Goal: Task Accomplishment & Management: Complete application form

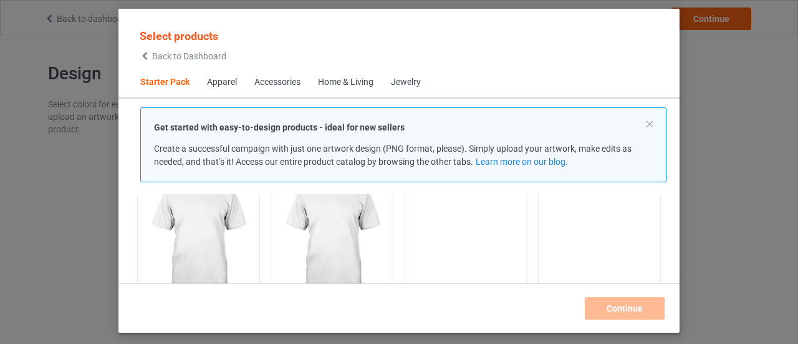
scroll to position [140, 0]
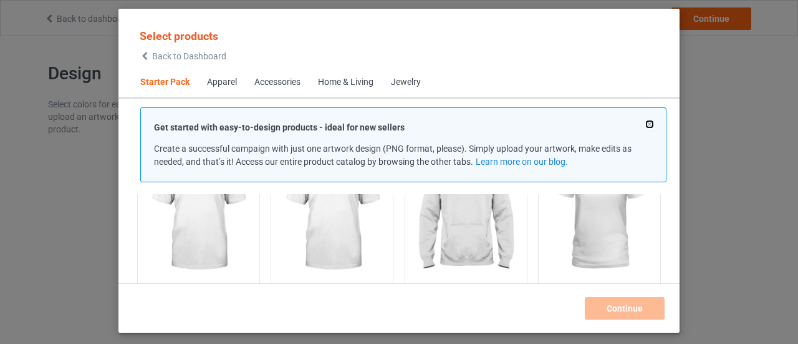
click at [652, 121] on button at bounding box center [650, 124] width 6 height 6
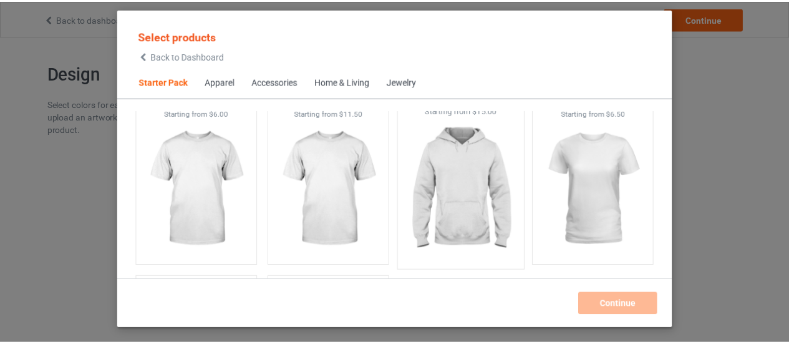
scroll to position [78, 0]
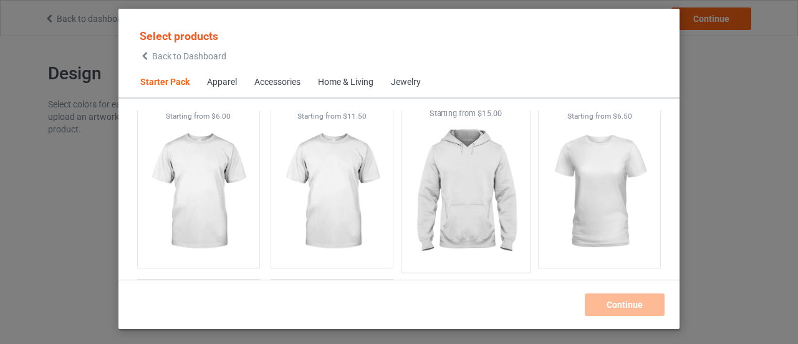
click at [499, 196] on img at bounding box center [465, 192] width 117 height 147
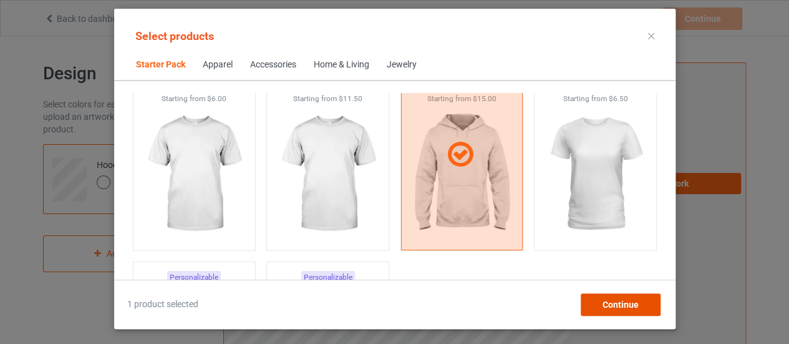
click at [628, 299] on span "Continue" at bounding box center [620, 304] width 36 height 10
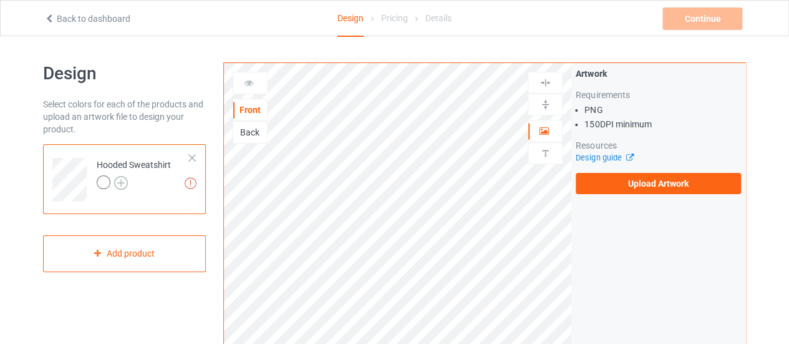
click at [117, 176] on img at bounding box center [121, 183] width 14 height 14
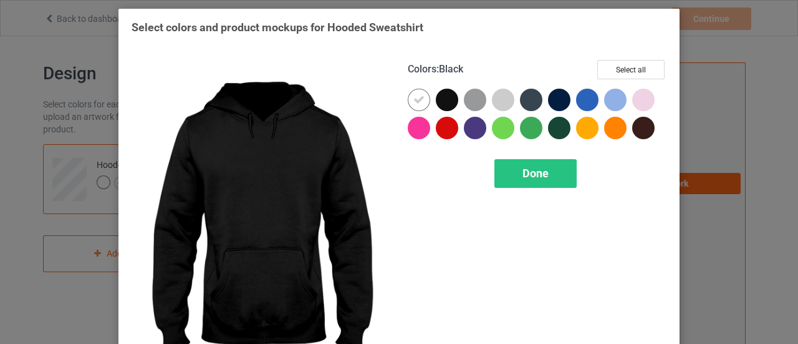
click at [444, 102] on div at bounding box center [447, 100] width 22 height 22
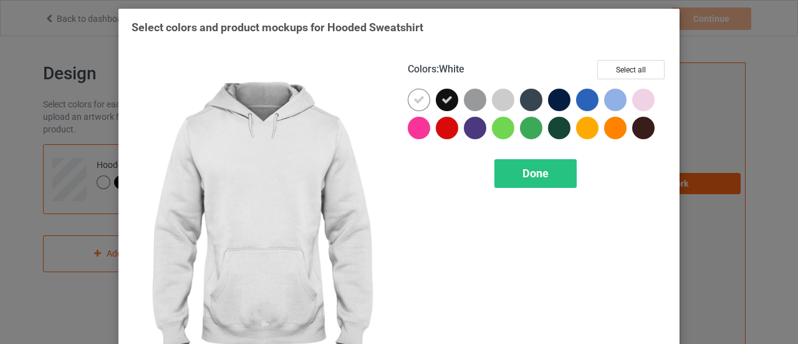
click at [424, 97] on div at bounding box center [419, 100] width 22 height 22
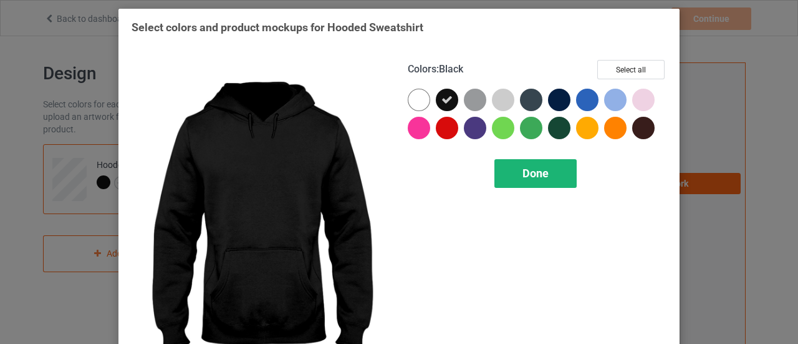
click at [545, 176] on div "Done" at bounding box center [535, 173] width 82 height 29
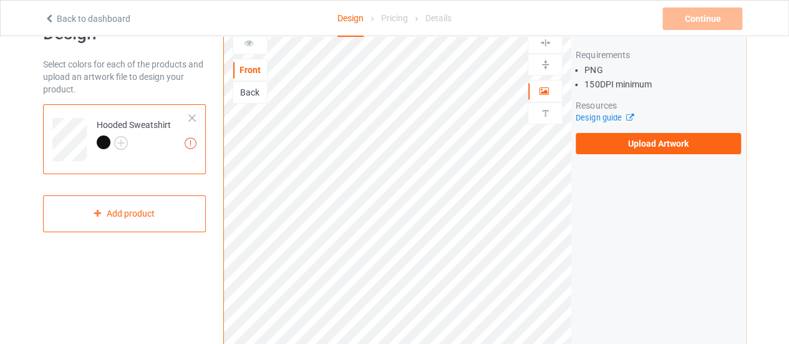
scroll to position [62, 0]
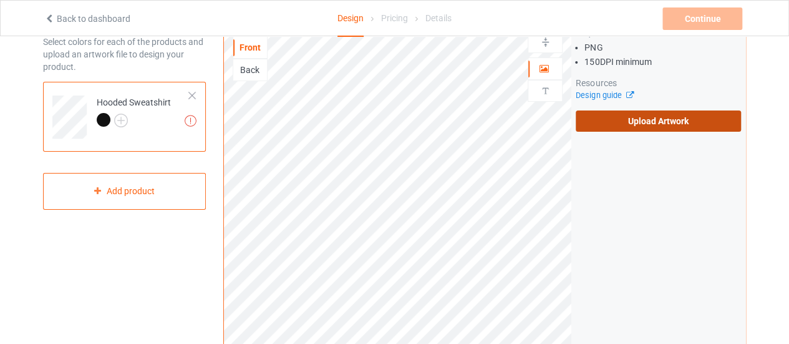
click at [622, 125] on label "Upload Artwork" at bounding box center [657, 120] width 165 height 21
click at [0, 0] on input "Upload Artwork" at bounding box center [0, 0] width 0 height 0
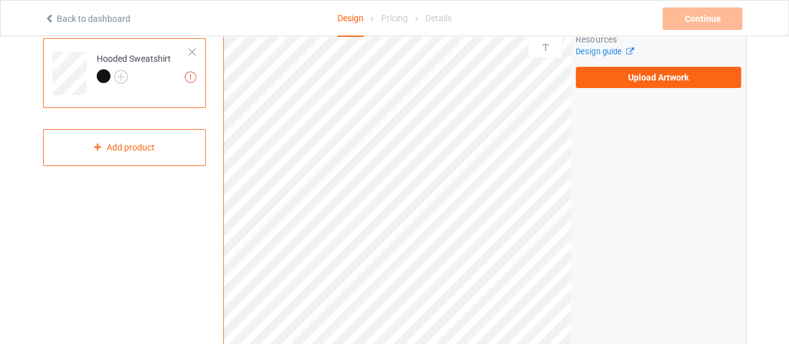
scroll to position [125, 0]
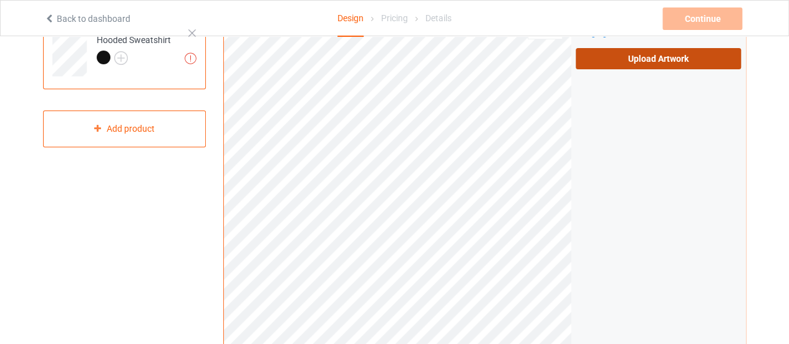
click at [632, 51] on label "Upload Artwork" at bounding box center [657, 58] width 165 height 21
click at [0, 0] on input "Upload Artwork" at bounding box center [0, 0] width 0 height 0
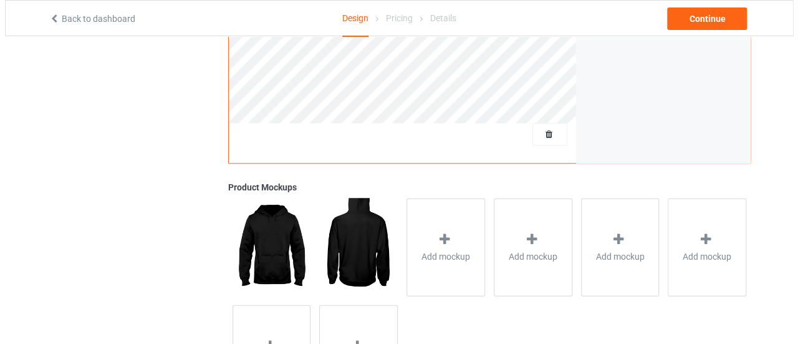
scroll to position [463, 0]
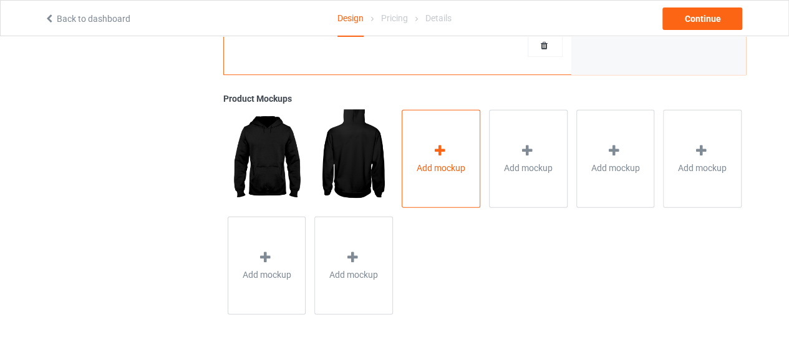
click at [448, 140] on div "Add mockup" at bounding box center [441, 158] width 79 height 98
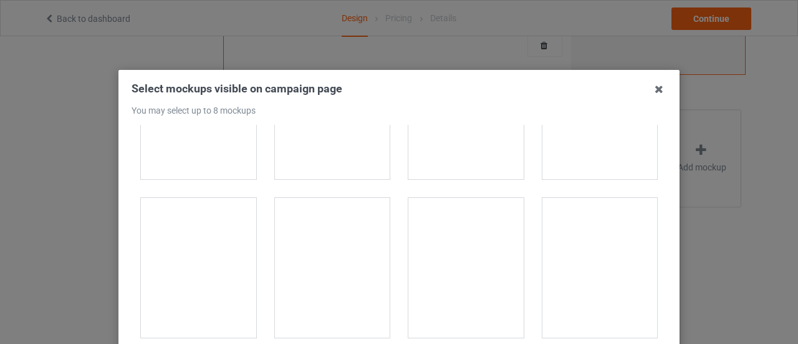
scroll to position [2058, 0]
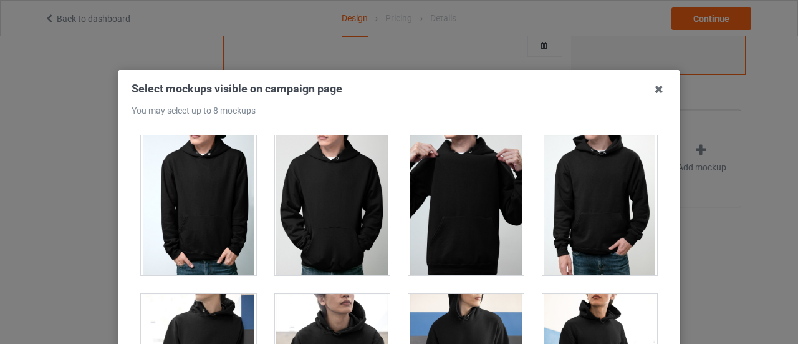
click at [350, 195] on div at bounding box center [332, 205] width 115 height 140
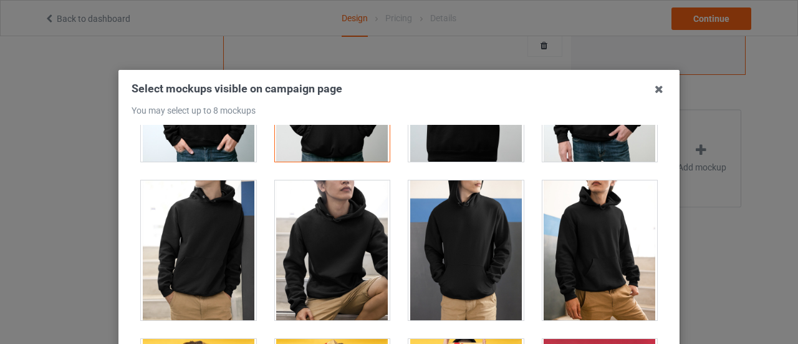
scroll to position [2182, 0]
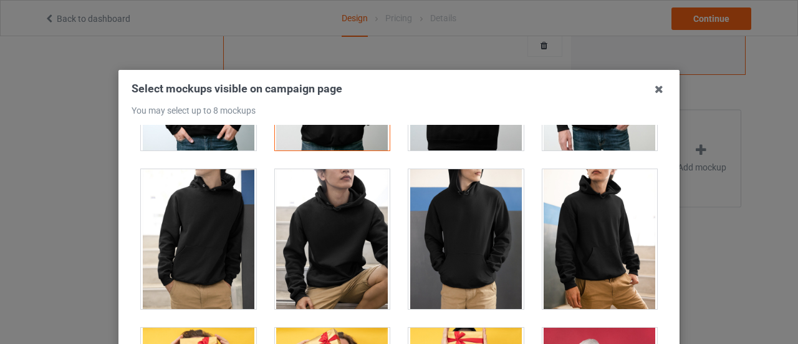
click at [594, 213] on div at bounding box center [599, 239] width 115 height 140
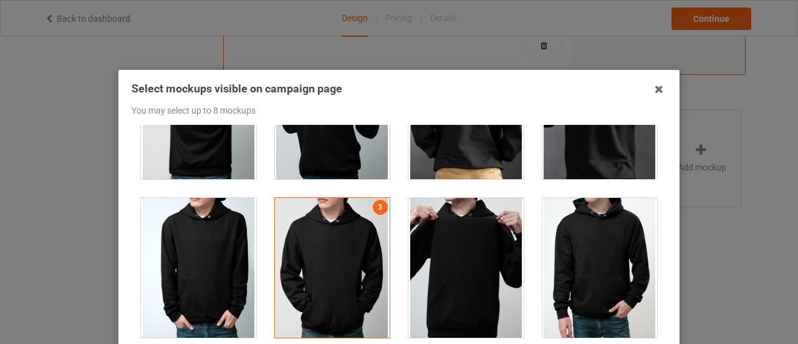
scroll to position [1995, 0]
click at [360, 236] on div at bounding box center [332, 268] width 115 height 140
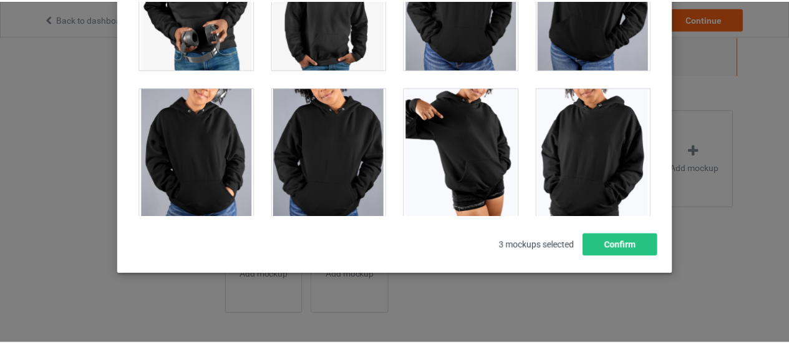
scroll to position [10782, 0]
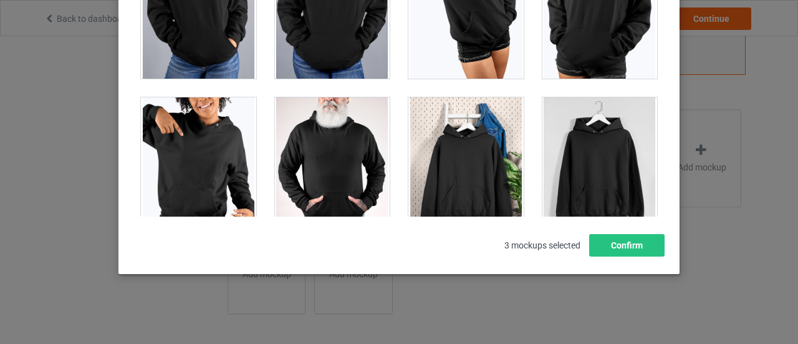
click at [592, 155] on div at bounding box center [599, 167] width 115 height 140
click at [623, 245] on button "Confirm" at bounding box center [626, 245] width 75 height 22
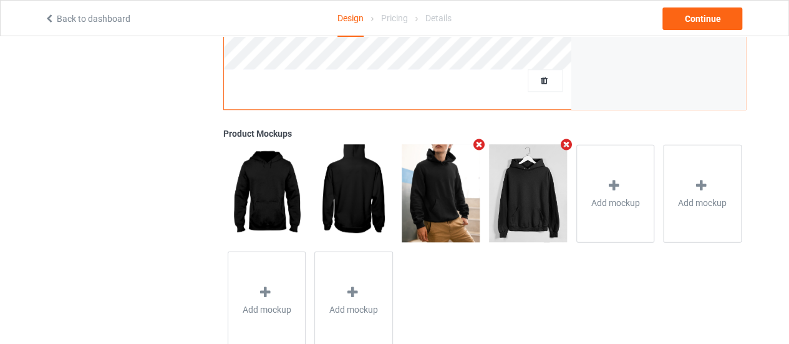
scroll to position [463, 0]
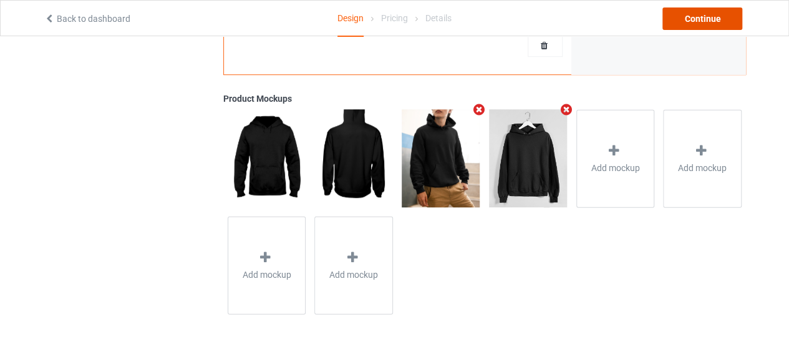
click at [703, 24] on div "Continue" at bounding box center [702, 18] width 80 height 22
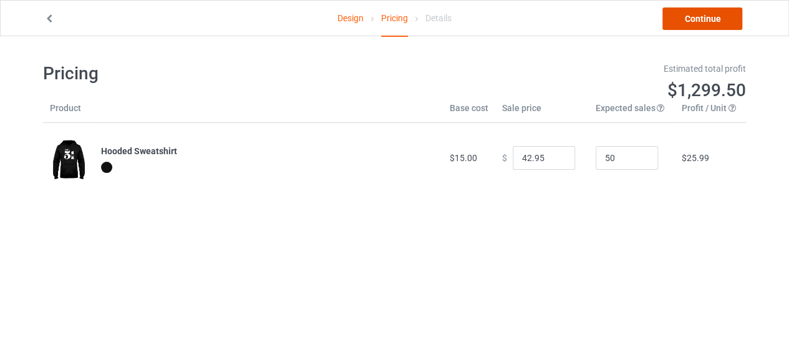
click at [704, 21] on link "Continue" at bounding box center [702, 18] width 80 height 22
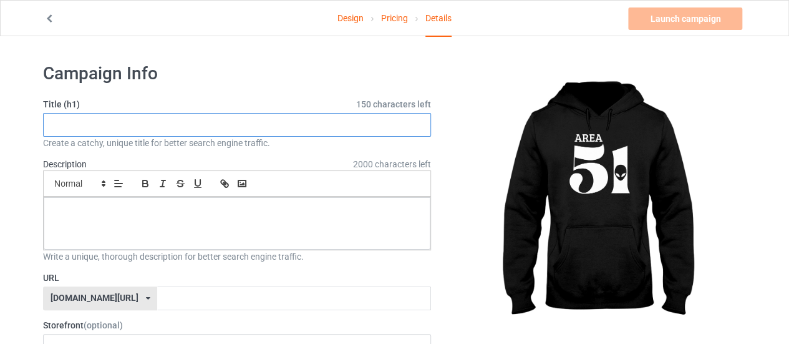
click at [325, 125] on input "text" at bounding box center [237, 125] width 388 height 24
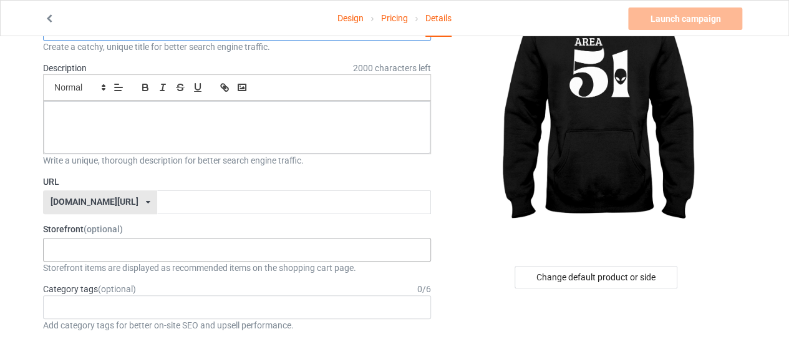
scroll to position [125, 0]
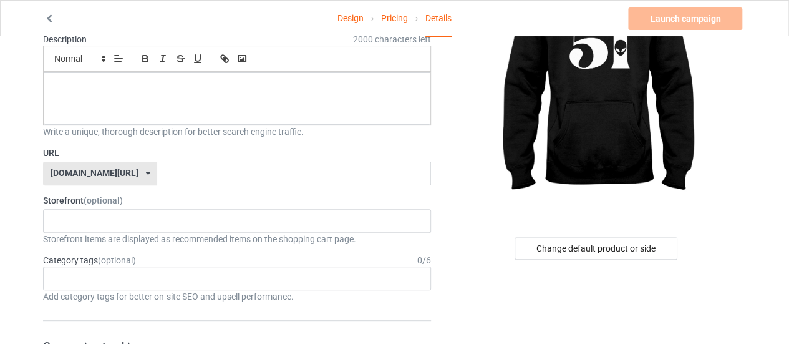
type input "area 51"
click at [170, 182] on input "text" at bounding box center [293, 173] width 273 height 24
type input "areaaa"
click at [191, 196] on label "Storefront (optional)" at bounding box center [237, 200] width 388 height 12
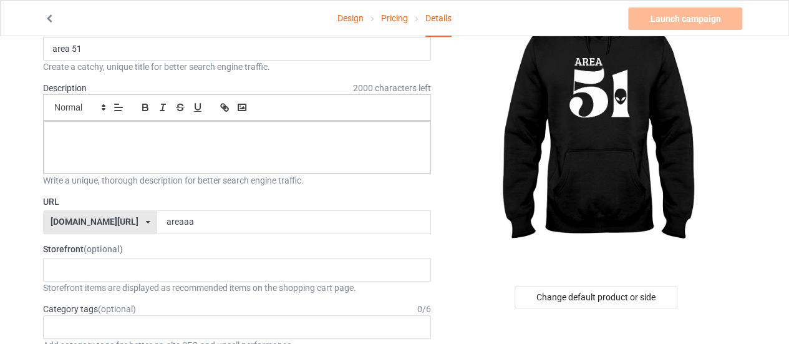
scroll to position [0, 0]
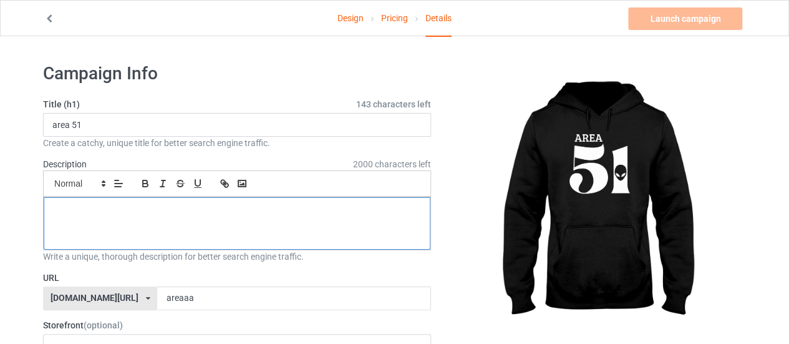
click at [238, 197] on div at bounding box center [237, 223] width 387 height 52
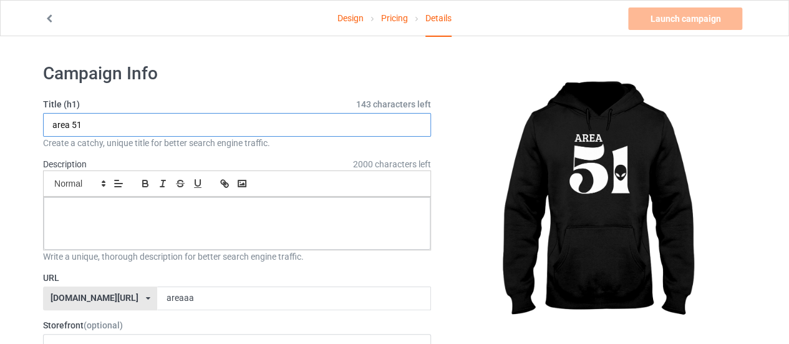
click at [307, 122] on input "area 51" at bounding box center [237, 125] width 388 height 24
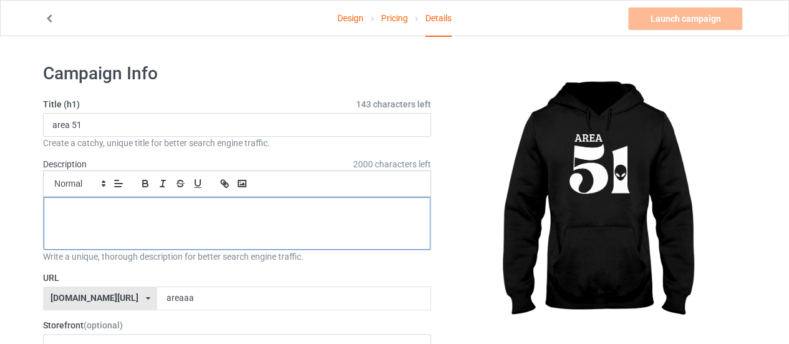
click at [249, 241] on div at bounding box center [237, 223] width 387 height 52
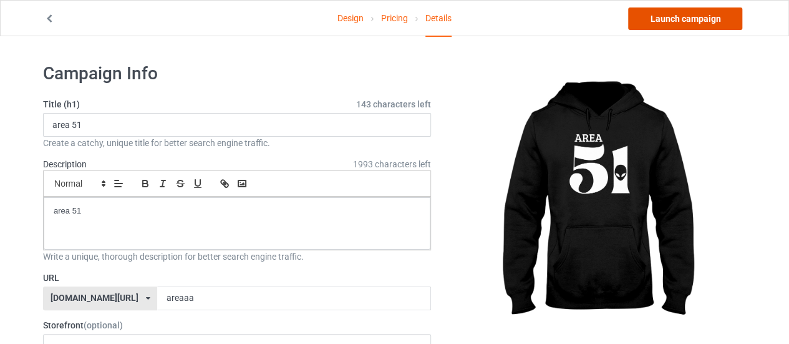
click at [669, 16] on link "Launch campaign" at bounding box center [685, 18] width 114 height 22
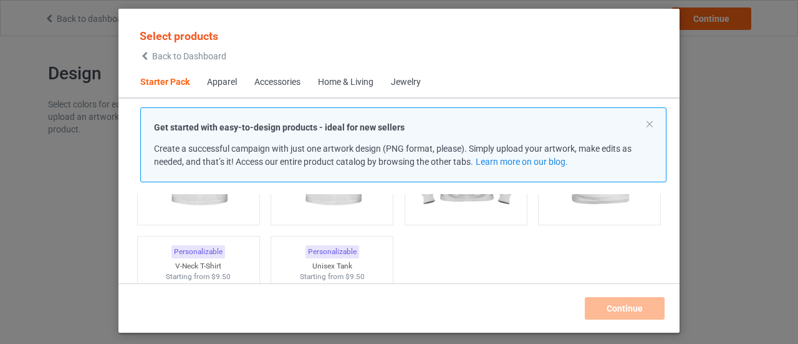
scroll to position [265, 0]
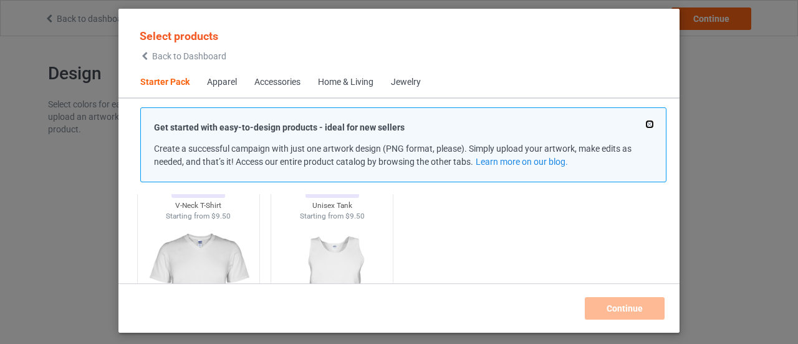
click at [651, 124] on button at bounding box center [650, 124] width 6 height 6
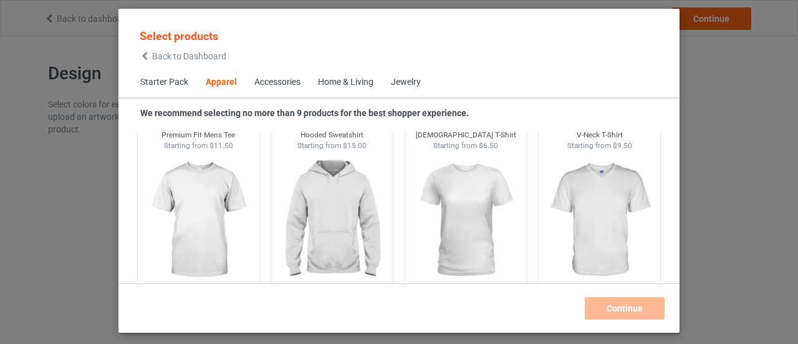
scroll to position [701, 0]
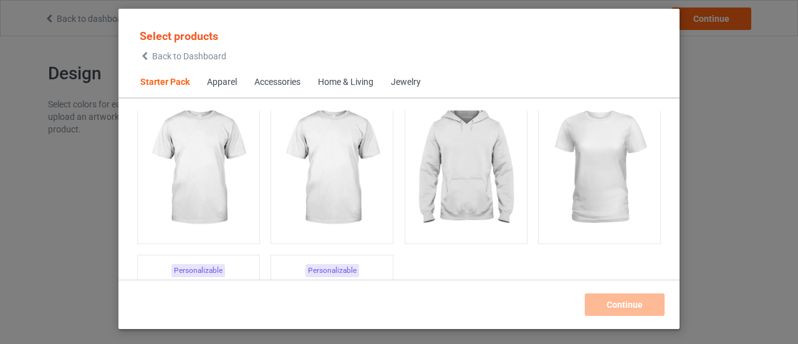
scroll to position [78, 0]
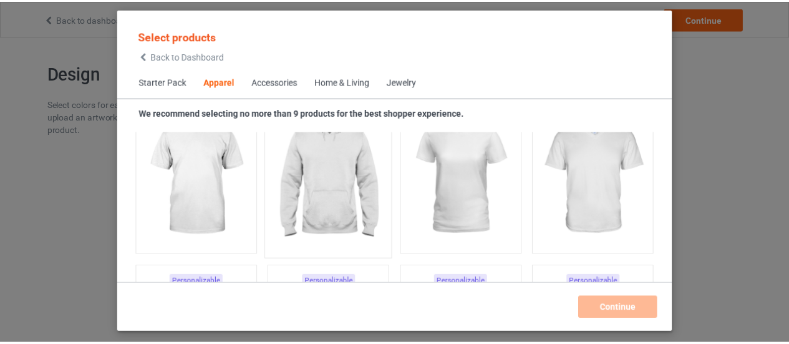
scroll to position [701, 0]
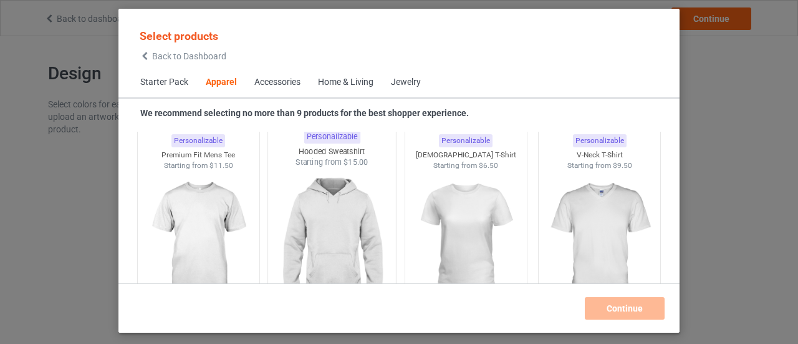
click at [352, 228] on img at bounding box center [332, 241] width 117 height 147
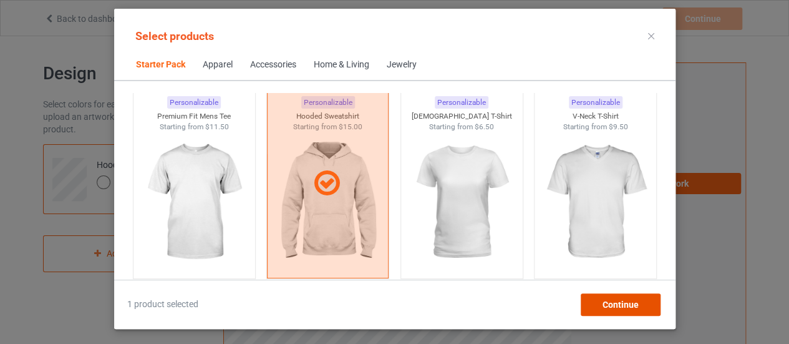
click at [607, 304] on span "Continue" at bounding box center [620, 304] width 36 height 10
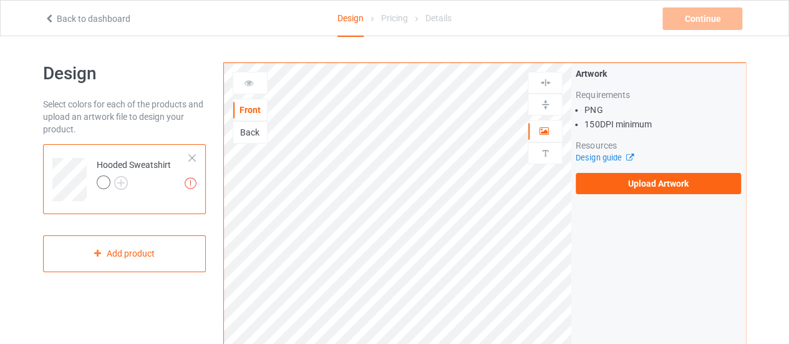
click at [128, 175] on div at bounding box center [134, 183] width 74 height 17
click at [120, 181] on img at bounding box center [121, 183] width 14 height 14
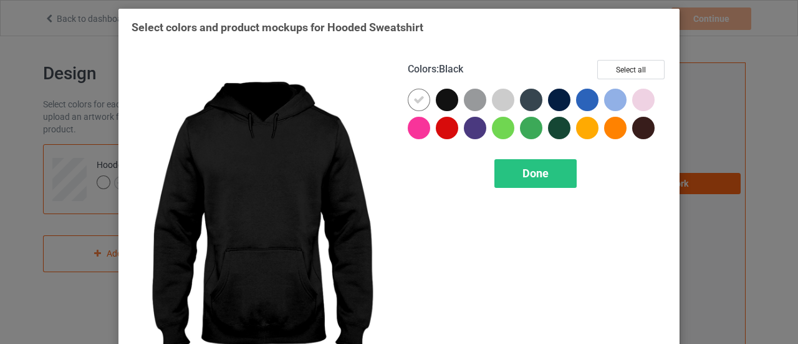
click at [438, 100] on div at bounding box center [447, 100] width 22 height 22
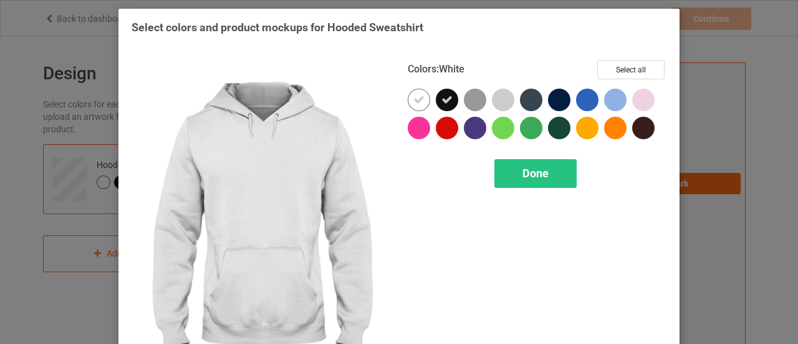
click at [419, 95] on icon at bounding box center [418, 99] width 11 height 11
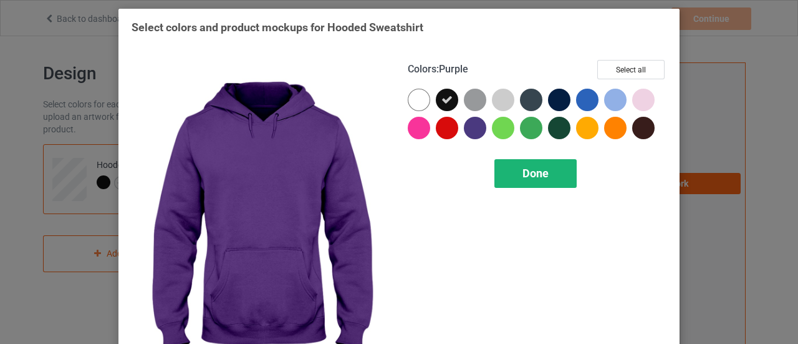
click at [516, 161] on div "Done" at bounding box center [535, 173] width 82 height 29
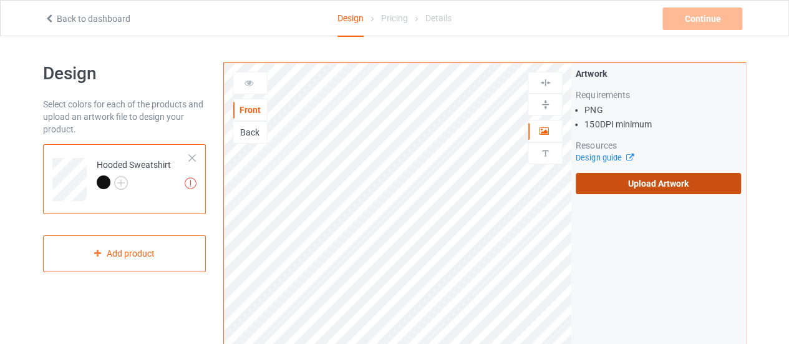
click at [626, 188] on label "Upload Artwork" at bounding box center [657, 183] width 165 height 21
click at [0, 0] on input "Upload Artwork" at bounding box center [0, 0] width 0 height 0
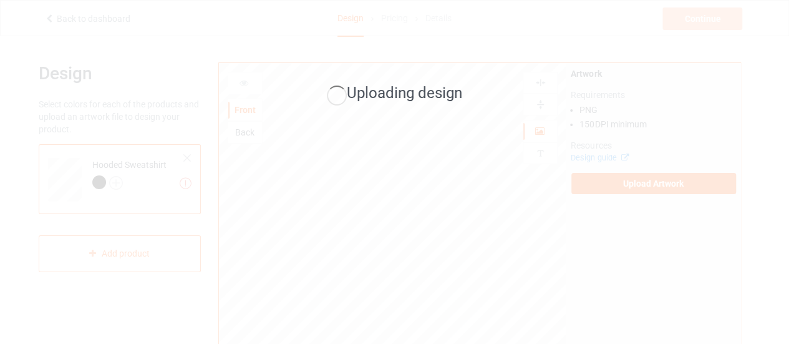
scroll to position [62, 0]
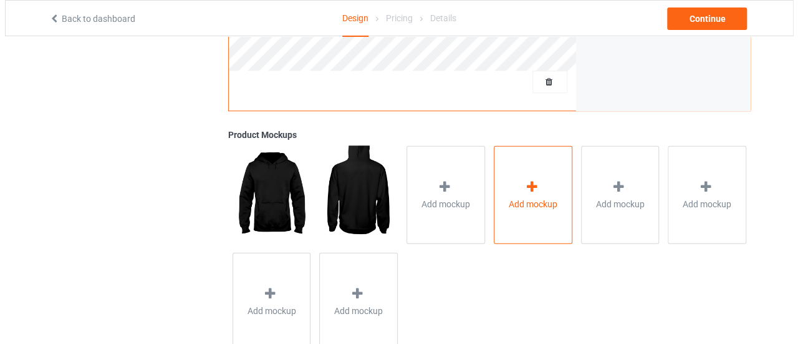
scroll to position [436, 0]
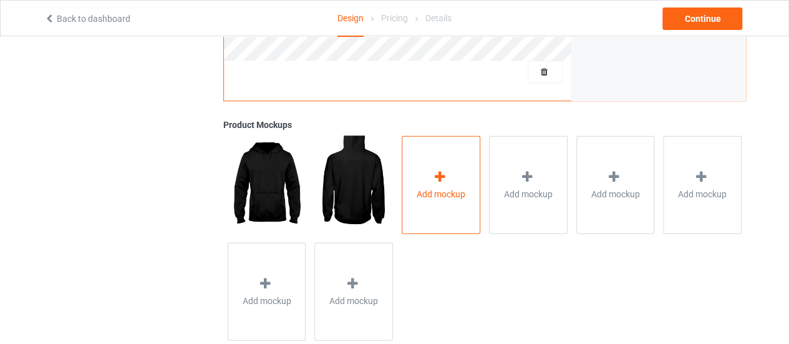
click at [450, 165] on div "Add mockup" at bounding box center [441, 184] width 79 height 98
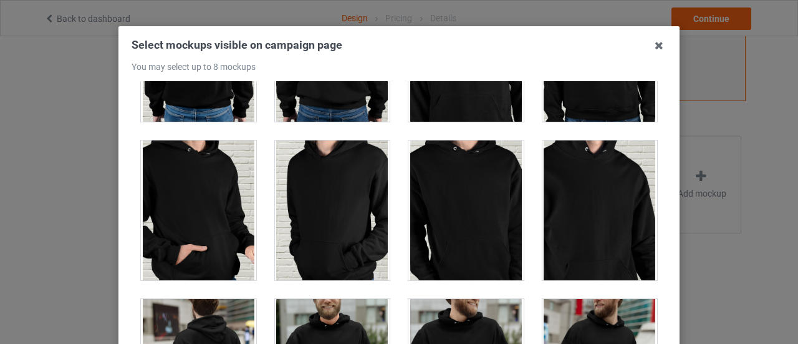
scroll to position [125, 0]
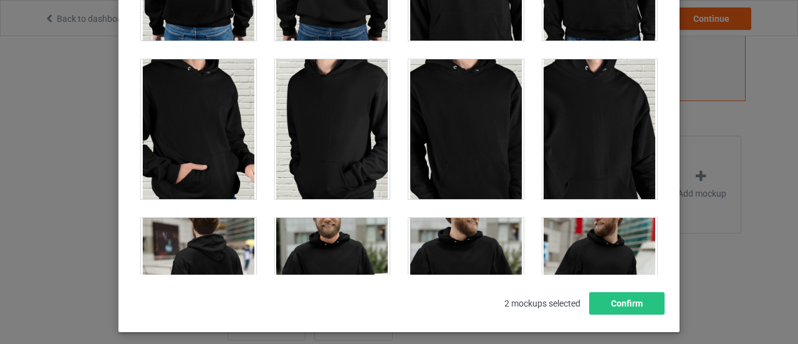
click at [486, 128] on div at bounding box center [465, 129] width 115 height 140
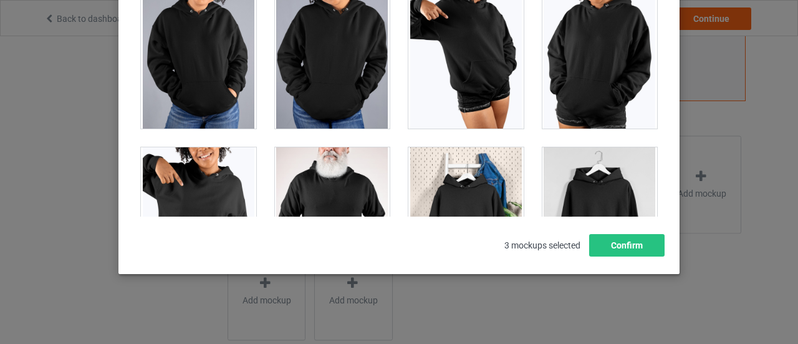
scroll to position [10782, 0]
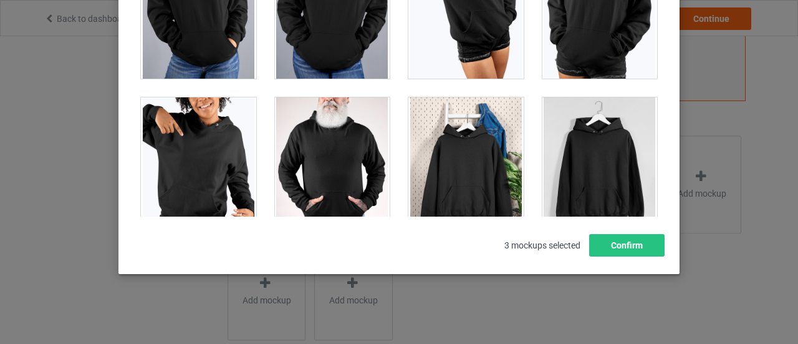
click at [599, 154] on div at bounding box center [599, 167] width 115 height 140
click at [479, 155] on div at bounding box center [465, 167] width 115 height 140
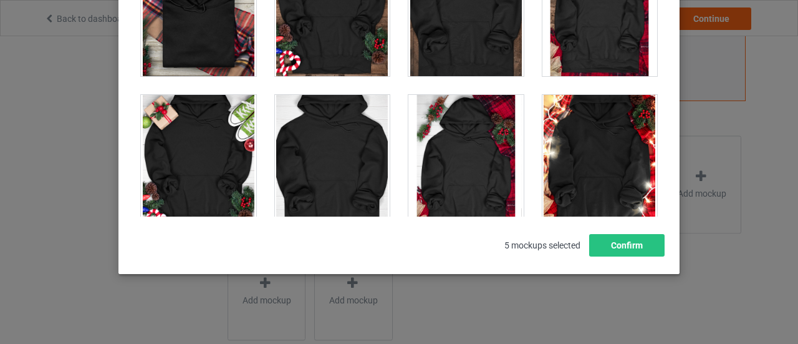
scroll to position [8911, 0]
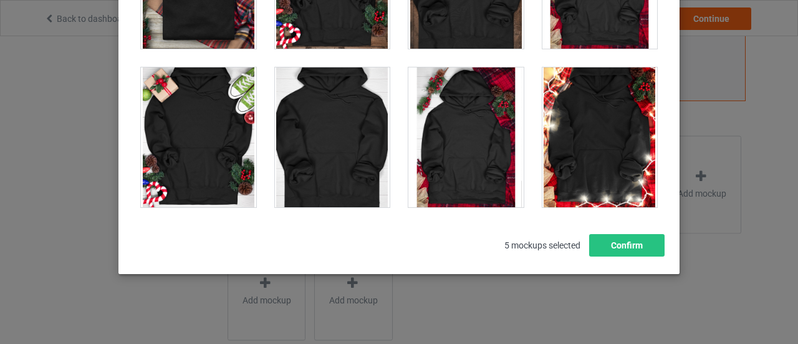
click at [342, 130] on div at bounding box center [332, 137] width 115 height 140
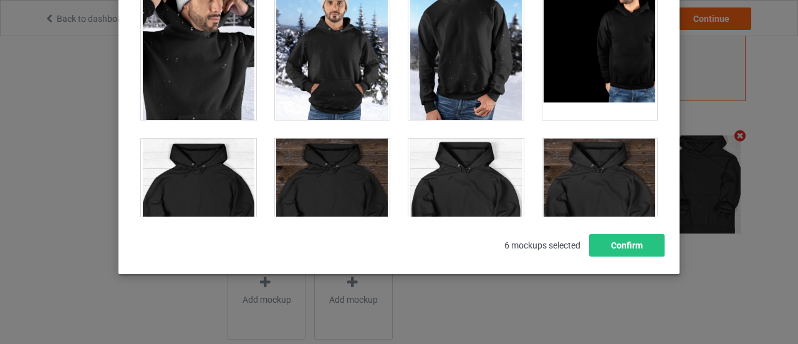
scroll to position [7477, 0]
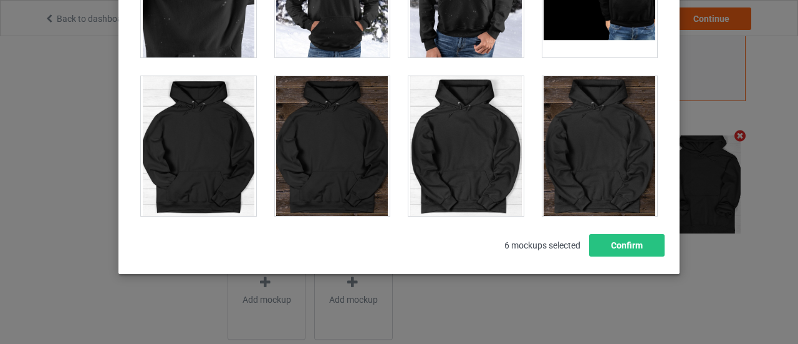
click at [352, 132] on div at bounding box center [332, 146] width 115 height 140
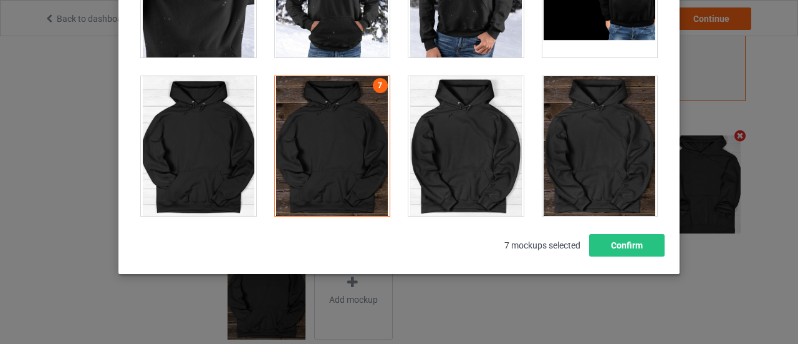
click at [359, 137] on div at bounding box center [332, 146] width 115 height 140
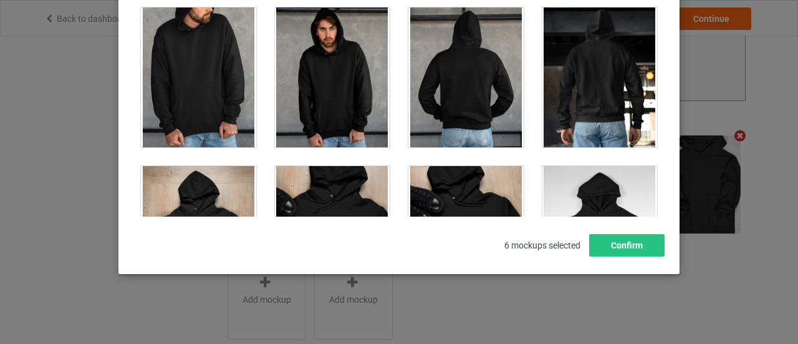
scroll to position [5108, 0]
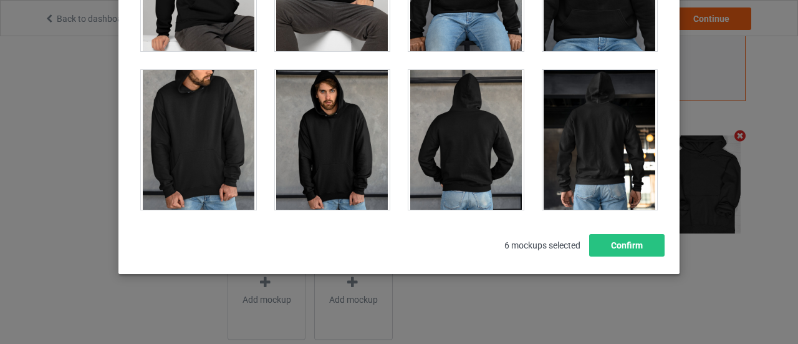
click at [216, 108] on div at bounding box center [198, 140] width 115 height 140
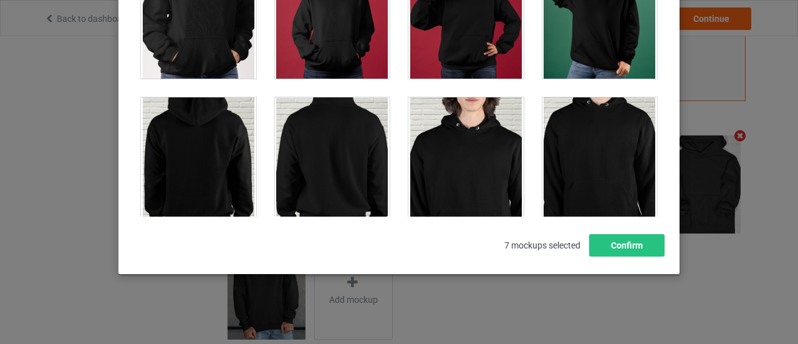
scroll to position [2925, 0]
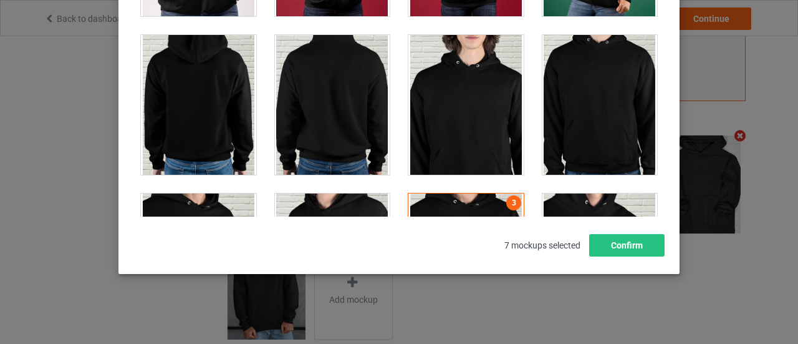
click at [573, 99] on div at bounding box center [599, 105] width 115 height 140
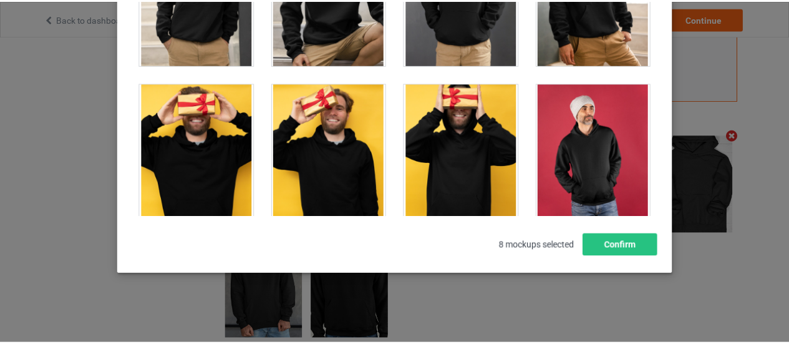
scroll to position [2240, 0]
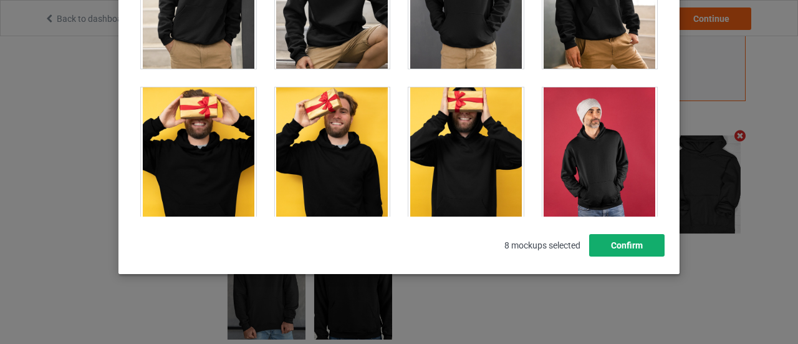
click at [620, 246] on button "Confirm" at bounding box center [626, 245] width 75 height 22
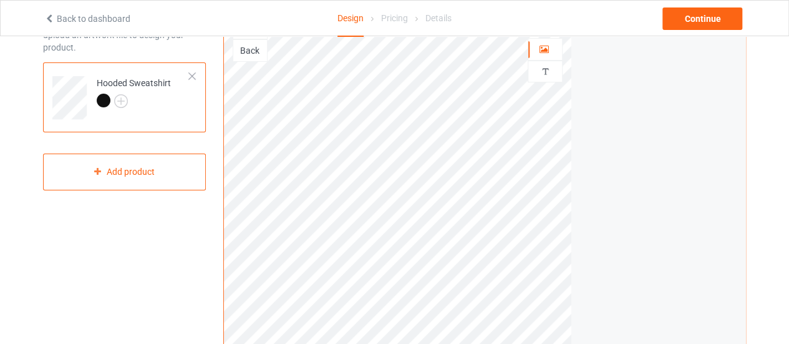
scroll to position [62, 0]
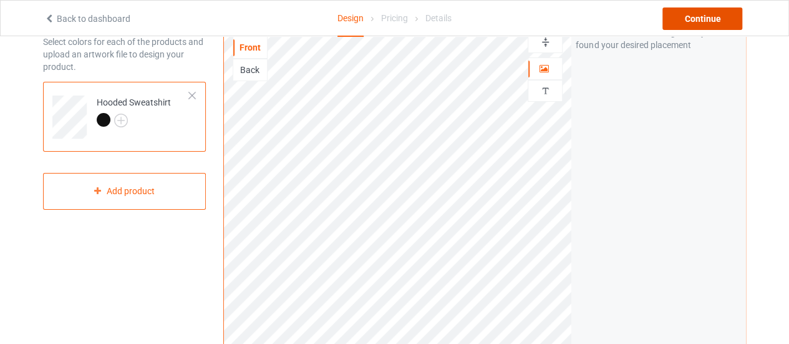
click at [700, 22] on div "Continue" at bounding box center [702, 18] width 80 height 22
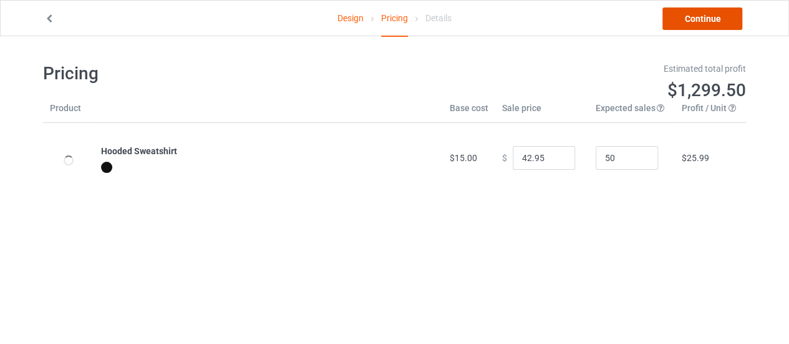
click at [728, 15] on link "Continue" at bounding box center [702, 18] width 80 height 22
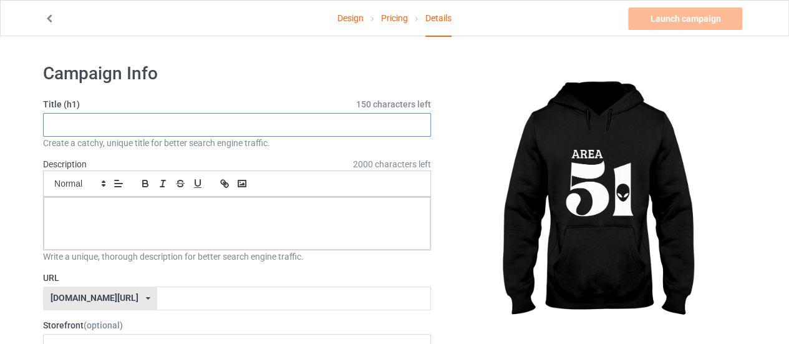
click at [296, 133] on input "text" at bounding box center [237, 125] width 388 height 24
type input "area 51"
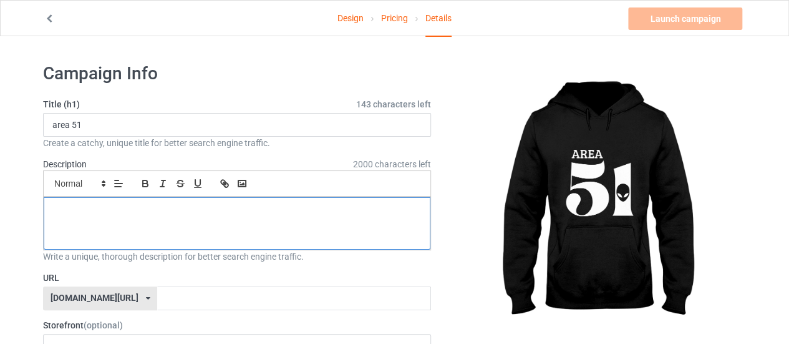
click at [236, 219] on div at bounding box center [237, 223] width 387 height 52
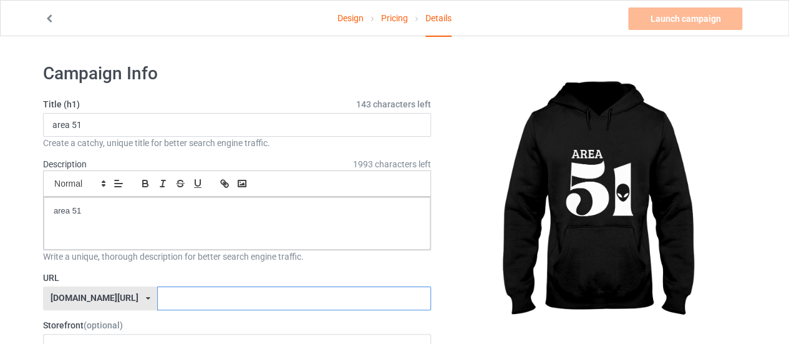
click at [192, 301] on input "text" at bounding box center [293, 298] width 273 height 24
paste input "area 51"
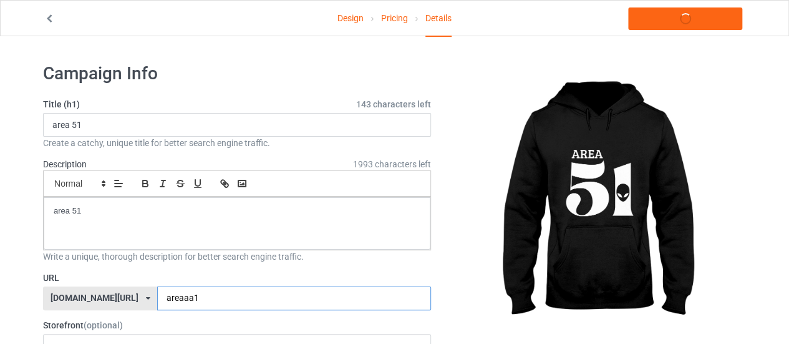
type input "areaaa1"
click at [302, 276] on label "URL" at bounding box center [237, 277] width 388 height 12
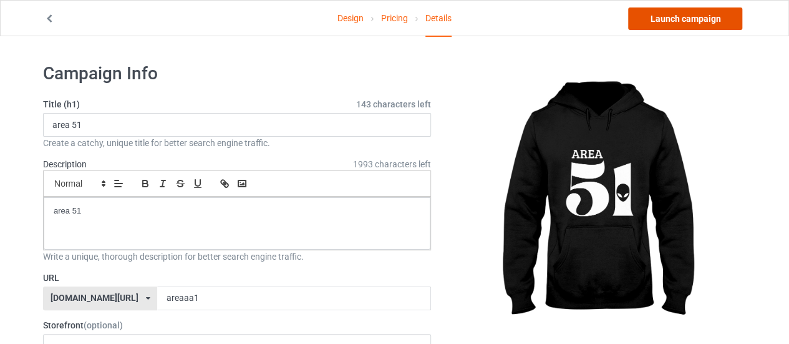
click at [696, 11] on link "Launch campaign" at bounding box center [685, 18] width 114 height 22
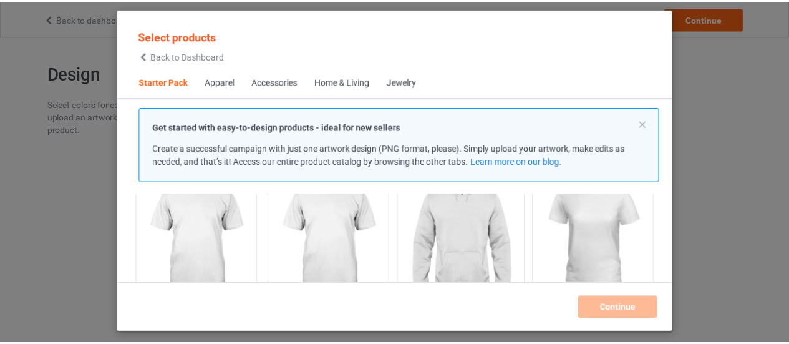
scroll to position [140, 0]
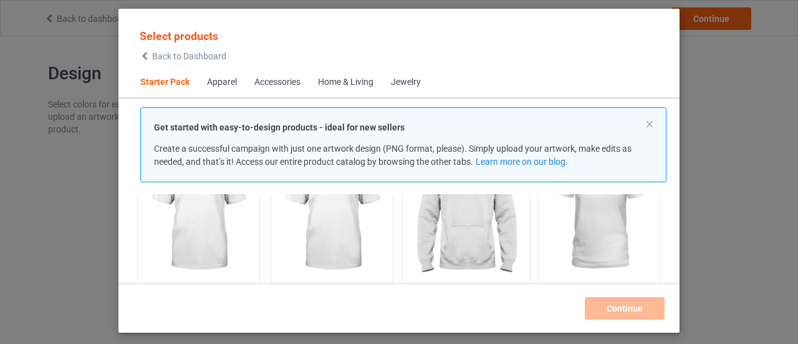
click at [466, 224] on img at bounding box center [465, 213] width 117 height 147
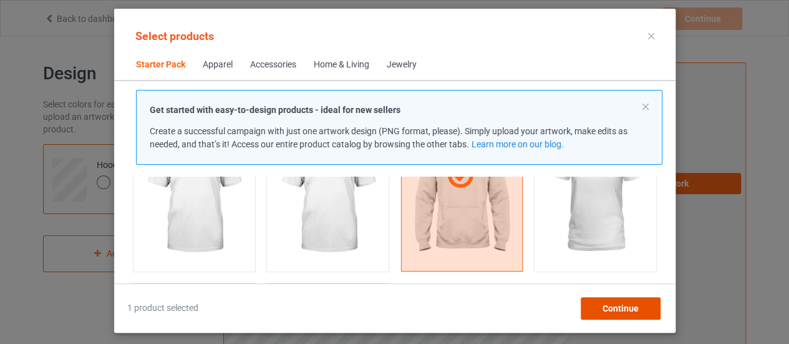
click at [605, 305] on span "Continue" at bounding box center [620, 308] width 36 height 10
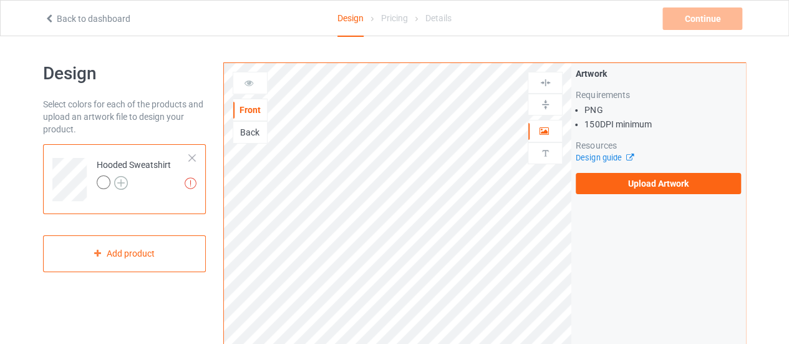
click at [120, 180] on img at bounding box center [121, 183] width 14 height 14
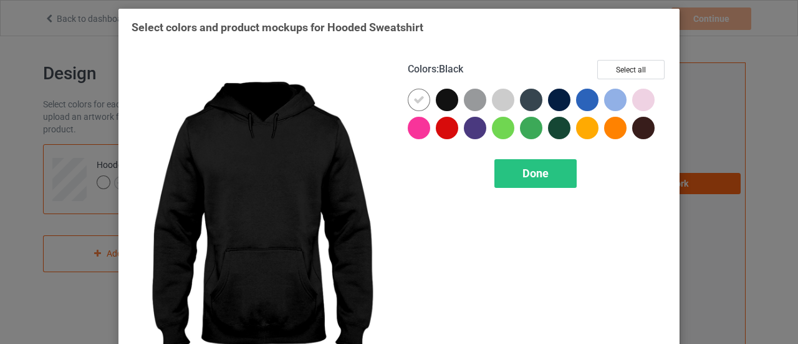
click at [439, 99] on div at bounding box center [447, 100] width 22 height 22
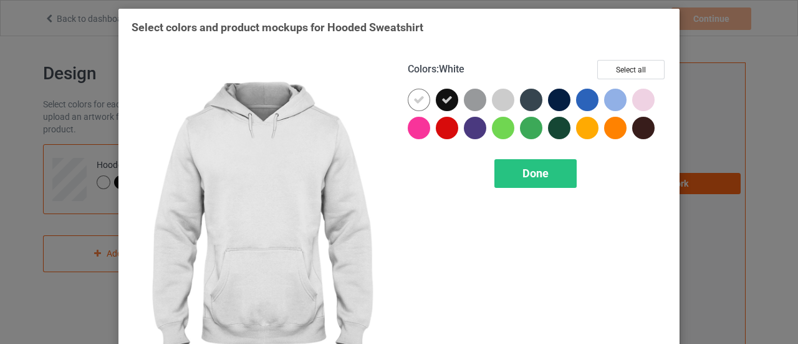
click at [414, 98] on icon at bounding box center [418, 99] width 11 height 11
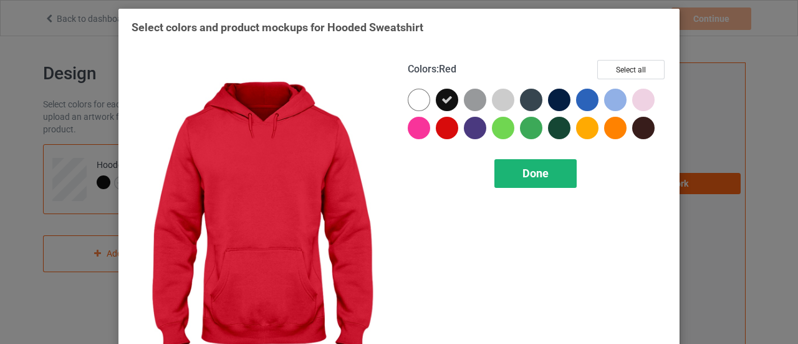
click at [522, 169] on span "Done" at bounding box center [535, 172] width 26 height 13
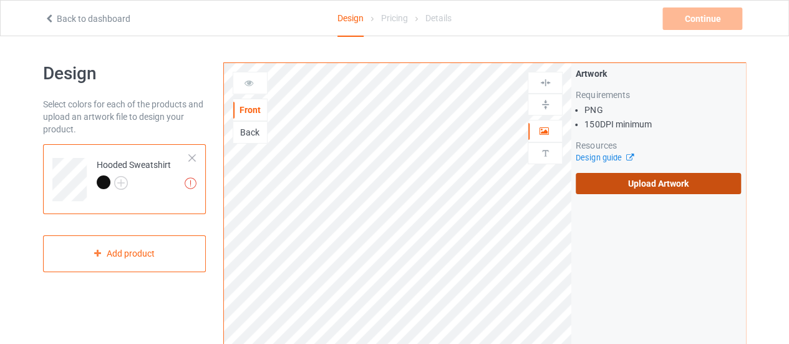
click at [619, 184] on label "Upload Artwork" at bounding box center [657, 183] width 165 height 21
click at [0, 0] on input "Upload Artwork" at bounding box center [0, 0] width 0 height 0
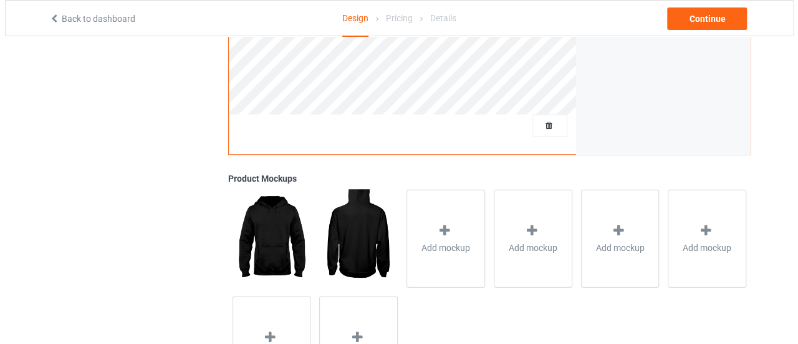
scroll to position [463, 0]
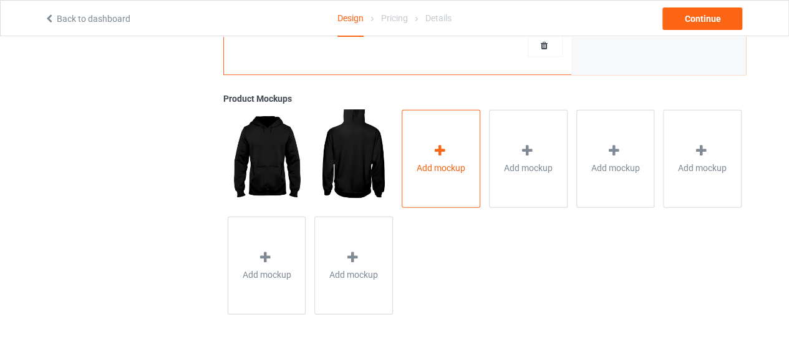
click at [436, 150] on icon at bounding box center [440, 149] width 16 height 13
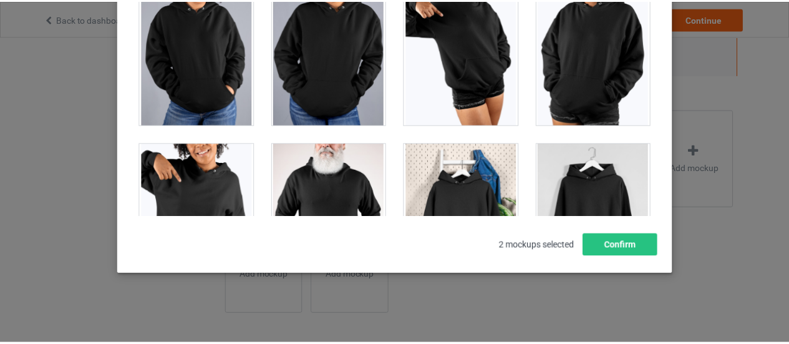
scroll to position [10782, 0]
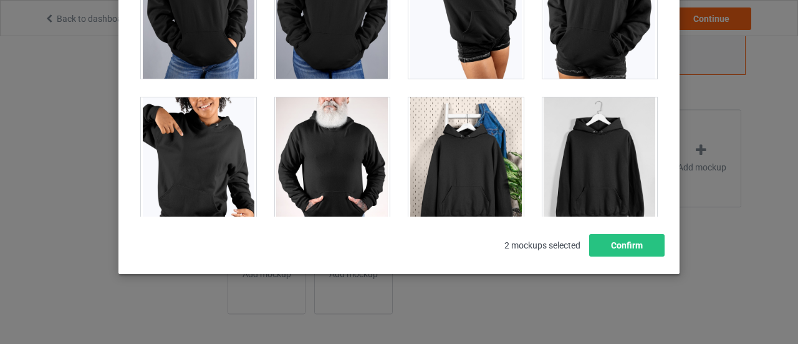
click at [458, 140] on div at bounding box center [465, 167] width 115 height 140
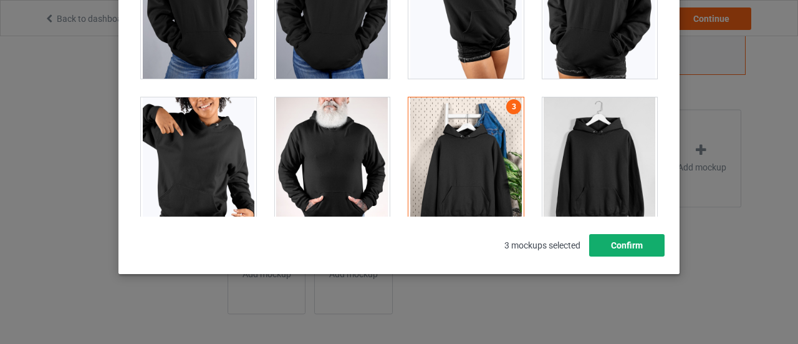
click at [624, 246] on button "Confirm" at bounding box center [626, 245] width 75 height 22
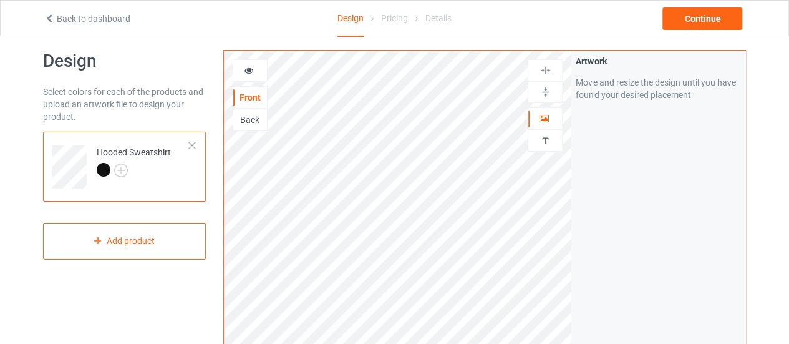
scroll to position [0, 0]
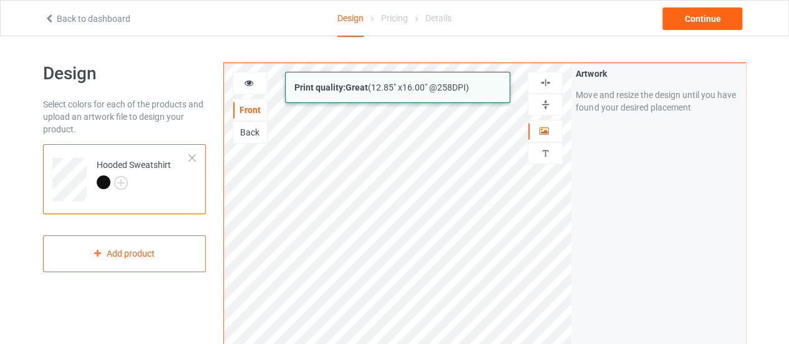
click at [473, 343] on html "Back to dashboard Design Pricing Details Continue Design Select colors for each…" at bounding box center [394, 172] width 789 height 344
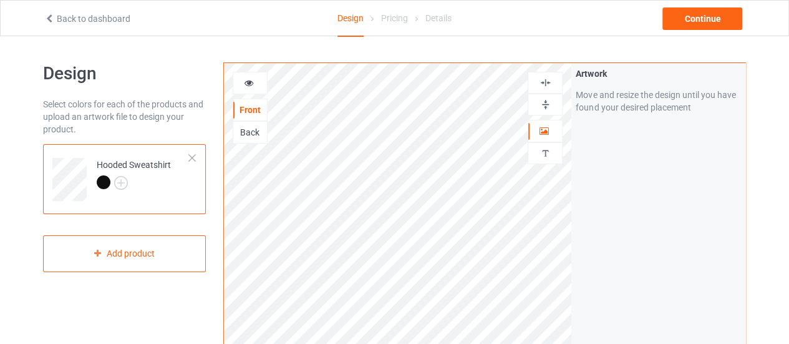
click at [688, 197] on div "Artwork Move and resize the design until you have found your desired placement" at bounding box center [658, 300] width 174 height 474
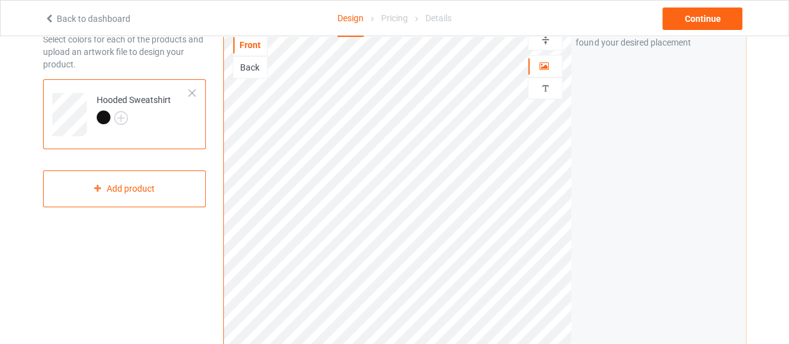
scroll to position [62, 0]
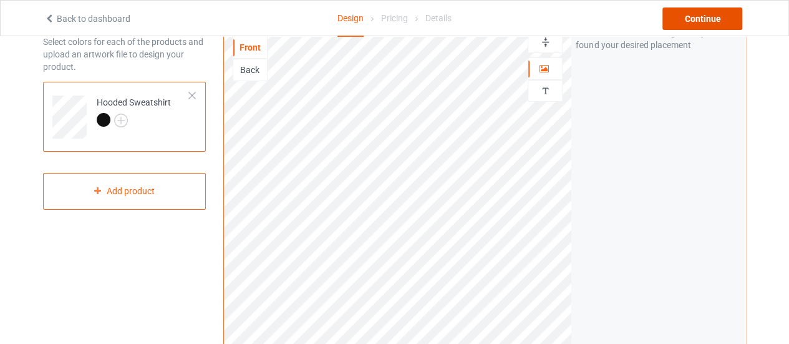
click at [692, 19] on div "Continue" at bounding box center [702, 18] width 80 height 22
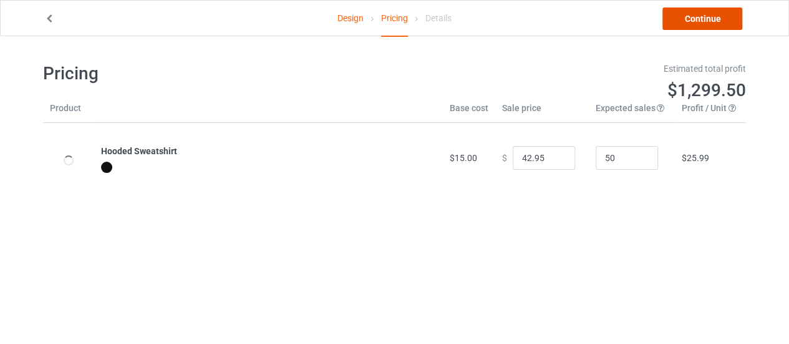
click at [692, 19] on link "Continue" at bounding box center [702, 18] width 80 height 22
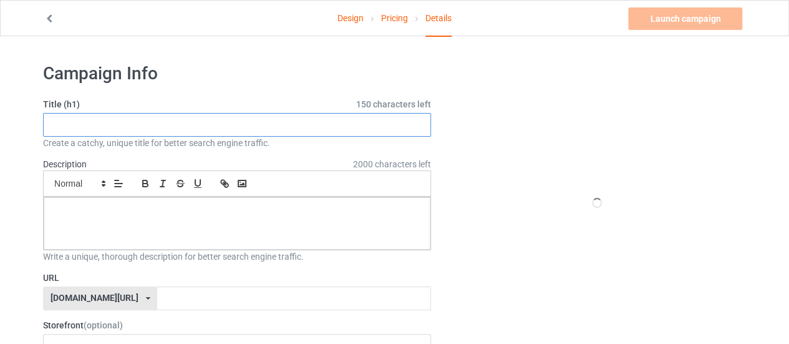
click at [169, 120] on input "text" at bounding box center [237, 125] width 388 height 24
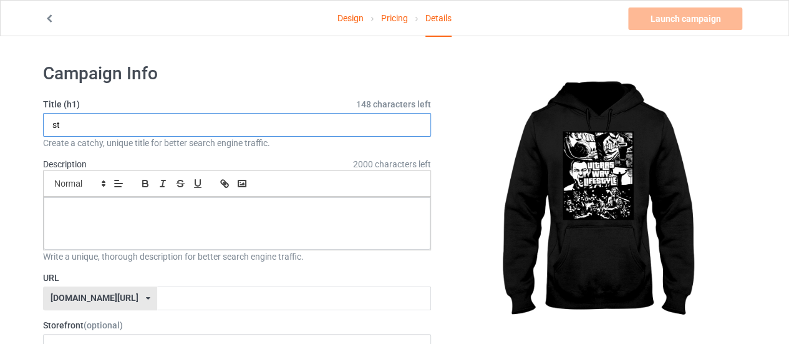
type input "s"
type input "ultraswaylifestyle"
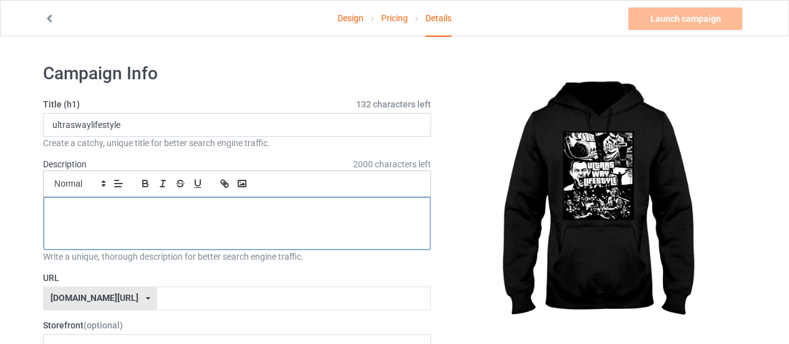
click at [191, 199] on div at bounding box center [237, 223] width 387 height 52
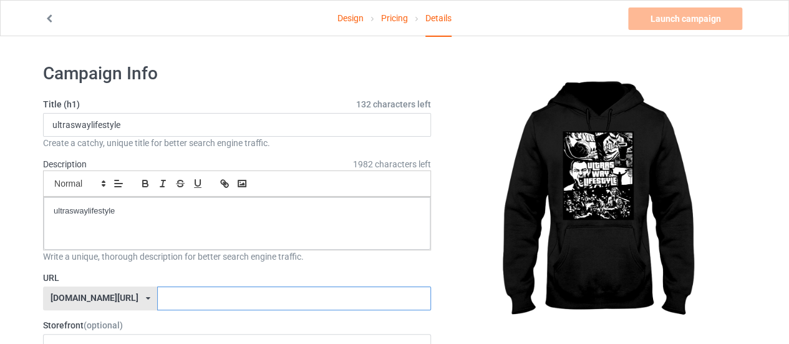
click at [198, 286] on input "text" at bounding box center [293, 298] width 273 height 24
paste input "ultraswaylifestyle"
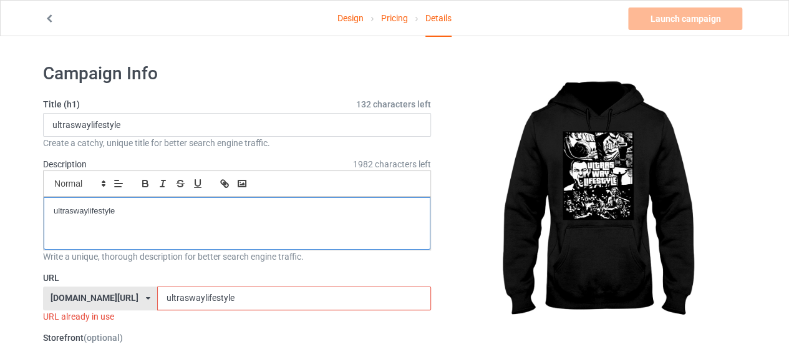
click at [160, 219] on div "ultraswaylifestyle" at bounding box center [237, 223] width 387 height 52
click at [226, 299] on input "ultraswaylifestyle" at bounding box center [293, 298] width 273 height 24
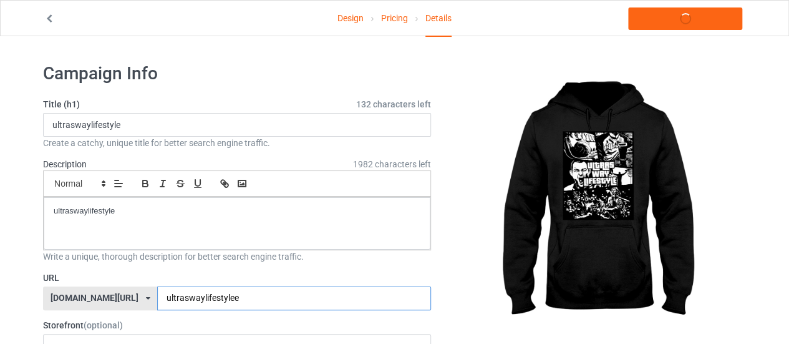
type input "ultraswaylifestylee"
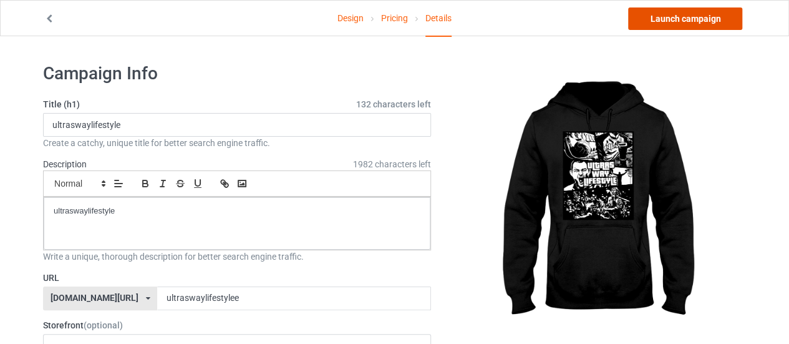
click at [653, 26] on link "Launch campaign" at bounding box center [685, 18] width 114 height 22
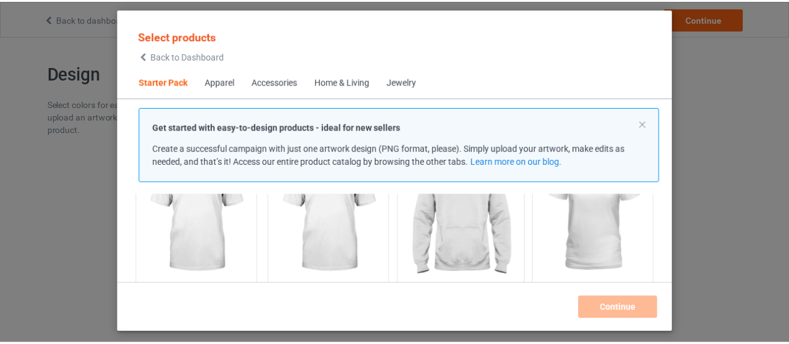
scroll to position [140, 0]
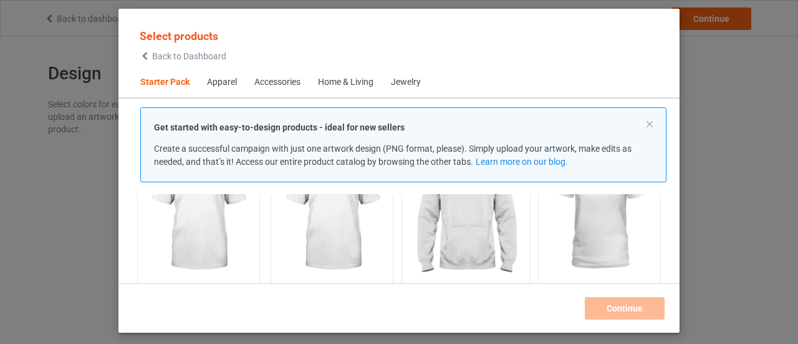
click at [475, 229] on img at bounding box center [465, 213] width 117 height 147
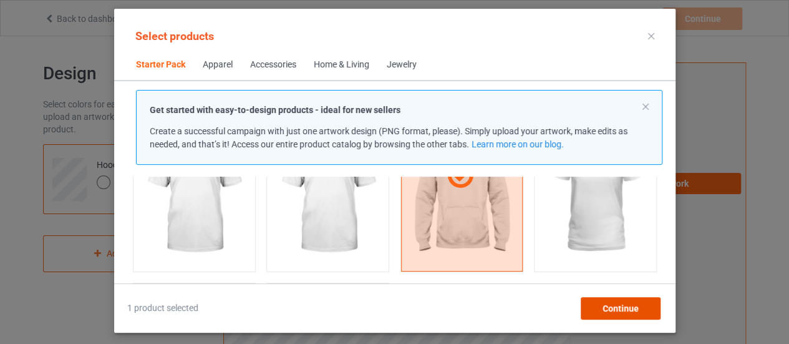
click at [635, 311] on span "Continue" at bounding box center [620, 308] width 36 height 10
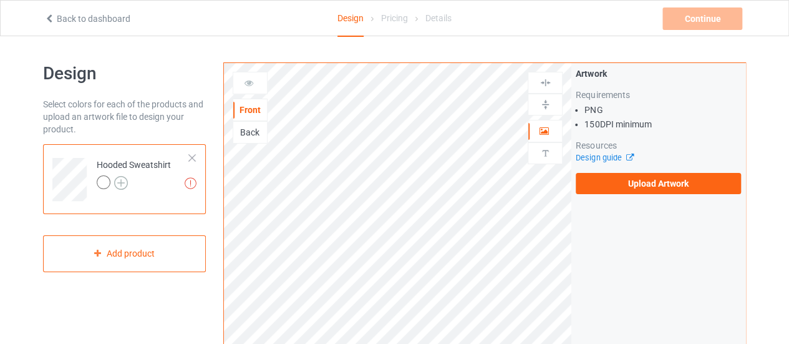
click at [121, 185] on img at bounding box center [121, 183] width 14 height 14
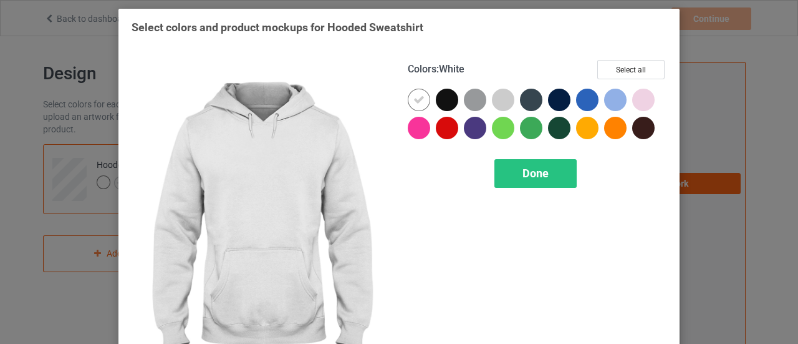
click at [418, 100] on icon at bounding box center [418, 99] width 11 height 11
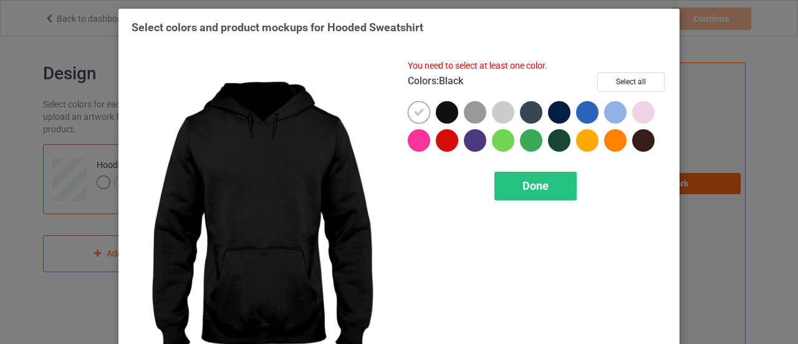
click at [445, 108] on div at bounding box center [447, 112] width 22 height 22
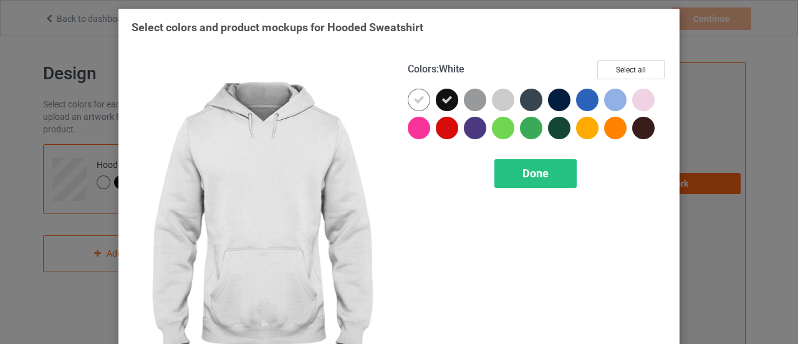
click at [412, 107] on div at bounding box center [419, 100] width 22 height 22
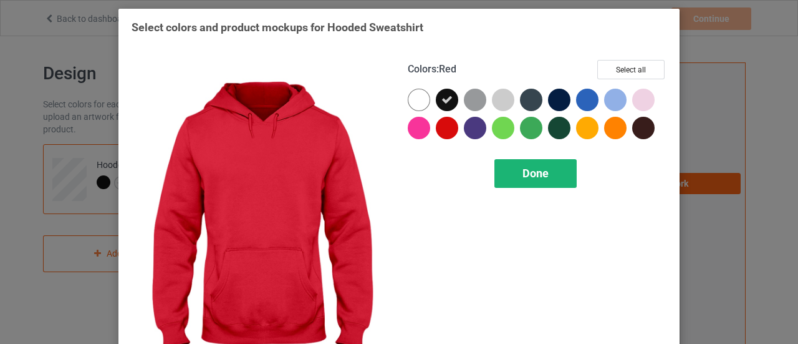
click at [508, 166] on div "Done" at bounding box center [535, 173] width 82 height 29
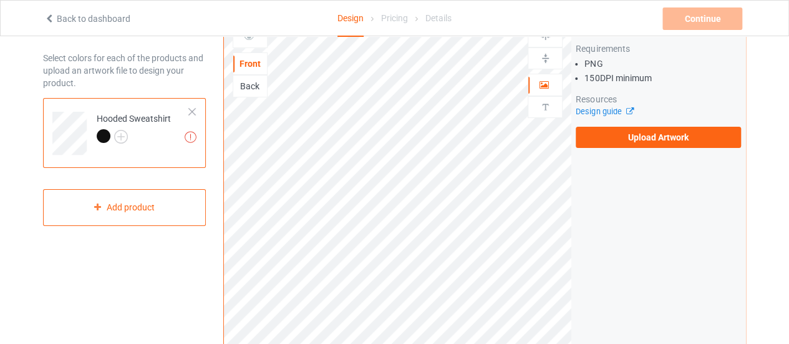
scroll to position [62, 0]
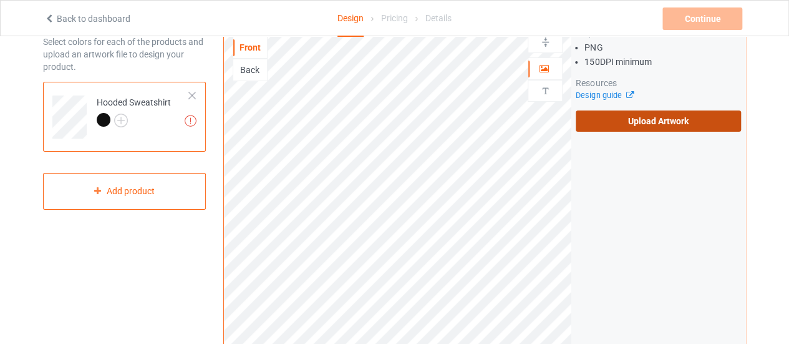
click at [609, 122] on label "Upload Artwork" at bounding box center [657, 120] width 165 height 21
click at [0, 0] on input "Upload Artwork" at bounding box center [0, 0] width 0 height 0
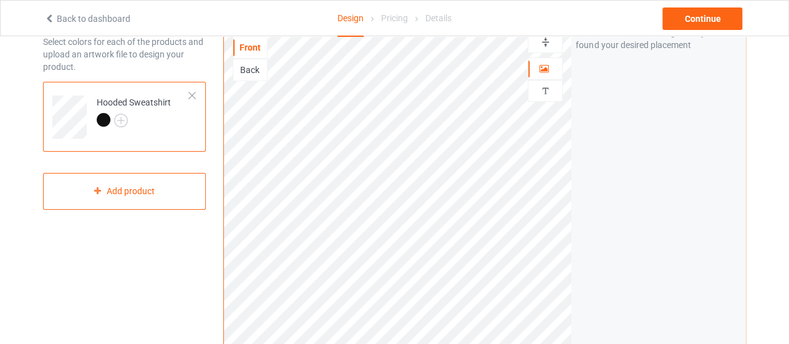
click at [607, 156] on div "Artwork Move and resize the design until you have found your desired placement" at bounding box center [658, 238] width 174 height 474
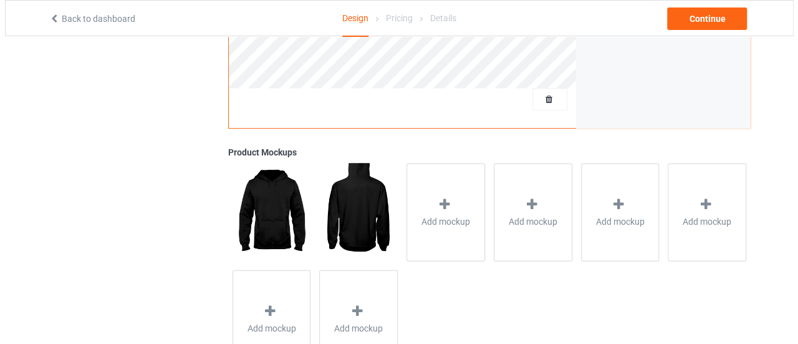
scroll to position [463, 0]
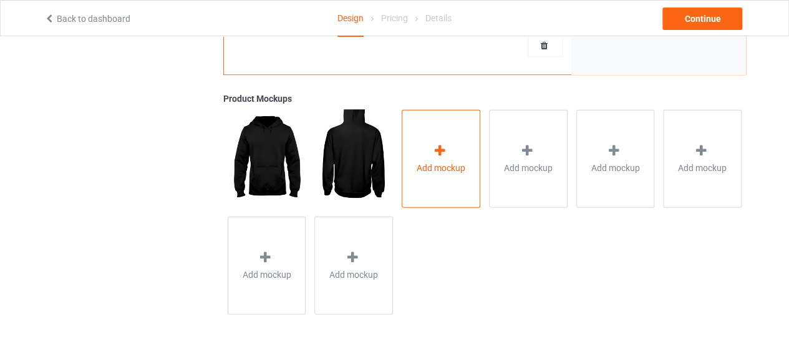
click at [424, 142] on div "Add mockup" at bounding box center [441, 158] width 79 height 98
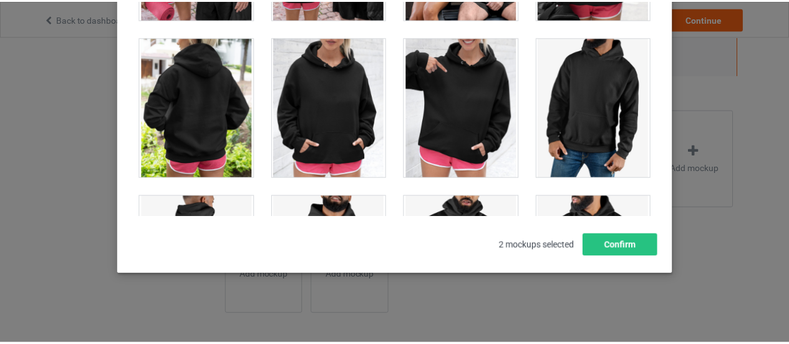
scroll to position [10782, 0]
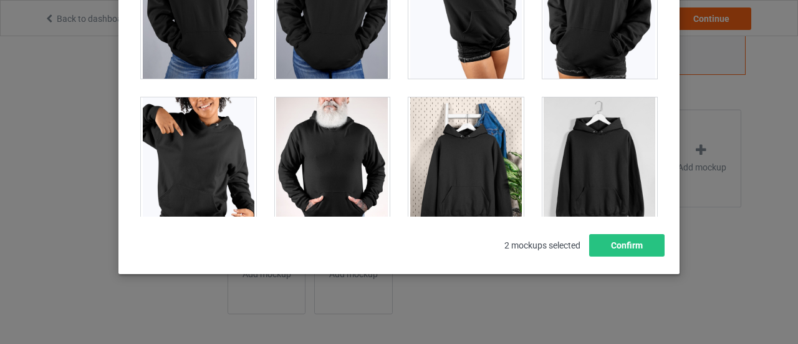
click at [470, 161] on div at bounding box center [465, 167] width 115 height 140
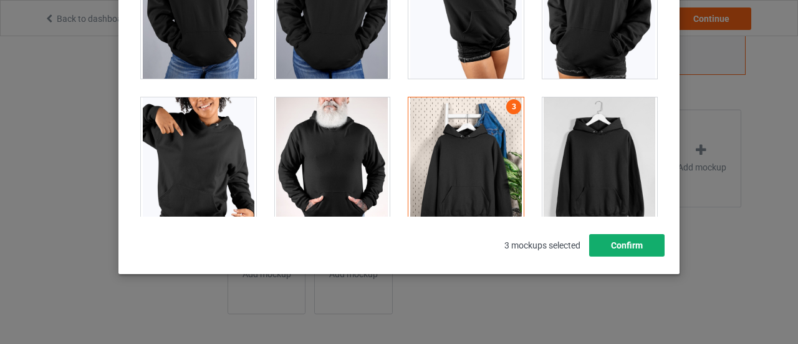
click at [648, 245] on button "Confirm" at bounding box center [626, 245] width 75 height 22
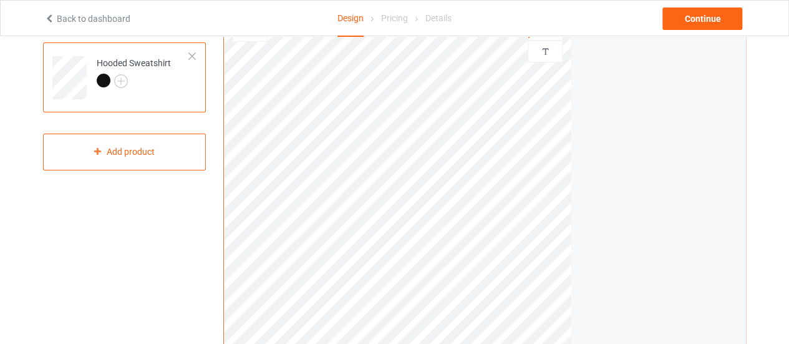
scroll to position [89, 0]
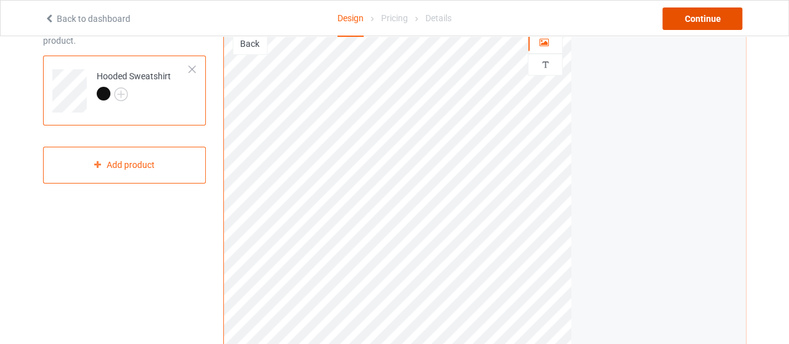
click at [698, 25] on div "Continue" at bounding box center [702, 18] width 80 height 22
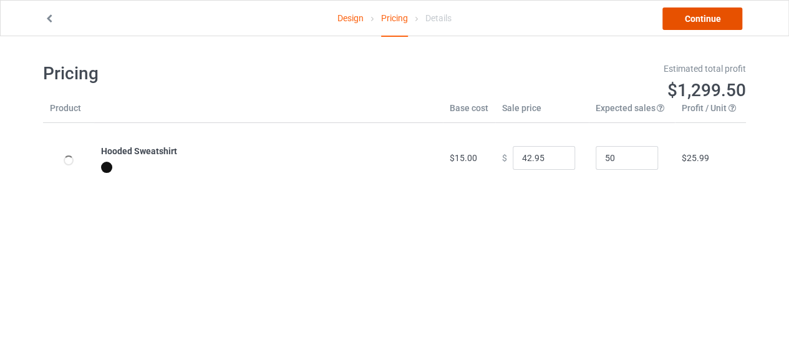
click at [718, 23] on link "Continue" at bounding box center [702, 18] width 80 height 22
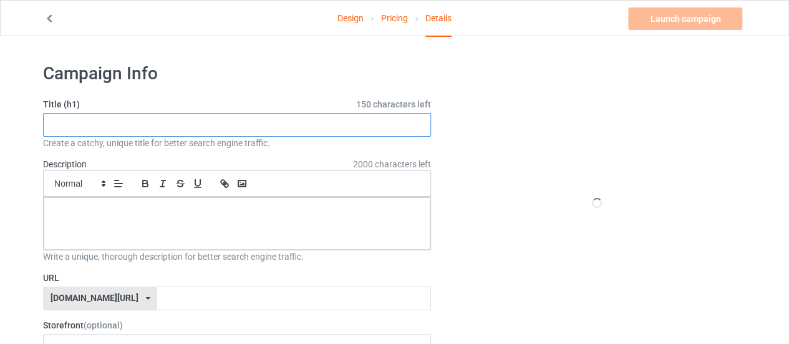
click at [264, 134] on input "text" at bounding box center [237, 125] width 388 height 24
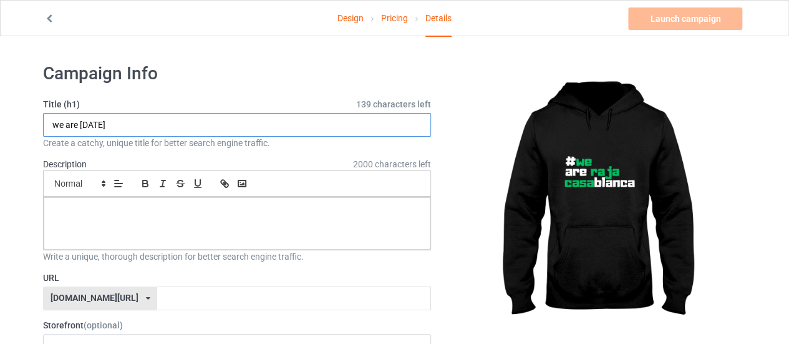
type input "we are raja"
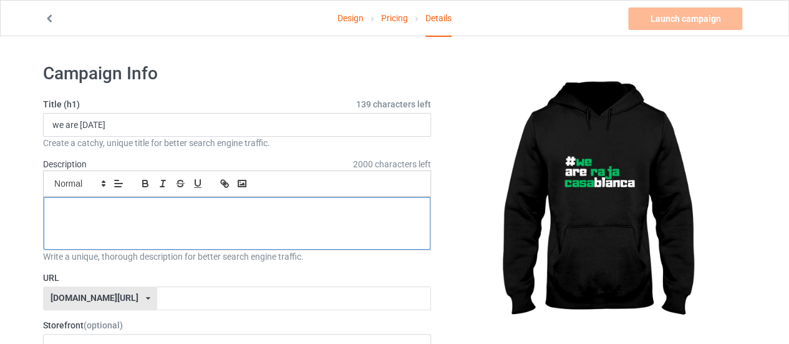
click at [115, 218] on div at bounding box center [237, 223] width 387 height 52
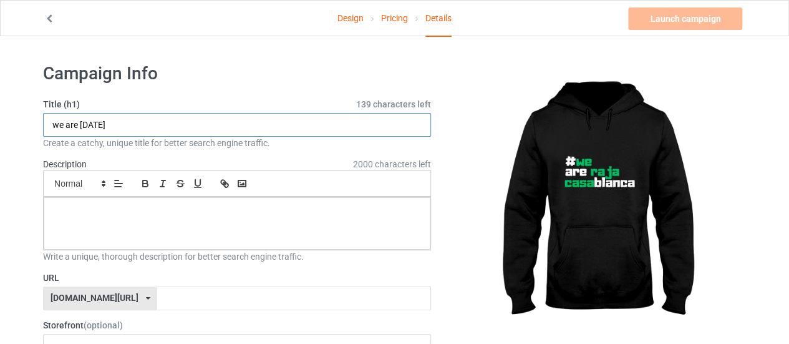
click at [127, 125] on input "we are raja" at bounding box center [237, 125] width 388 height 24
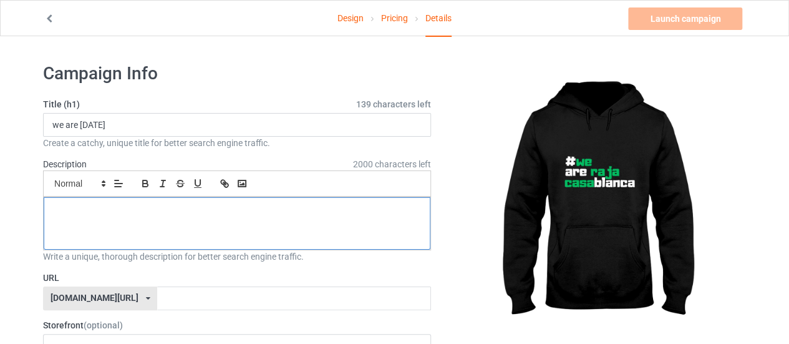
click at [85, 235] on div at bounding box center [237, 223] width 387 height 52
paste div
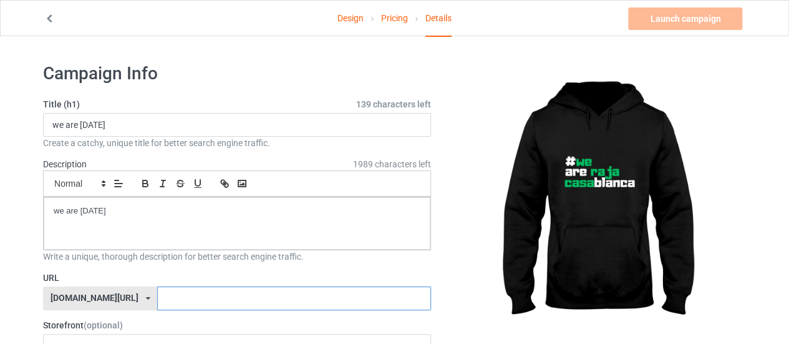
click at [176, 296] on input "text" at bounding box center [293, 298] width 273 height 24
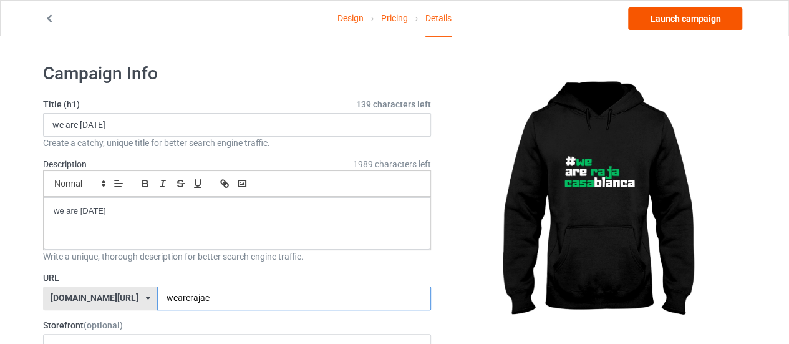
type input "wearerajac"
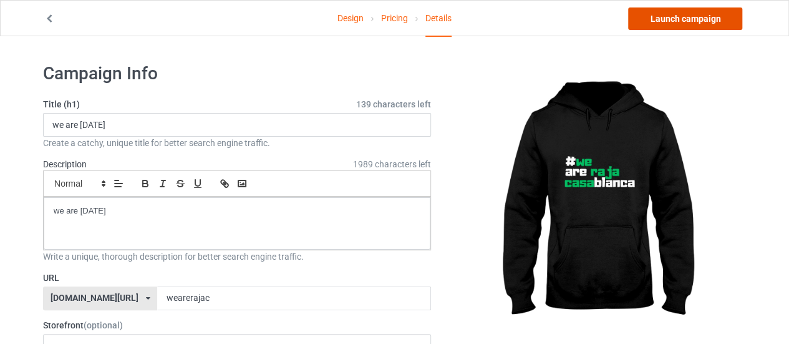
click at [683, 21] on link "Launch campaign" at bounding box center [685, 18] width 114 height 22
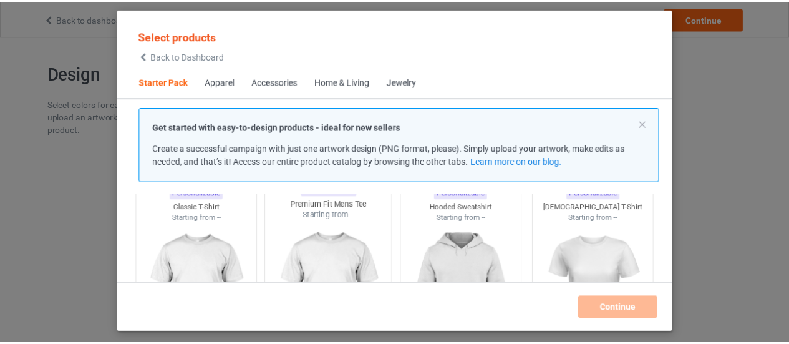
scroll to position [140, 0]
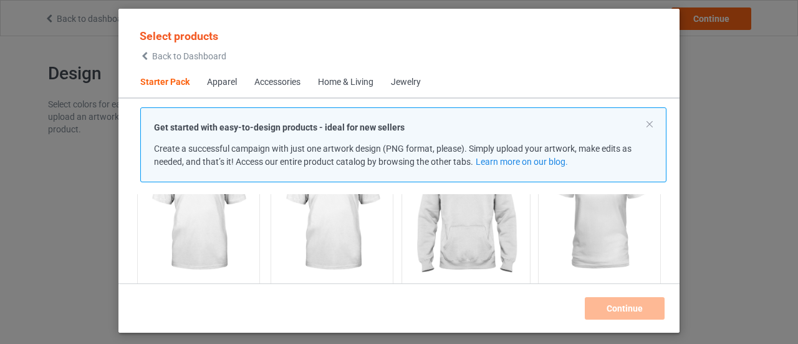
click at [460, 230] on img at bounding box center [465, 213] width 117 height 147
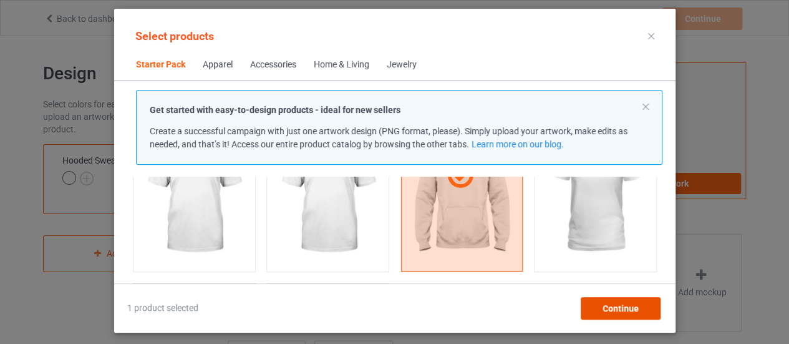
click at [635, 311] on span "Continue" at bounding box center [620, 308] width 36 height 10
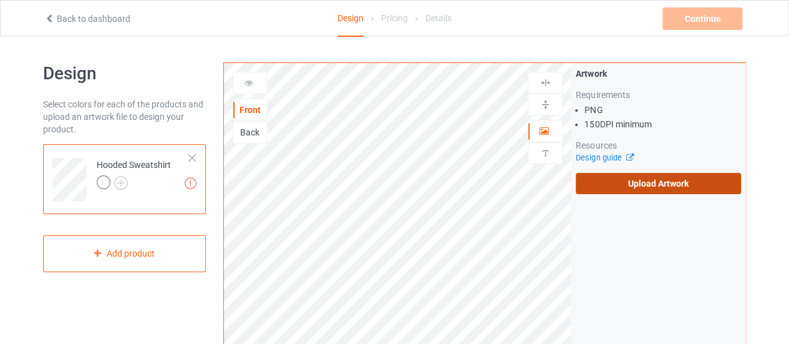
click at [656, 175] on label "Upload Artwork" at bounding box center [657, 183] width 165 height 21
click at [0, 0] on input "Upload Artwork" at bounding box center [0, 0] width 0 height 0
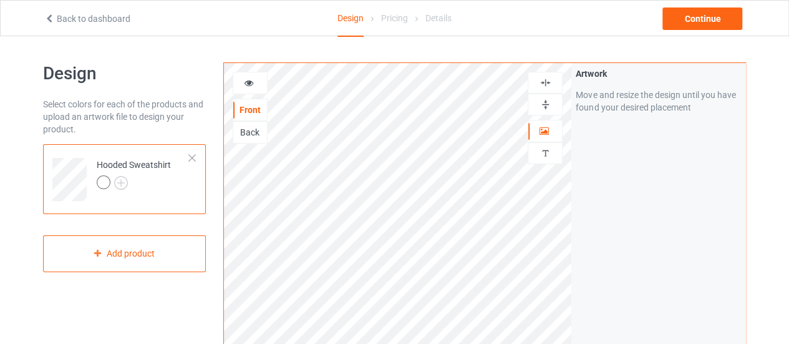
click at [651, 221] on div "Artwork Move and resize the design until you have found your desired placement" at bounding box center [658, 300] width 174 height 474
click at [125, 176] on img at bounding box center [121, 183] width 14 height 14
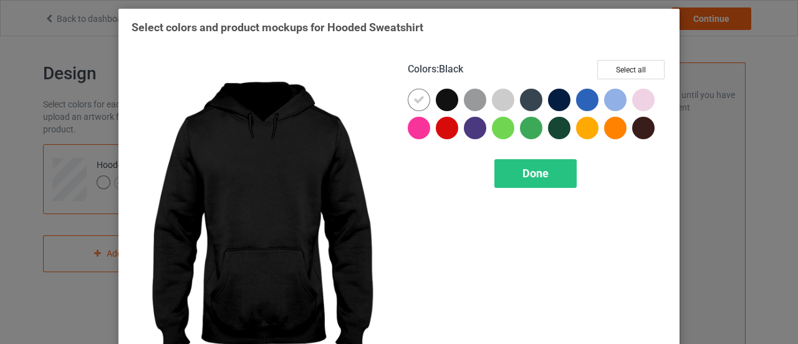
click at [438, 93] on div at bounding box center [447, 100] width 22 height 22
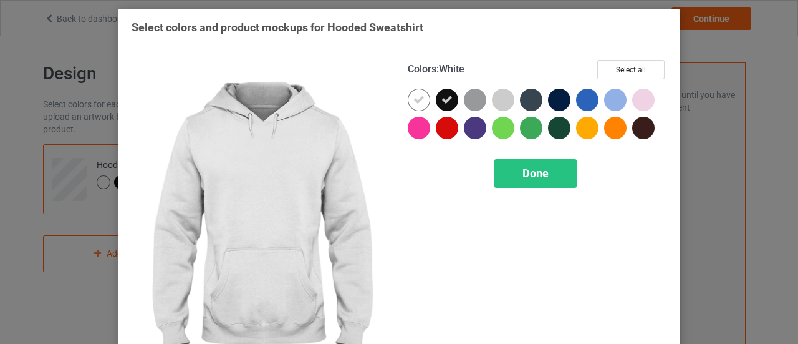
click at [413, 98] on icon at bounding box center [418, 99] width 11 height 11
click at [522, 176] on span "Done" at bounding box center [535, 172] width 26 height 13
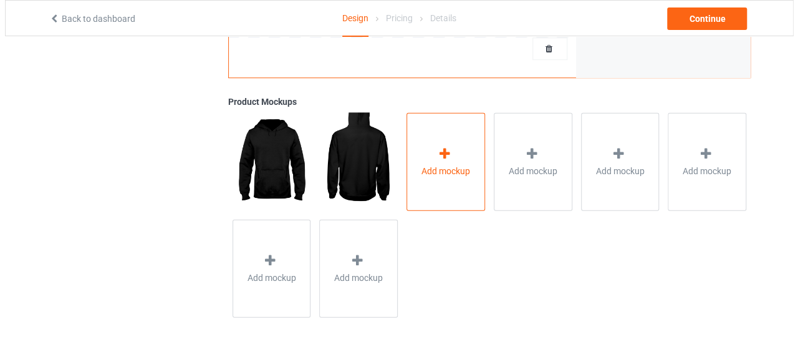
scroll to position [463, 0]
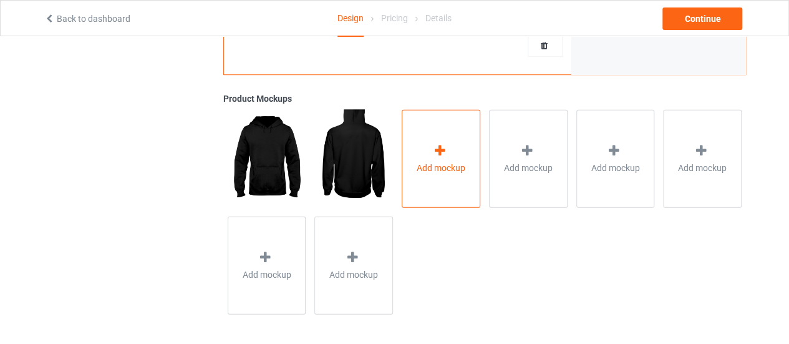
click at [458, 185] on div "Add mockup" at bounding box center [441, 158] width 79 height 98
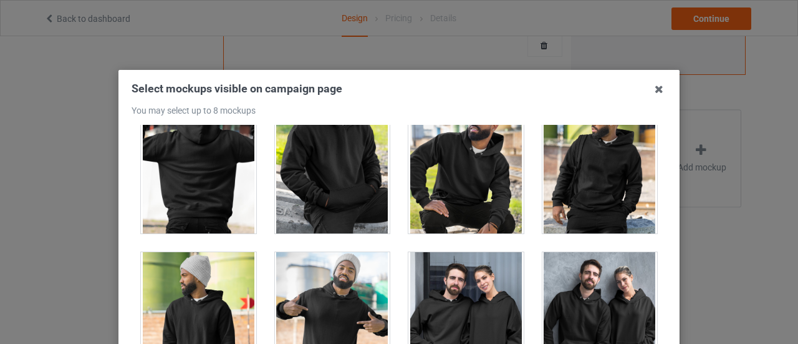
scroll to position [183, 0]
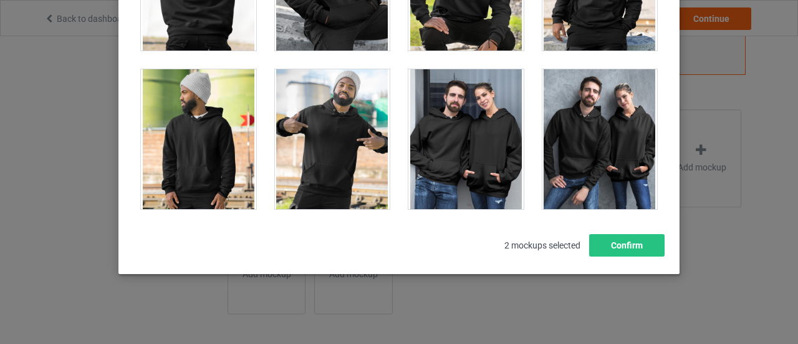
drag, startPoint x: 662, startPoint y: 176, endPoint x: 675, endPoint y: 177, distance: 13.1
click at [663, 193] on div "Select mockups visible on campaign page You may select up to 8 mockups 1 2 2 mo…" at bounding box center [398, 80] width 561 height 387
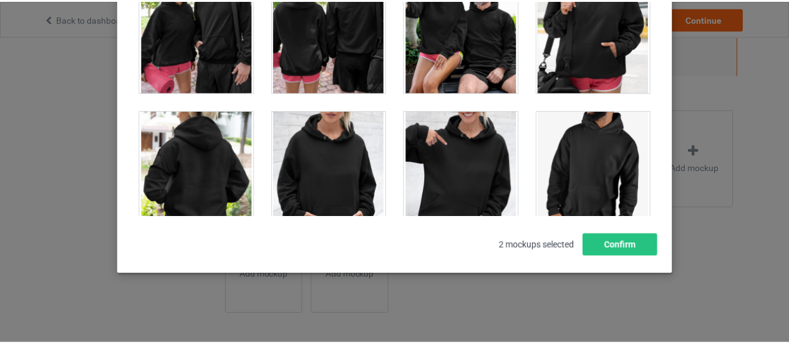
scroll to position [10782, 0]
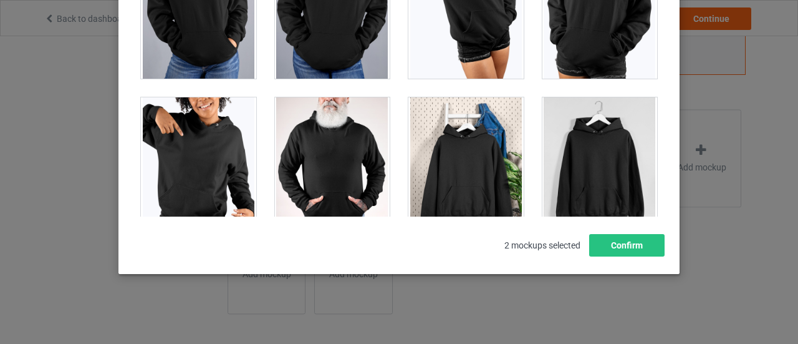
click at [453, 158] on div at bounding box center [465, 167] width 115 height 140
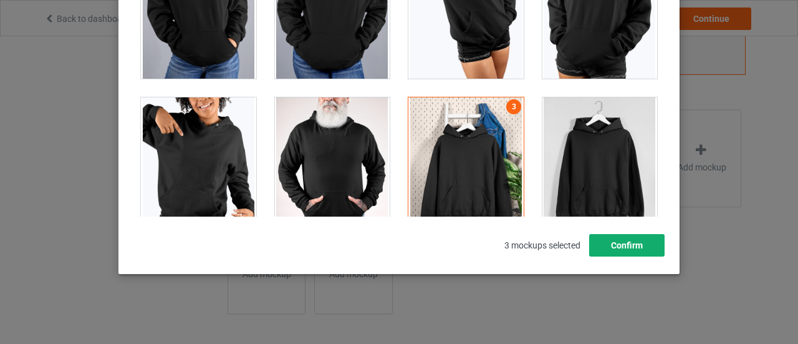
click at [622, 246] on button "Confirm" at bounding box center [626, 245] width 75 height 22
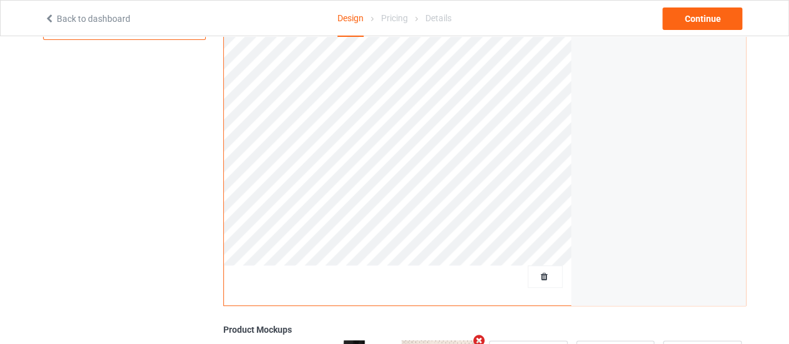
scroll to position [151, 0]
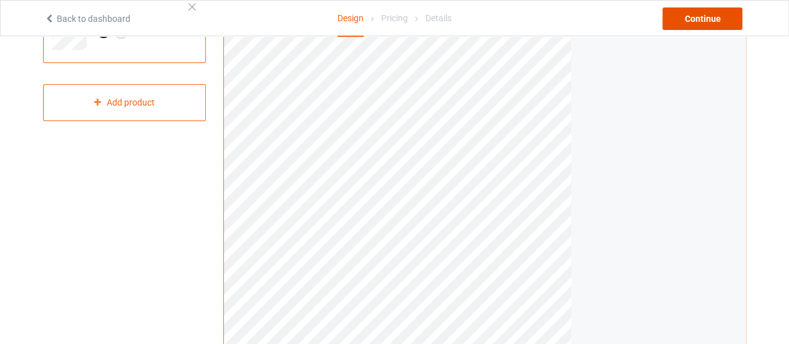
click at [691, 22] on div "Continue" at bounding box center [702, 18] width 80 height 22
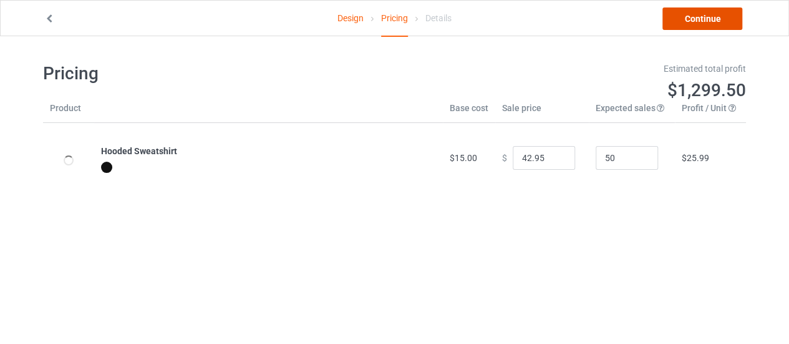
click at [708, 19] on link "Continue" at bounding box center [702, 18] width 80 height 22
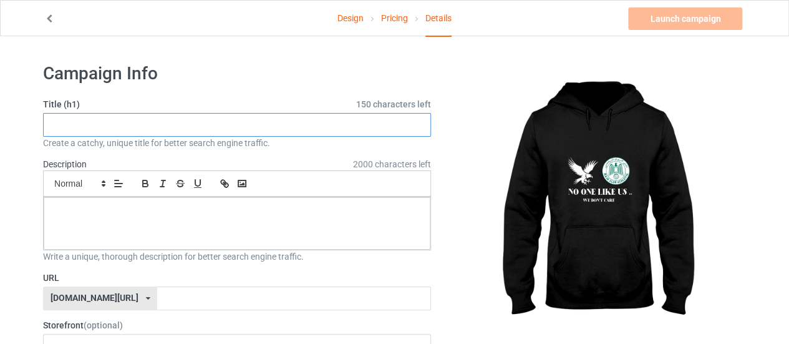
click at [163, 130] on input "text" at bounding box center [237, 125] width 388 height 24
type input "noonelikeus"
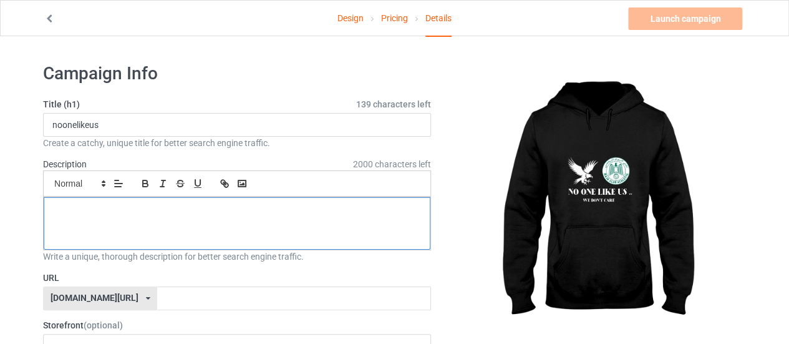
click at [152, 209] on p at bounding box center [237, 211] width 367 height 12
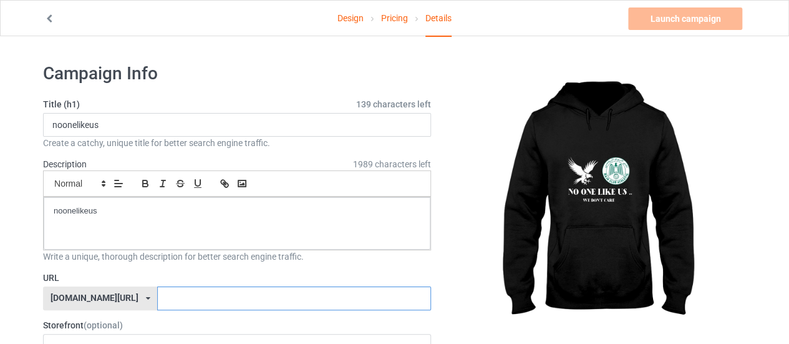
click at [170, 298] on input "text" at bounding box center [293, 298] width 273 height 24
paste input "noonelikeus"
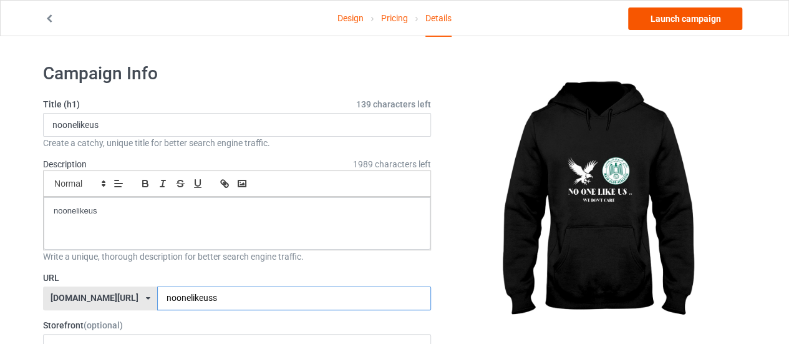
type input "noonelikeuss"
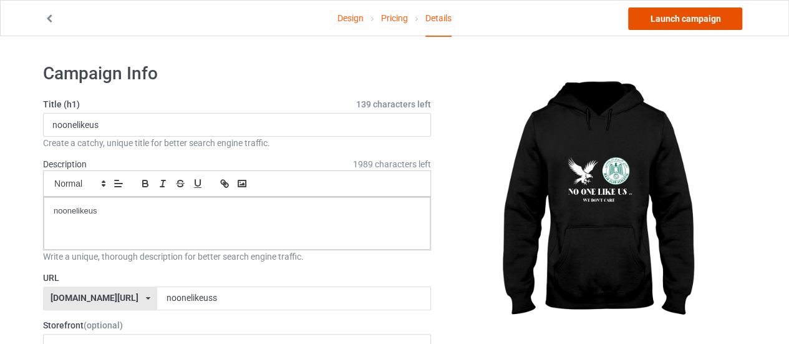
click at [672, 21] on link "Launch campaign" at bounding box center [685, 18] width 114 height 22
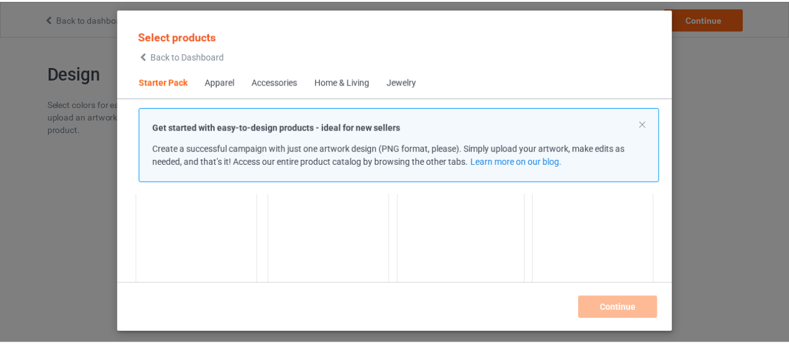
scroll to position [140, 0]
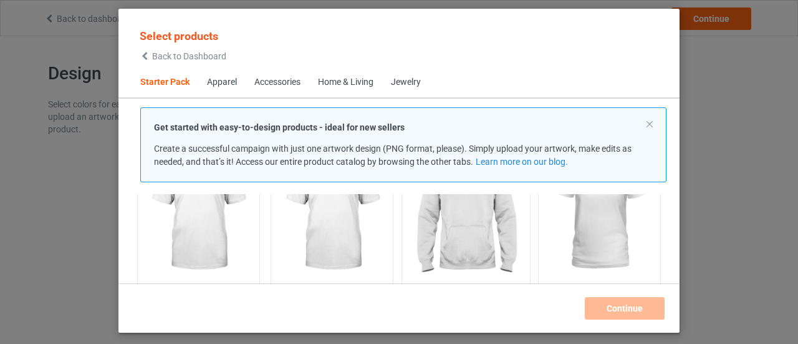
click at [466, 200] on img at bounding box center [465, 213] width 117 height 147
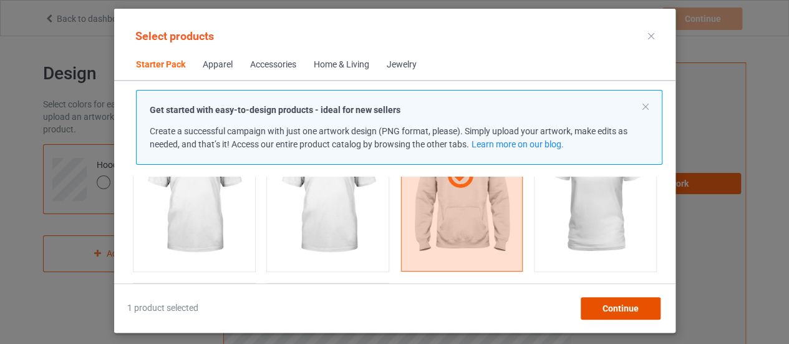
click at [621, 302] on div "Continue" at bounding box center [620, 308] width 80 height 22
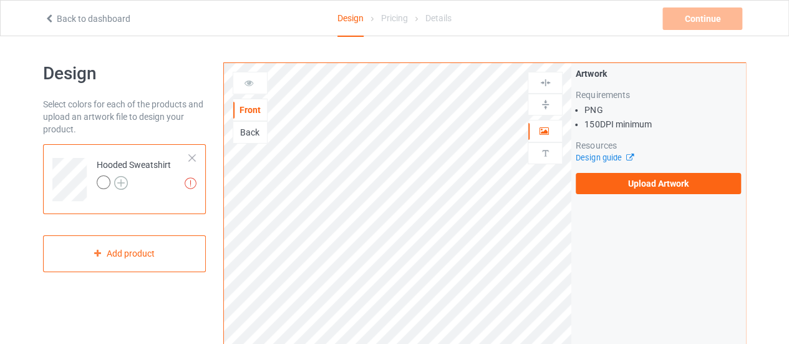
click at [117, 180] on img at bounding box center [121, 183] width 14 height 14
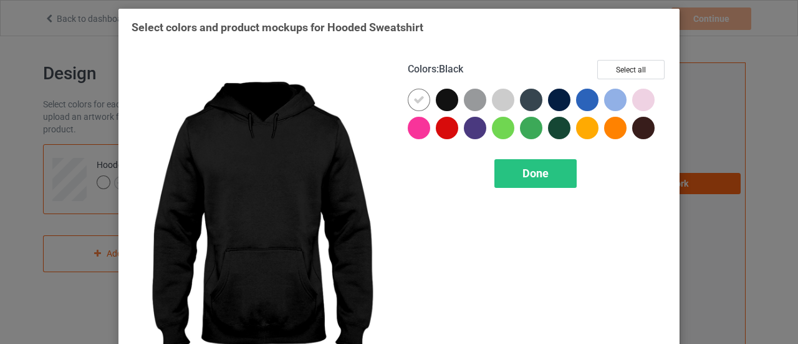
click at [441, 104] on div at bounding box center [447, 100] width 22 height 22
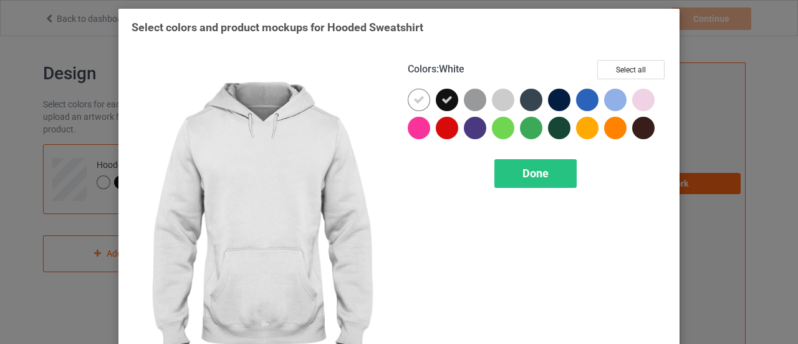
click at [416, 105] on div at bounding box center [419, 100] width 22 height 22
click at [494, 176] on div "Done" at bounding box center [535, 173] width 82 height 29
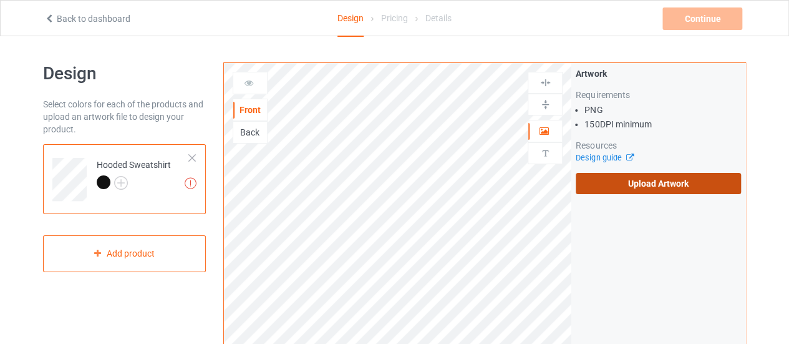
click at [614, 186] on label "Upload Artwork" at bounding box center [657, 183] width 165 height 21
click at [0, 0] on input "Upload Artwork" at bounding box center [0, 0] width 0 height 0
click at [640, 184] on label "Upload Artwork" at bounding box center [657, 183] width 165 height 21
click at [0, 0] on input "Upload Artwork" at bounding box center [0, 0] width 0 height 0
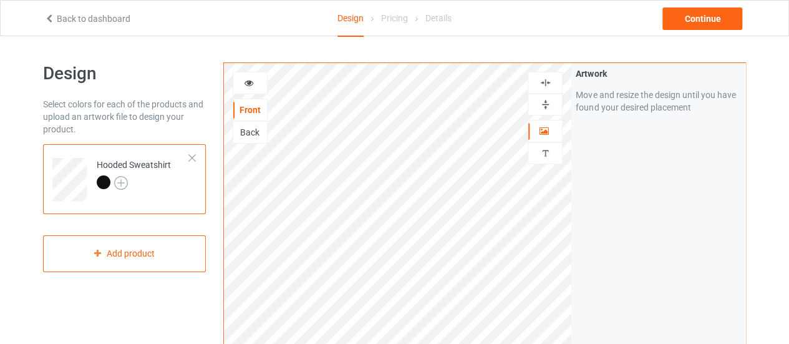
click at [118, 183] on img at bounding box center [121, 183] width 14 height 14
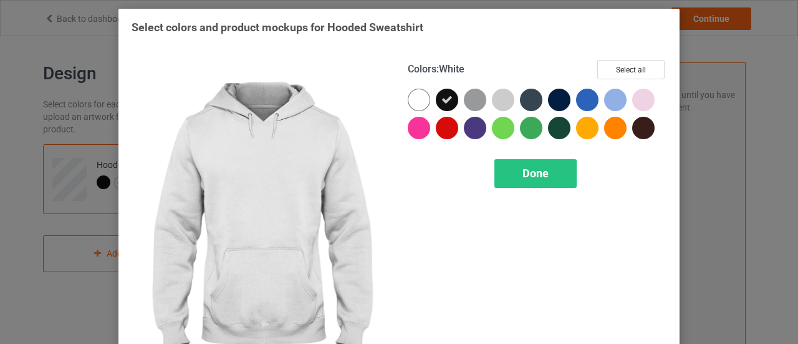
click at [410, 100] on div at bounding box center [419, 100] width 22 height 22
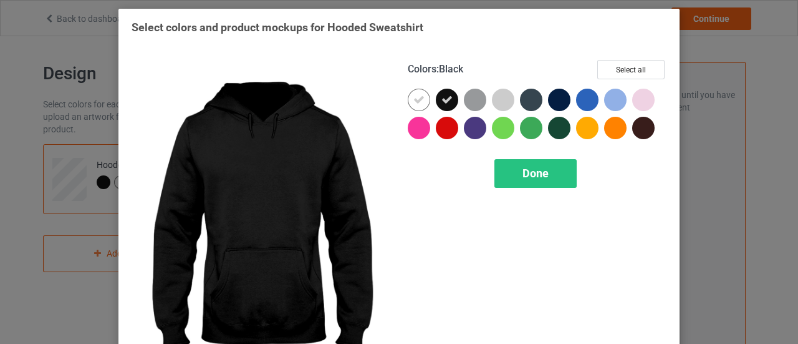
click at [446, 99] on icon at bounding box center [446, 99] width 11 height 11
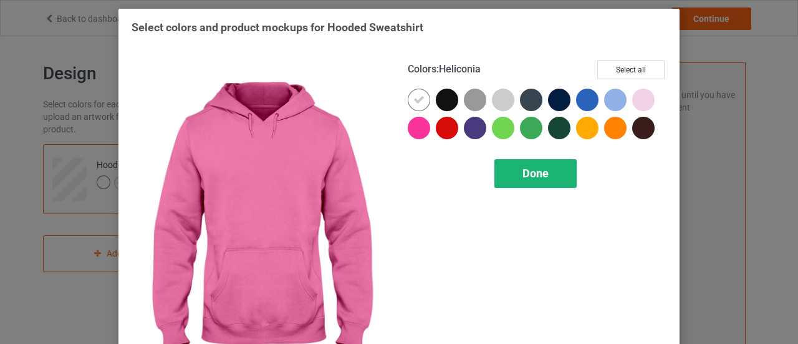
click at [545, 176] on div "Done" at bounding box center [535, 173] width 82 height 29
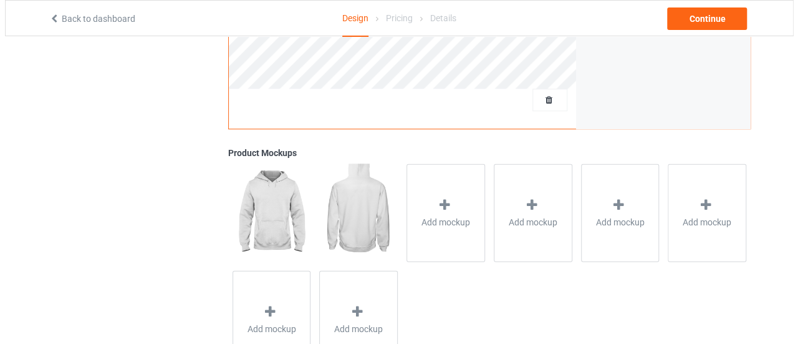
scroll to position [463, 0]
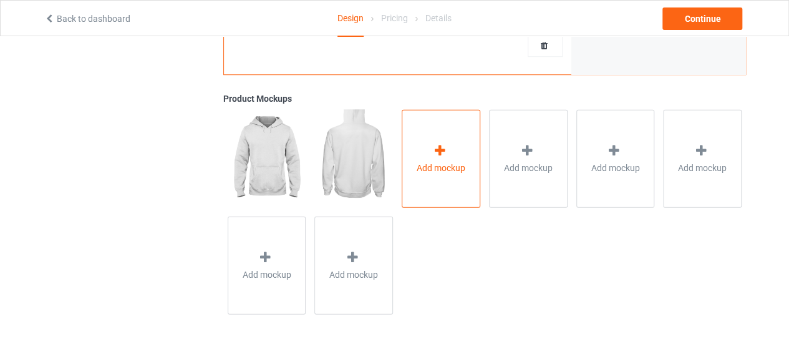
click at [447, 158] on div at bounding box center [440, 152] width 17 height 18
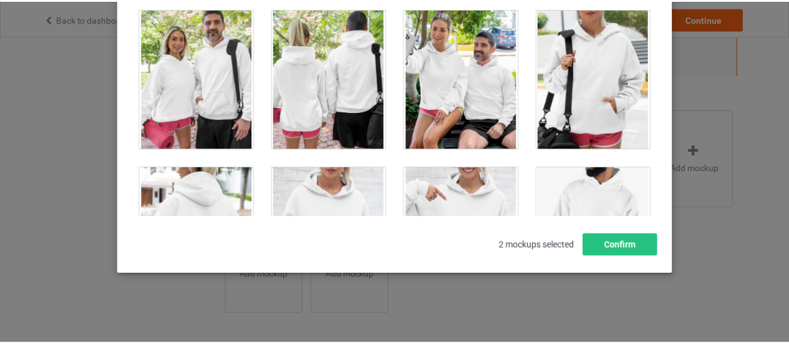
scroll to position [10782, 0]
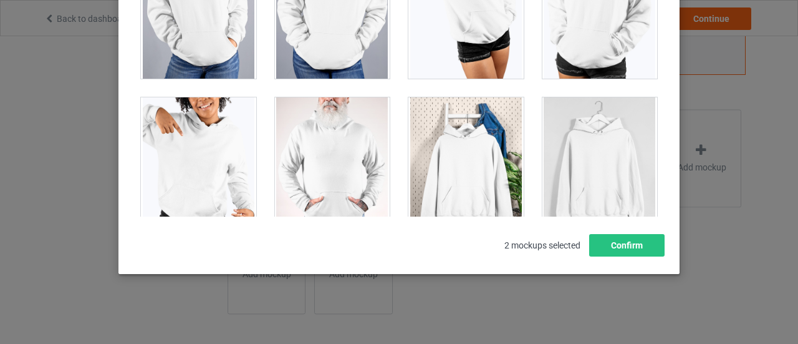
click at [430, 140] on div at bounding box center [465, 167] width 115 height 140
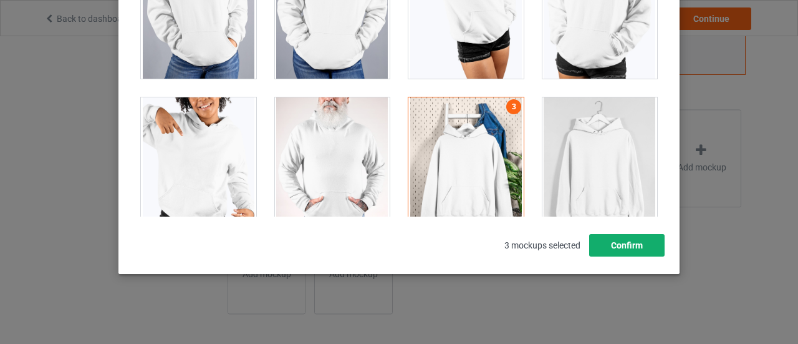
click at [628, 249] on button "Confirm" at bounding box center [626, 245] width 75 height 22
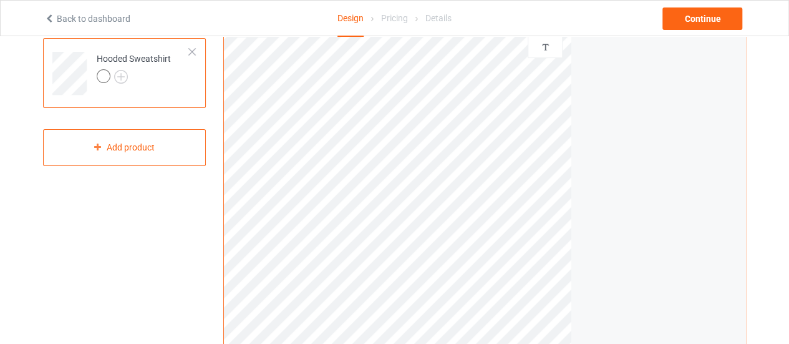
scroll to position [89, 0]
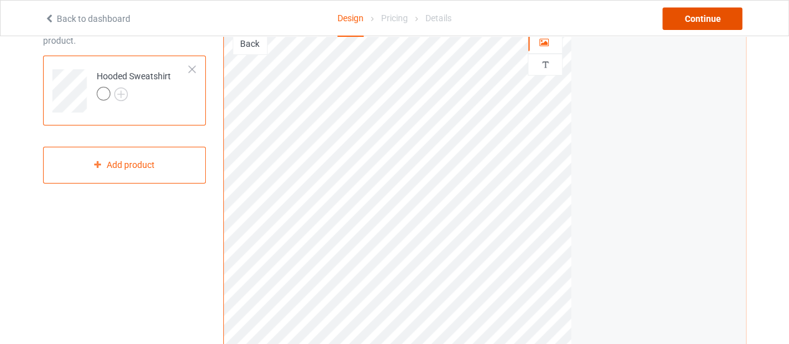
click at [692, 26] on div "Continue" at bounding box center [702, 18] width 80 height 22
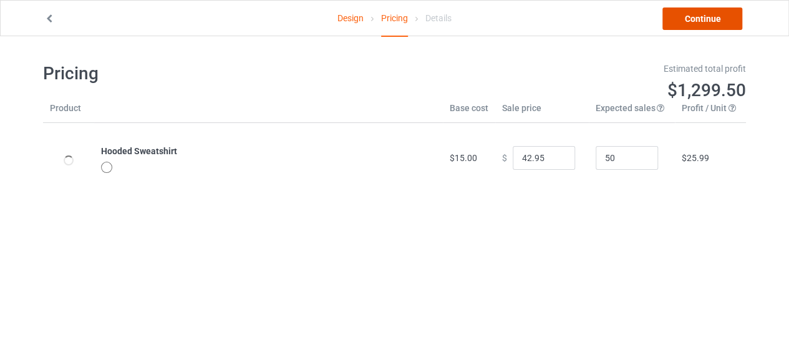
click at [691, 25] on link "Continue" at bounding box center [702, 18] width 80 height 22
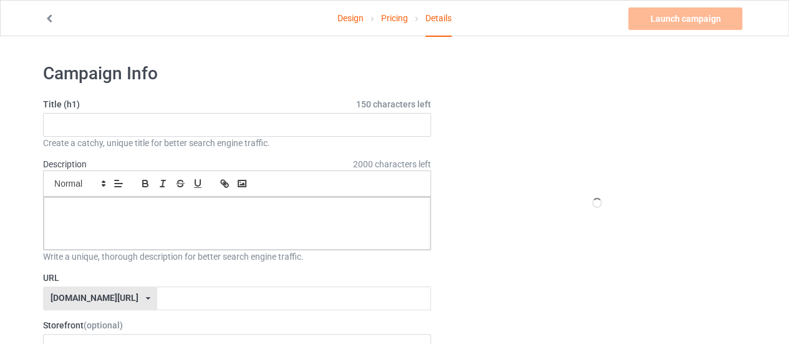
click at [223, 138] on div "Create a catchy, unique title for better search engine traffic." at bounding box center [237, 143] width 388 height 12
click at [228, 123] on input "text" at bounding box center [237, 125] width 388 height 24
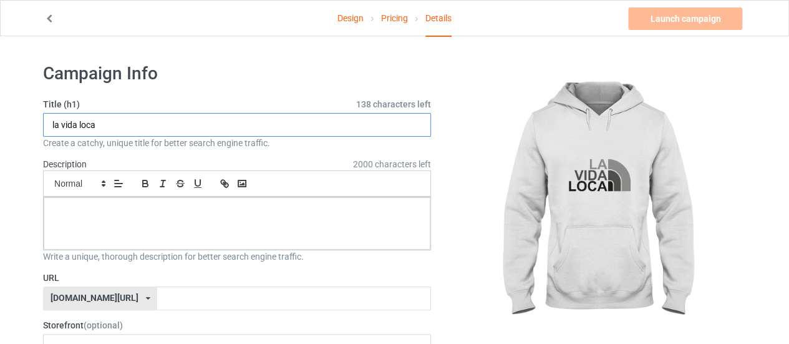
type input "la vida loca"
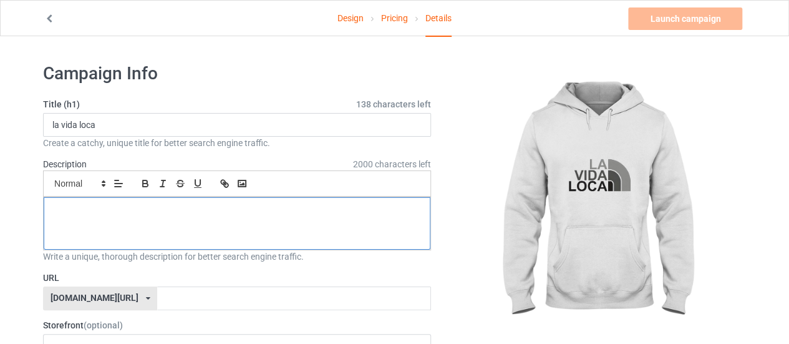
click at [188, 229] on div at bounding box center [237, 223] width 387 height 52
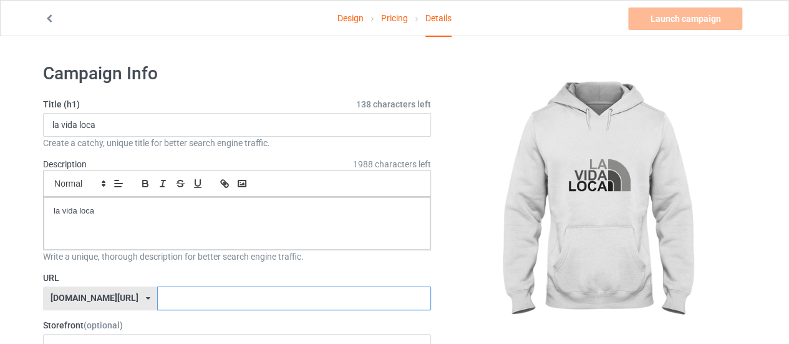
click at [184, 294] on input "text" at bounding box center [293, 298] width 273 height 24
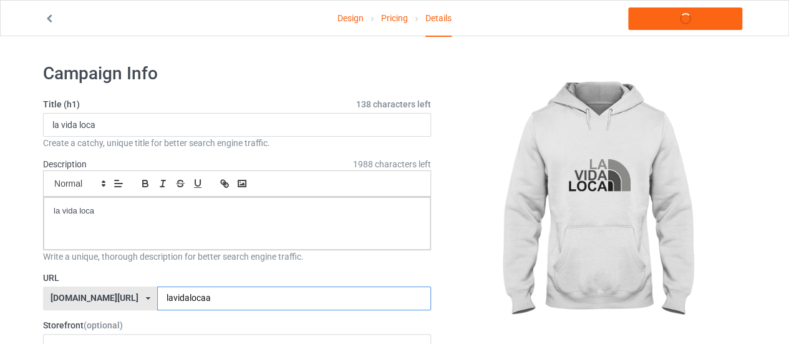
type input "lavidalocaa"
click at [224, 260] on div "Write a unique, thorough description for better search engine traffic." at bounding box center [237, 256] width 388 height 12
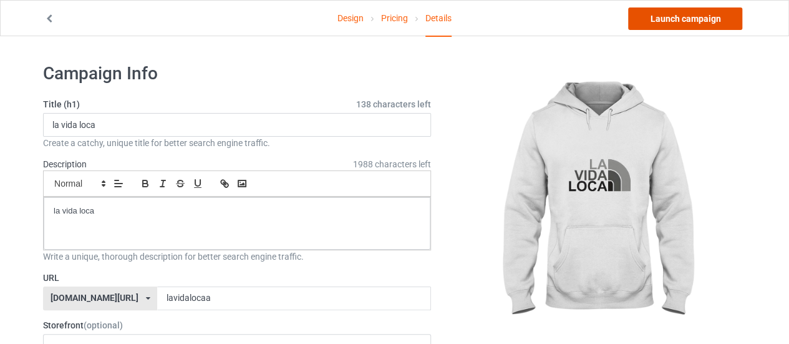
click at [681, 29] on link "Launch campaign" at bounding box center [685, 18] width 114 height 22
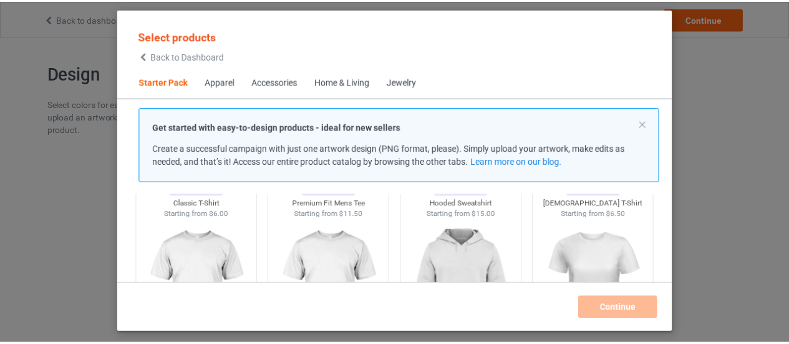
scroll to position [140, 0]
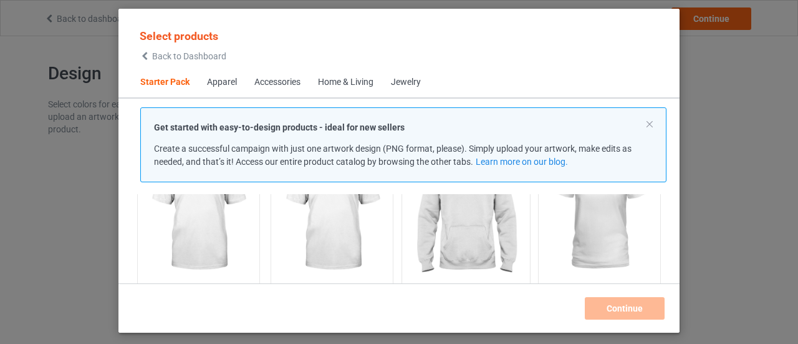
click at [465, 211] on img at bounding box center [465, 213] width 117 height 147
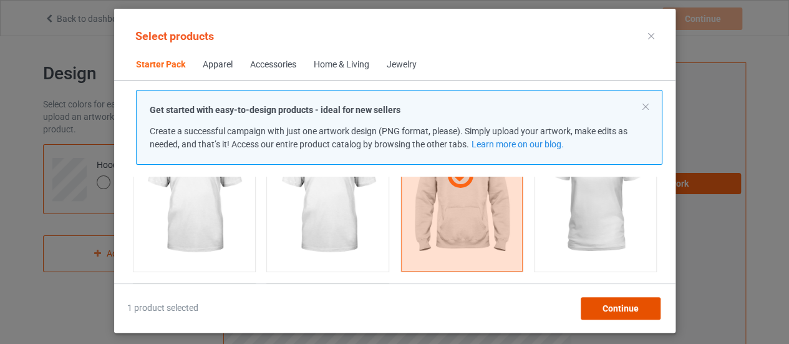
click at [616, 298] on div "Continue" at bounding box center [620, 308] width 80 height 22
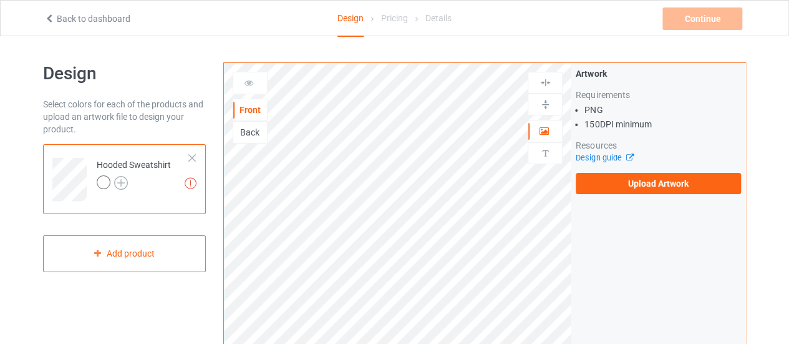
click at [122, 179] on img at bounding box center [121, 183] width 14 height 14
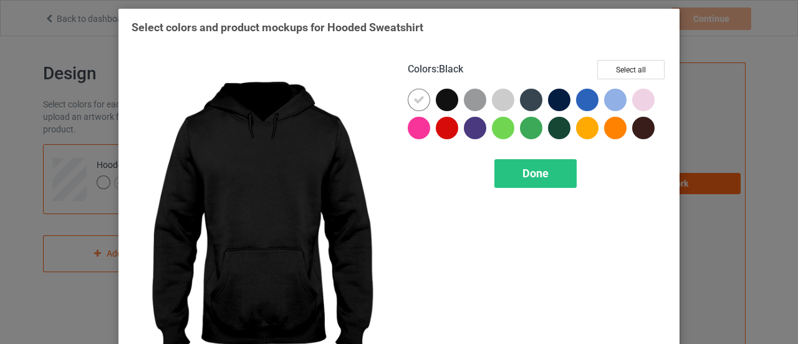
click at [452, 95] on div at bounding box center [447, 100] width 22 height 22
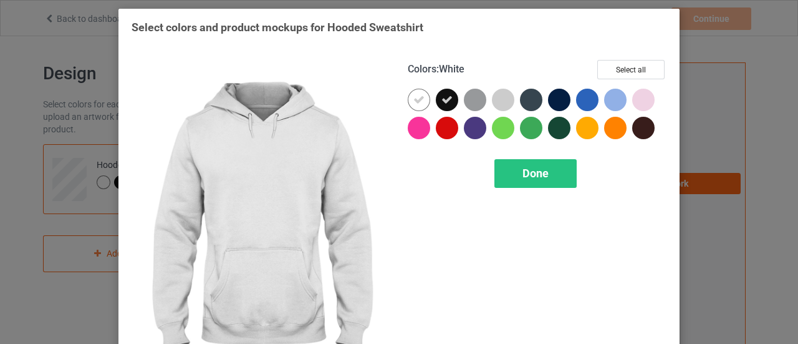
click at [415, 102] on icon at bounding box center [418, 99] width 11 height 11
click at [501, 178] on div "Done" at bounding box center [535, 173] width 82 height 29
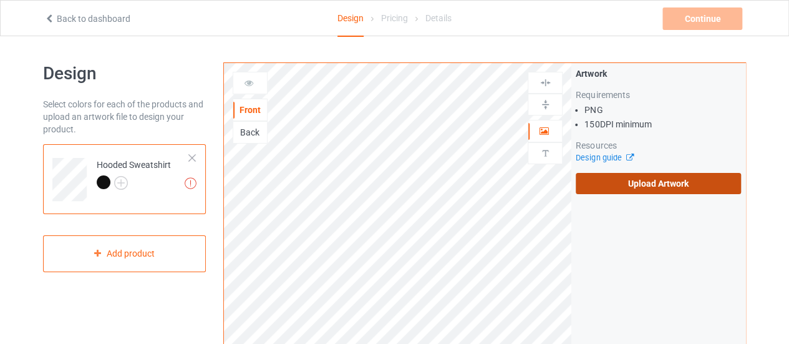
click at [624, 185] on label "Upload Artwork" at bounding box center [657, 183] width 165 height 21
click at [0, 0] on input "Upload Artwork" at bounding box center [0, 0] width 0 height 0
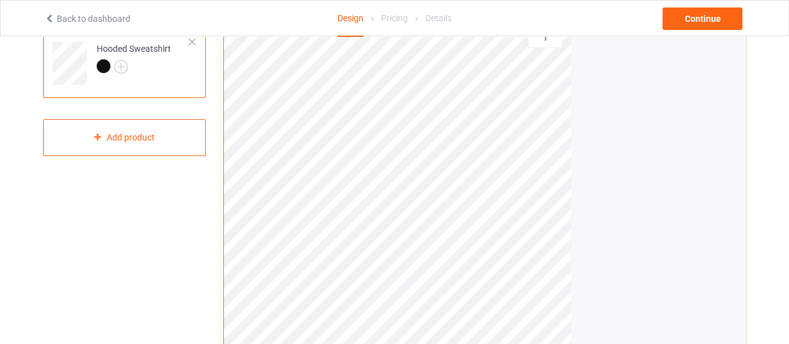
scroll to position [125, 0]
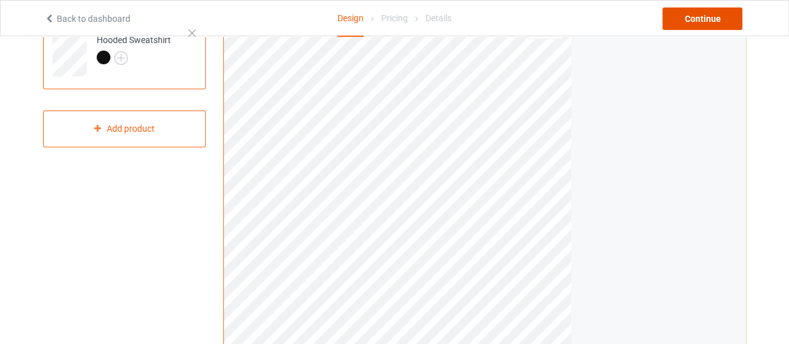
click at [700, 26] on div "Continue" at bounding box center [702, 18] width 80 height 22
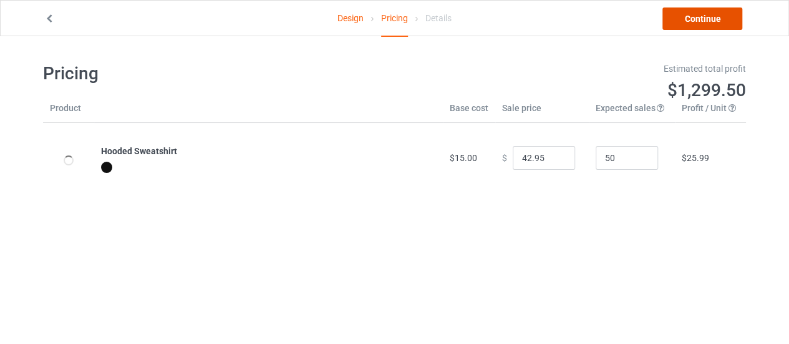
click at [698, 19] on link "Continue" at bounding box center [702, 18] width 80 height 22
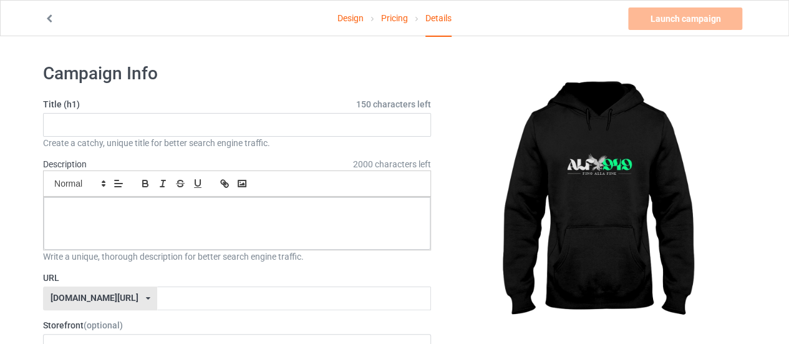
click at [51, 21] on icon at bounding box center [49, 16] width 11 height 9
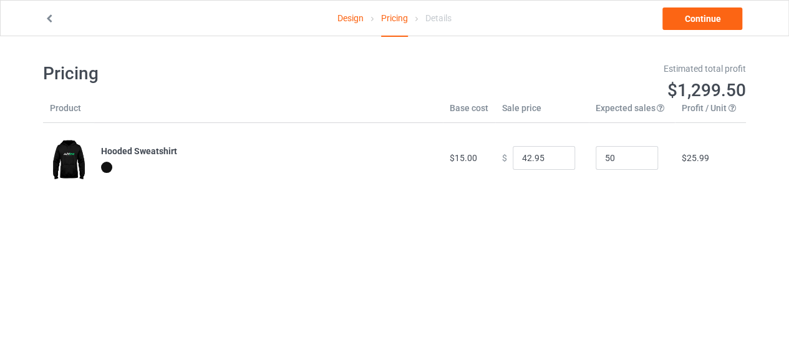
click at [51, 21] on icon at bounding box center [49, 16] width 11 height 9
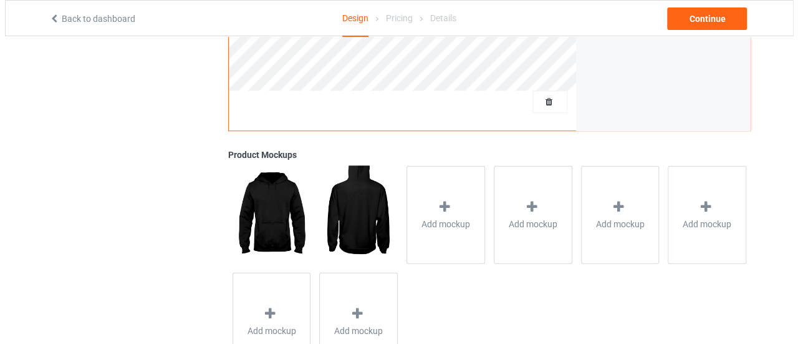
scroll to position [436, 0]
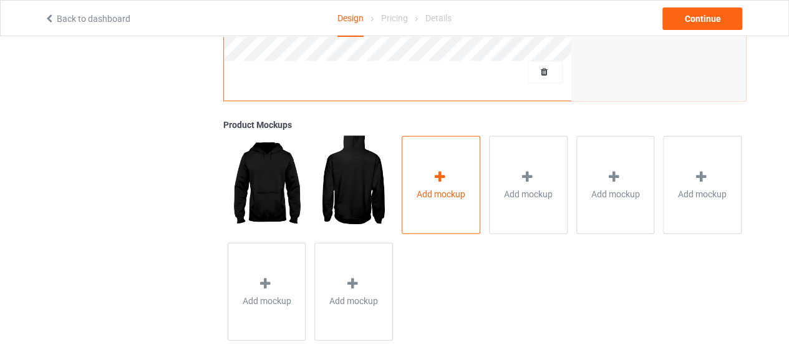
click at [413, 191] on div "Add mockup" at bounding box center [441, 184] width 79 height 98
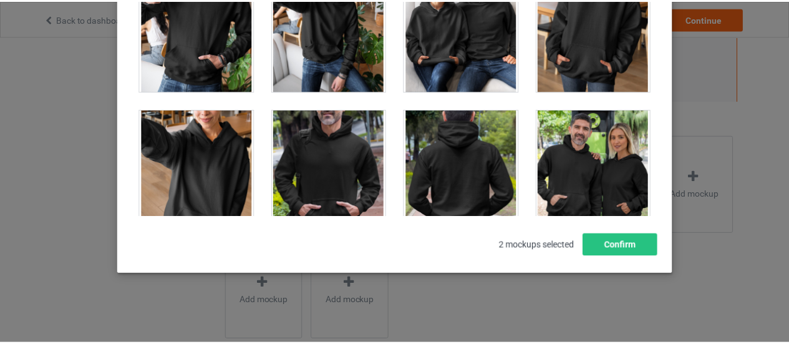
scroll to position [10782, 0]
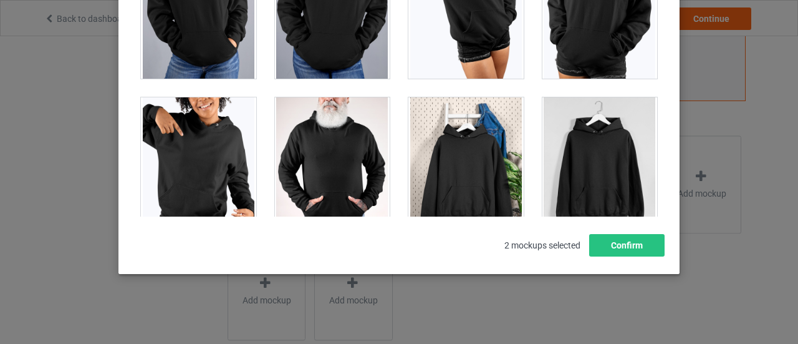
click at [484, 156] on div at bounding box center [465, 167] width 115 height 140
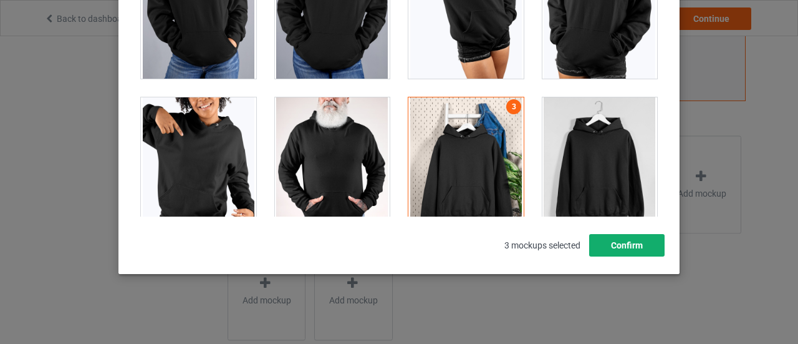
click at [627, 243] on button "Confirm" at bounding box center [626, 245] width 75 height 22
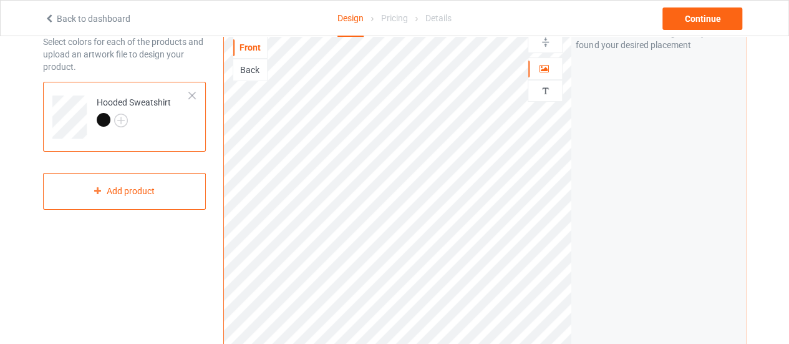
scroll to position [0, 0]
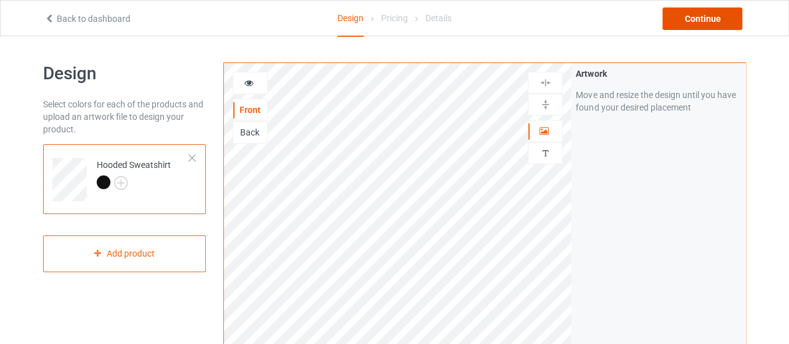
click at [674, 28] on div "Continue" at bounding box center [702, 18] width 80 height 22
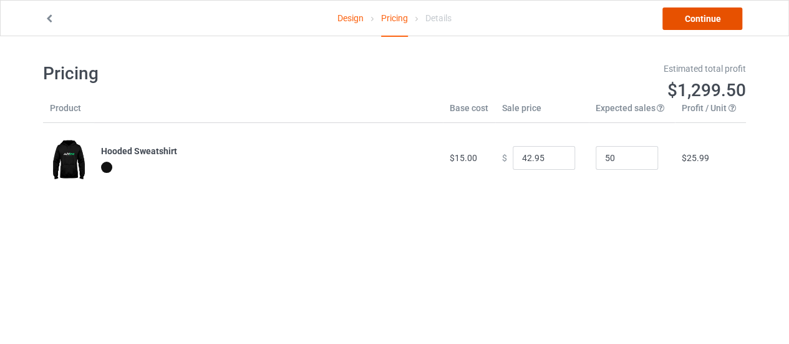
click at [715, 13] on link "Continue" at bounding box center [702, 18] width 80 height 22
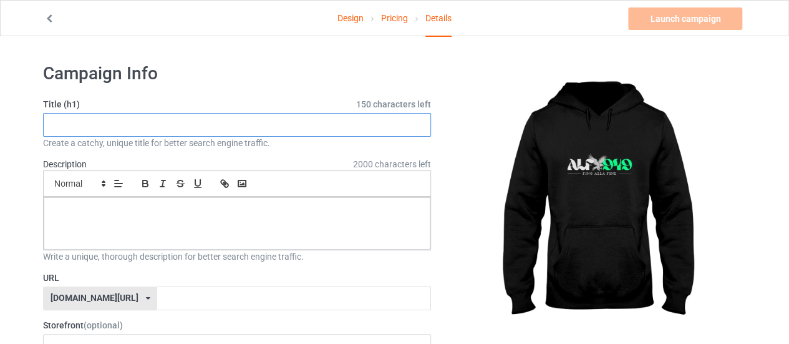
click at [204, 132] on input "text" at bounding box center [237, 125] width 388 height 24
type input "alf949"
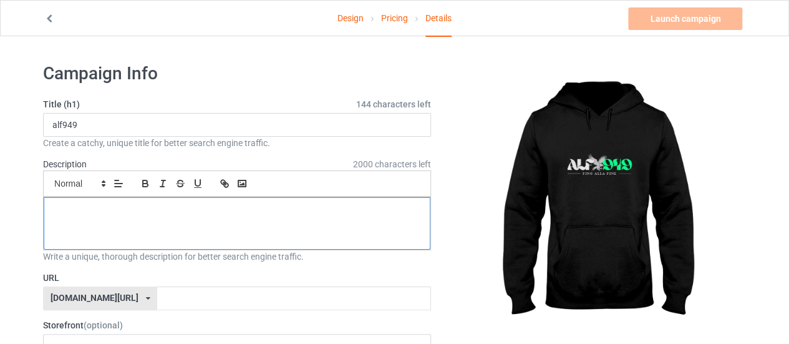
click at [178, 213] on p at bounding box center [237, 211] width 367 height 12
click at [156, 284] on div "URL teechip.com/ teechip.com/ 587d0d41cee36fd012c64a69" at bounding box center [237, 290] width 388 height 39
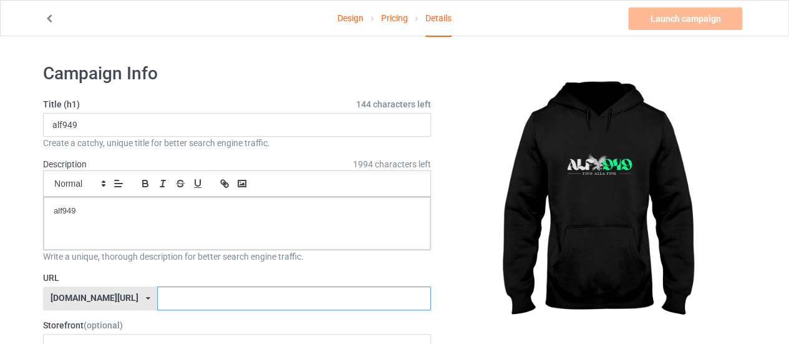
click at [157, 302] on input "text" at bounding box center [293, 298] width 273 height 24
paste input "alf949"
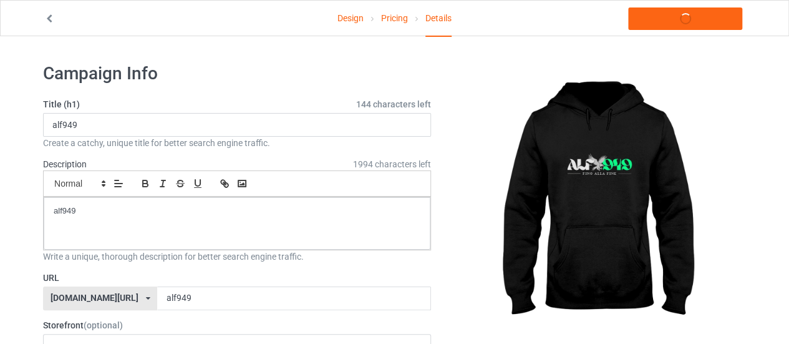
click at [183, 271] on label "URL" at bounding box center [237, 277] width 388 height 12
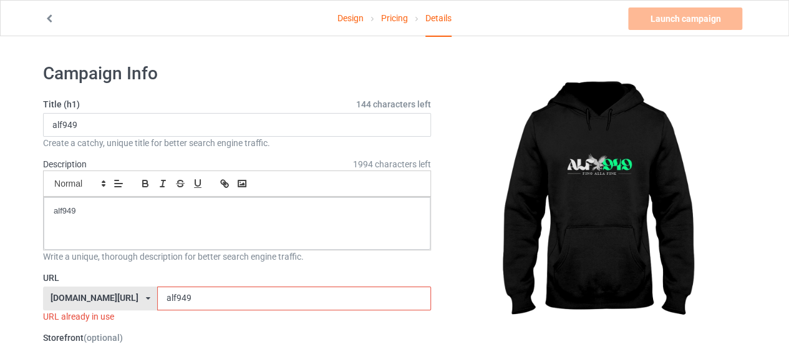
click at [159, 295] on input "alf949" at bounding box center [293, 298] width 273 height 24
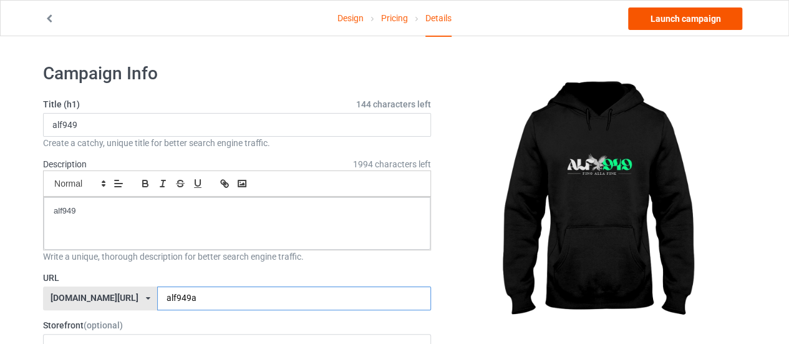
type input "alf949a"
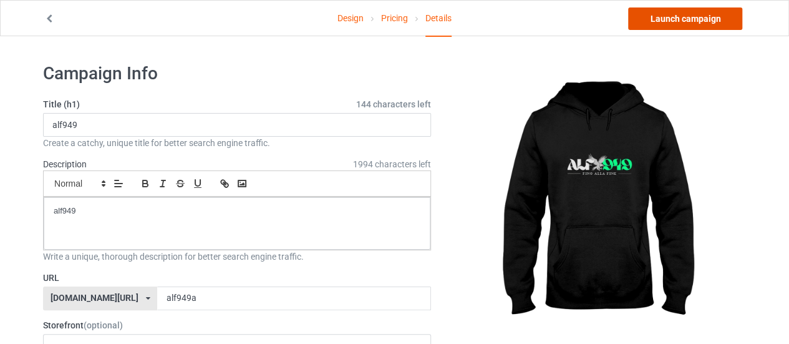
click at [651, 20] on link "Launch campaign" at bounding box center [685, 18] width 114 height 22
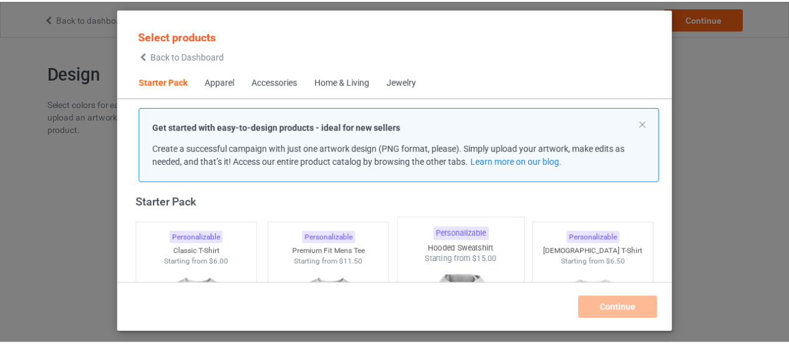
scroll to position [78, 0]
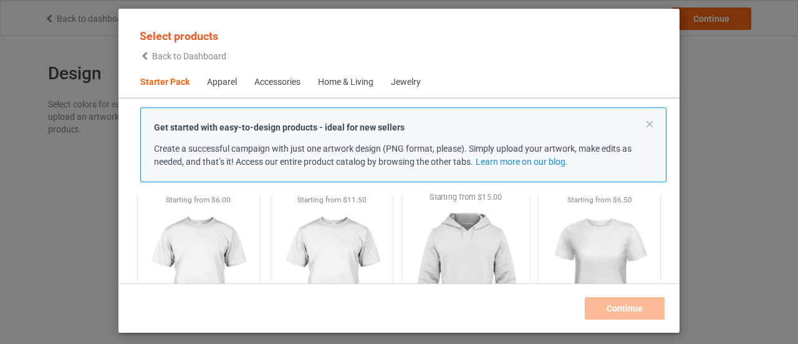
click at [453, 218] on img at bounding box center [465, 276] width 117 height 147
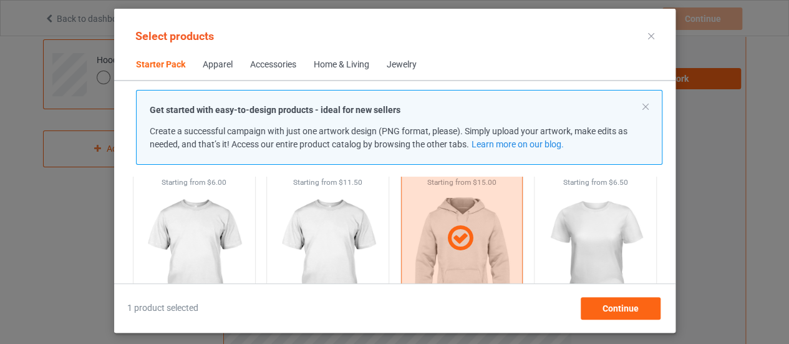
scroll to position [125, 0]
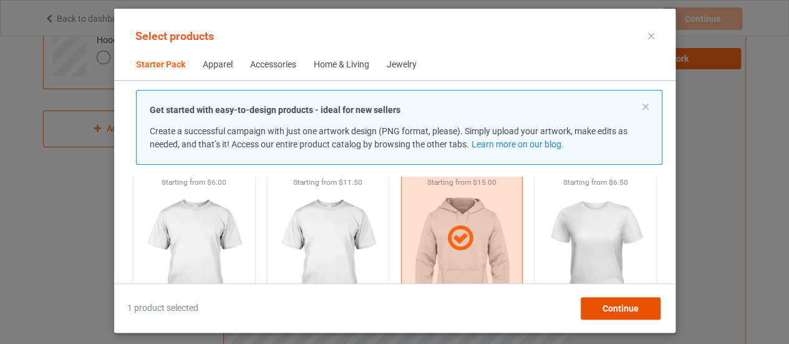
click at [632, 307] on span "Continue" at bounding box center [620, 308] width 36 height 10
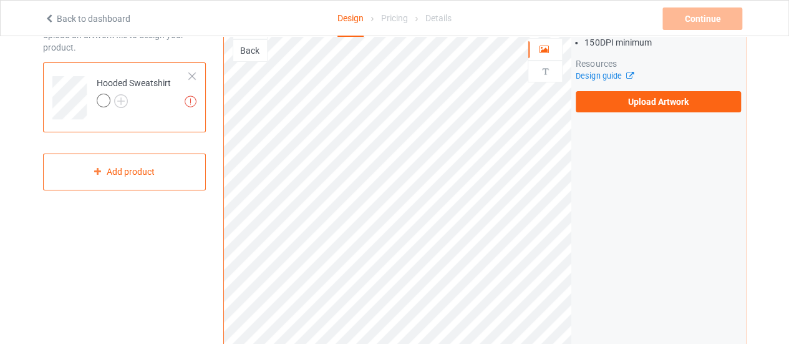
scroll to position [62, 0]
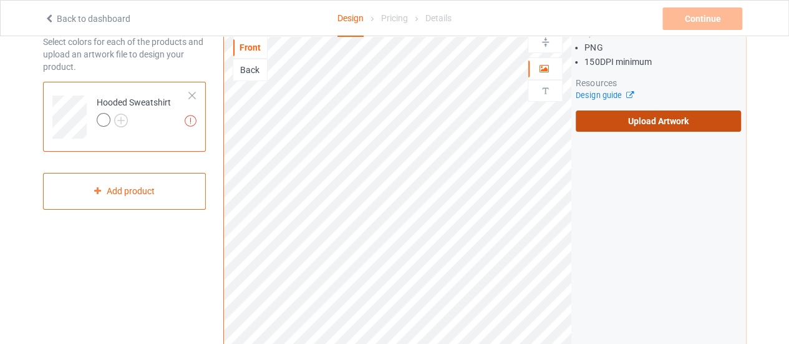
click at [653, 124] on label "Upload Artwork" at bounding box center [657, 120] width 165 height 21
click at [0, 0] on input "Upload Artwork" at bounding box center [0, 0] width 0 height 0
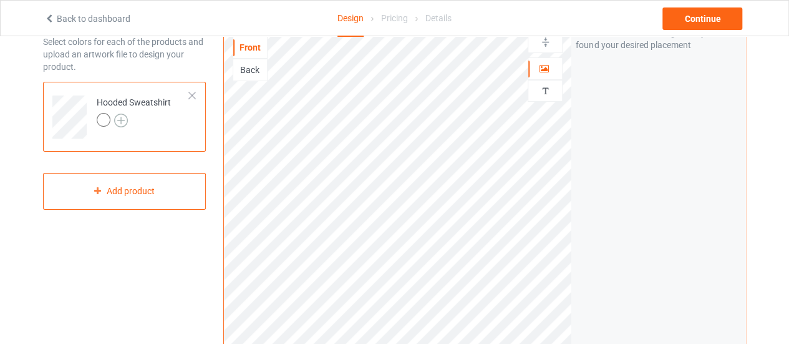
click at [123, 118] on img at bounding box center [121, 120] width 14 height 14
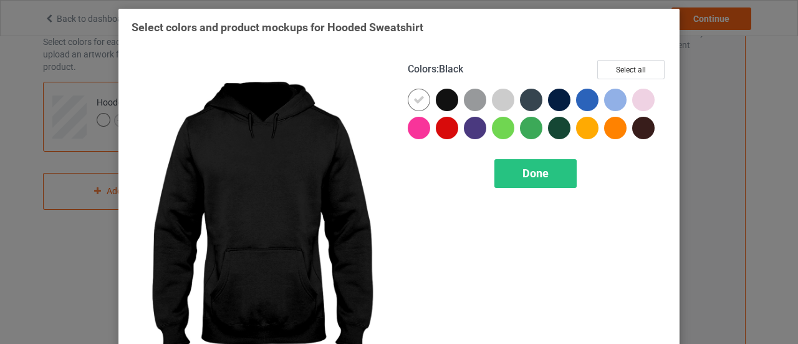
click at [449, 94] on div at bounding box center [447, 100] width 22 height 22
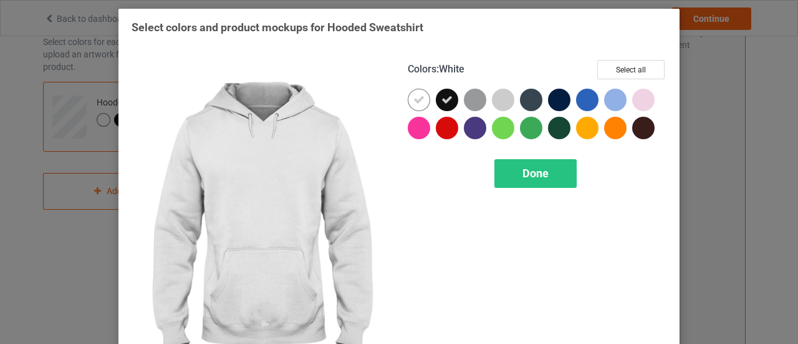
click at [418, 95] on icon at bounding box center [418, 99] width 11 height 11
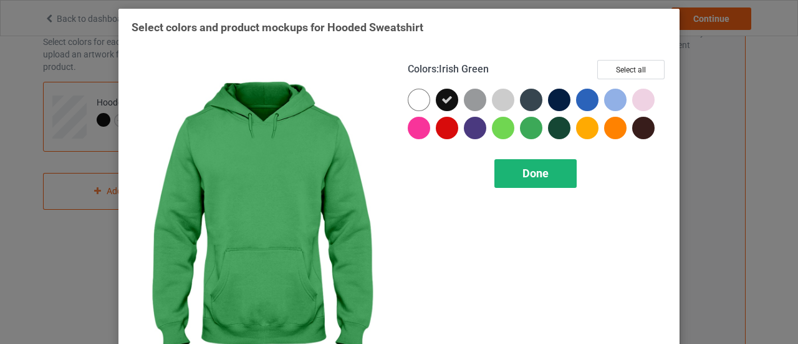
click at [547, 164] on div "Done" at bounding box center [535, 173] width 82 height 29
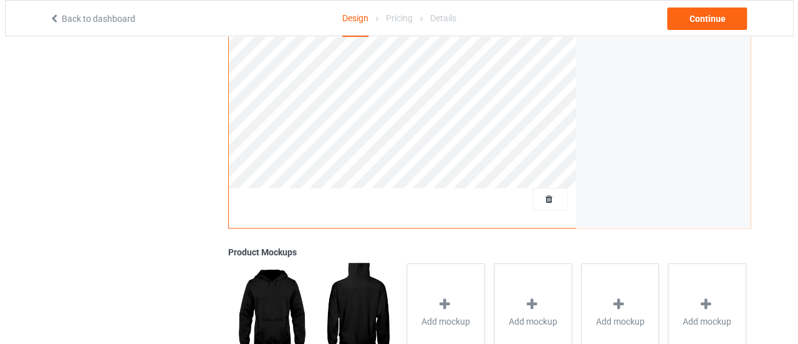
scroll to position [312, 0]
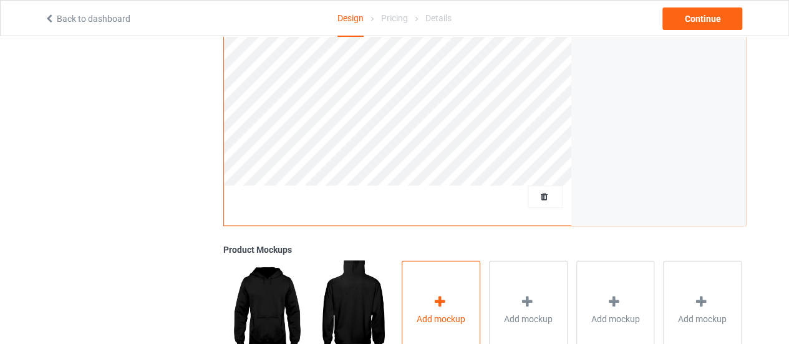
click at [459, 295] on div "Add mockup" at bounding box center [441, 309] width 79 height 98
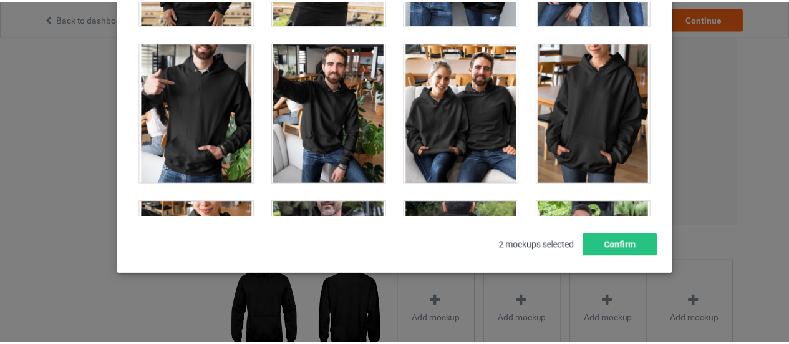
scroll to position [10782, 0]
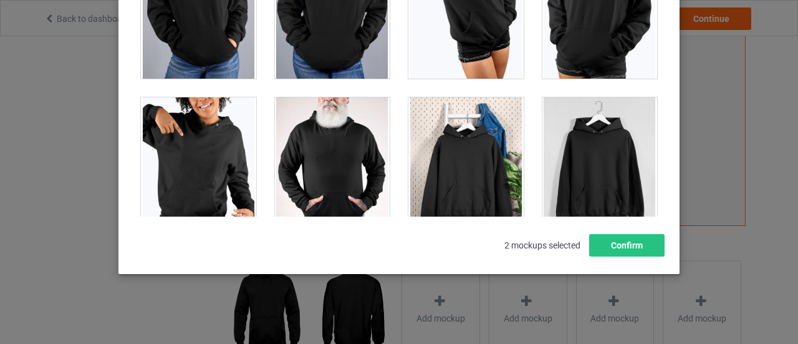
click at [474, 163] on div at bounding box center [465, 167] width 115 height 140
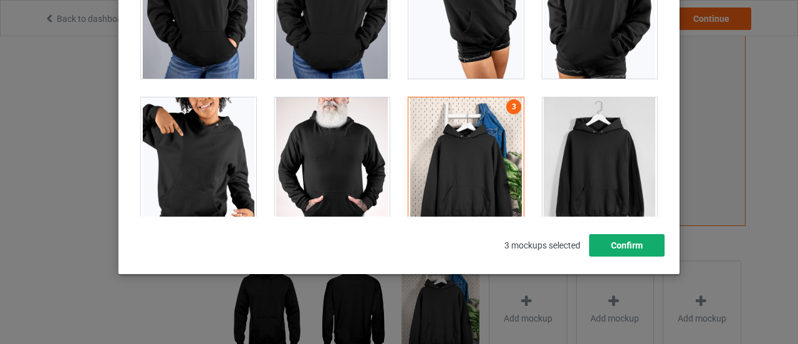
click at [597, 239] on button "Confirm" at bounding box center [626, 245] width 75 height 22
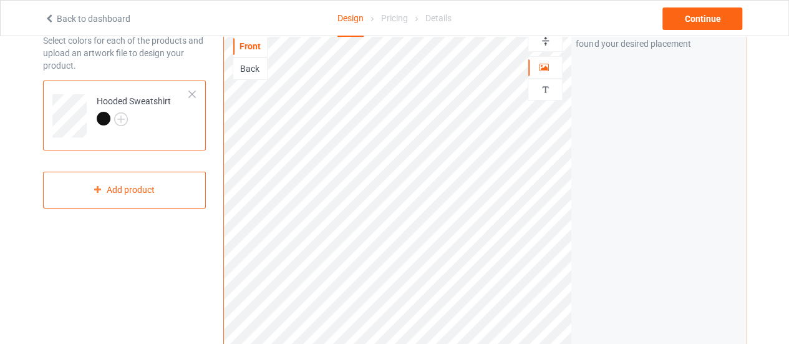
scroll to position [62, 0]
click at [703, 16] on div "Continue" at bounding box center [702, 18] width 80 height 22
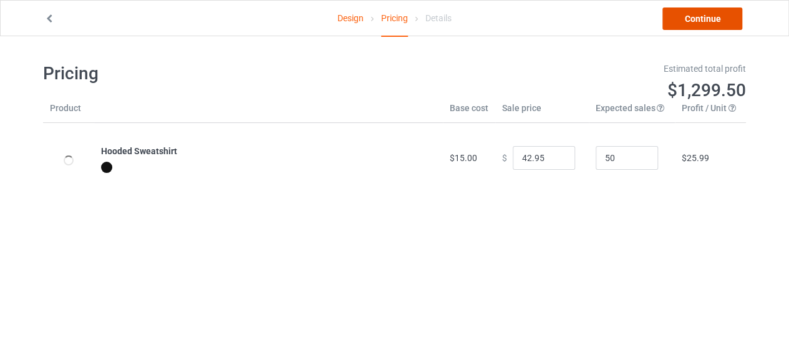
click at [703, 16] on link "Continue" at bounding box center [702, 18] width 80 height 22
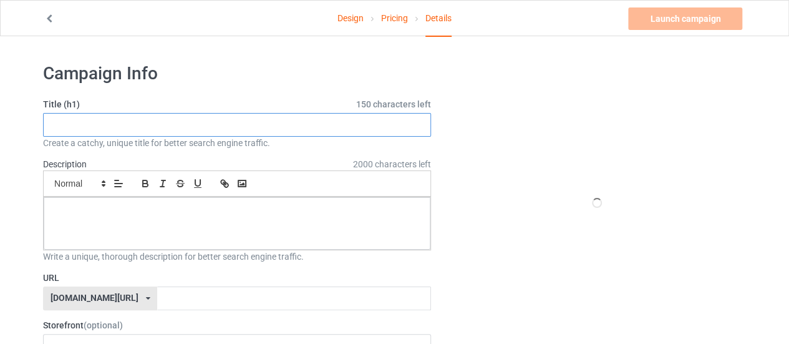
click at [254, 134] on input "text" at bounding box center [237, 125] width 388 height 24
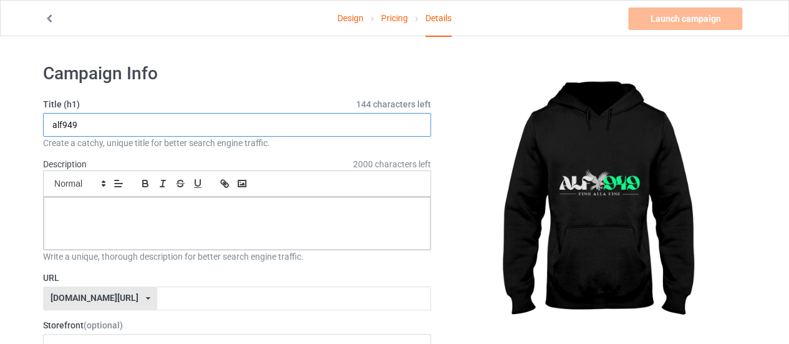
type input "alf949"
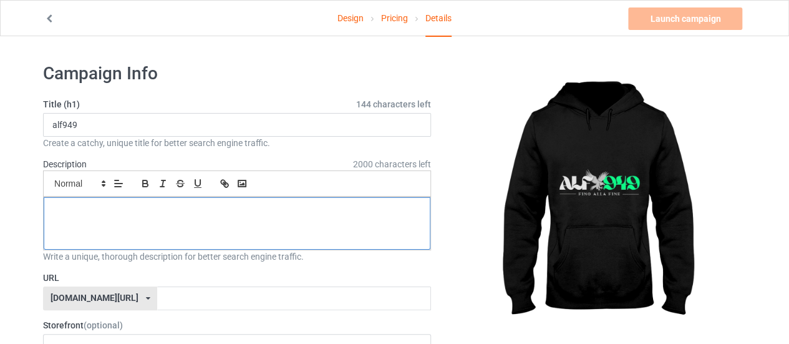
click at [241, 205] on p at bounding box center [237, 211] width 367 height 12
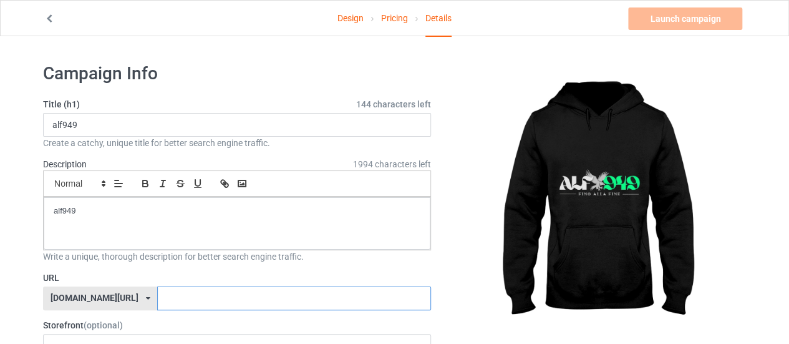
click at [200, 293] on input "text" at bounding box center [293, 298] width 273 height 24
paste input "alf949"
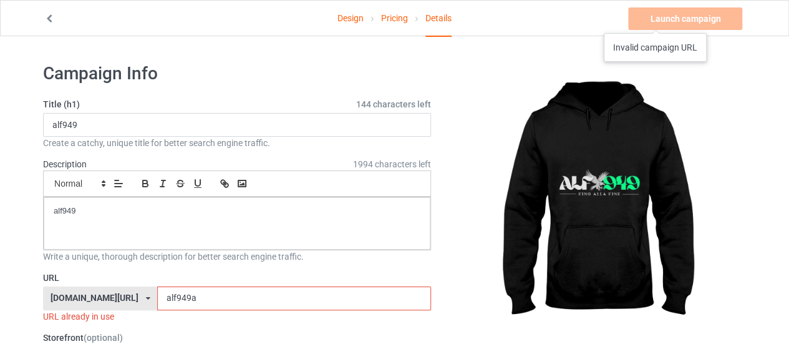
click at [655, 21] on div "Launch campaign Invalid campaign URL" at bounding box center [686, 18] width 117 height 22
click at [209, 301] on input "alf949a" at bounding box center [293, 298] width 273 height 24
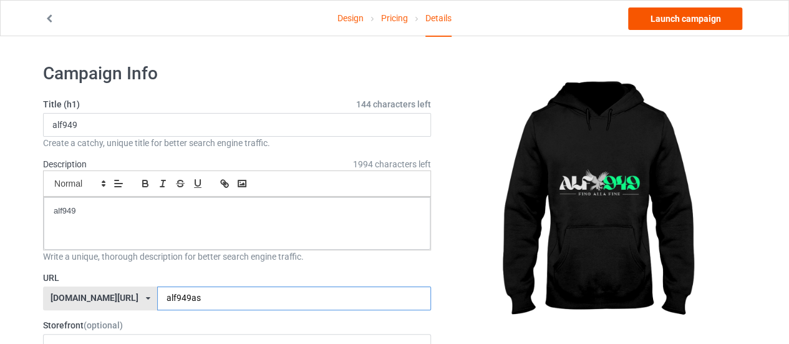
type input "alf949as"
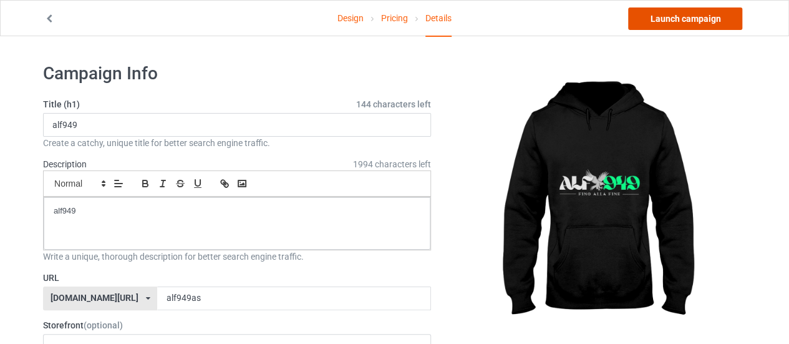
click at [694, 19] on link "Launch campaign" at bounding box center [685, 18] width 114 height 22
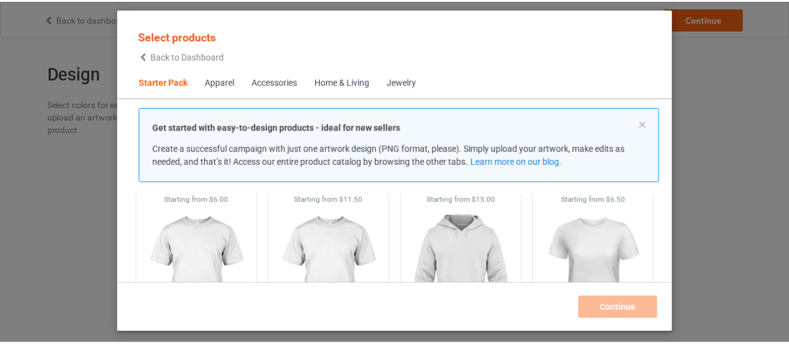
scroll to position [140, 0]
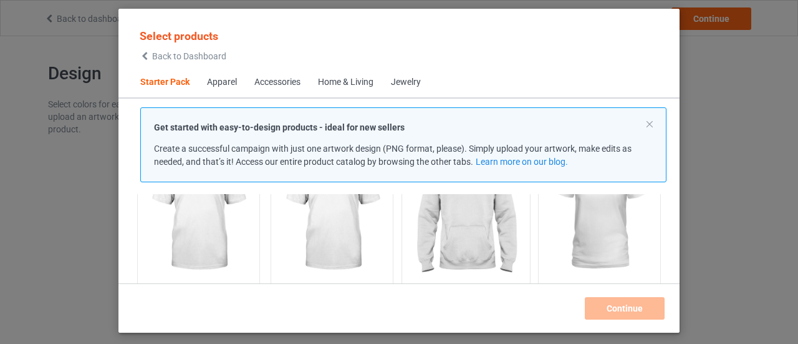
click at [498, 244] on img at bounding box center [465, 213] width 117 height 147
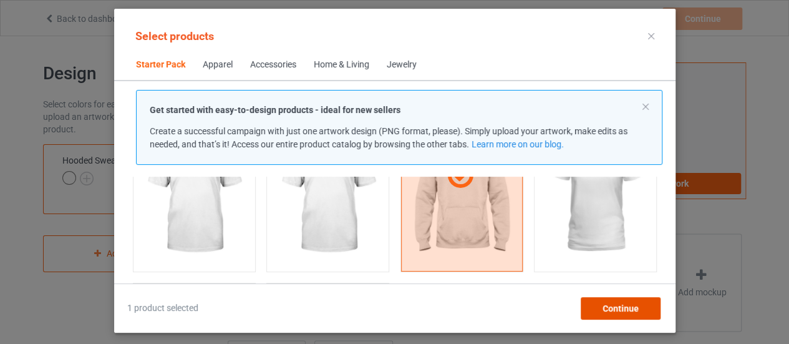
click at [646, 307] on div "Continue" at bounding box center [620, 308] width 80 height 22
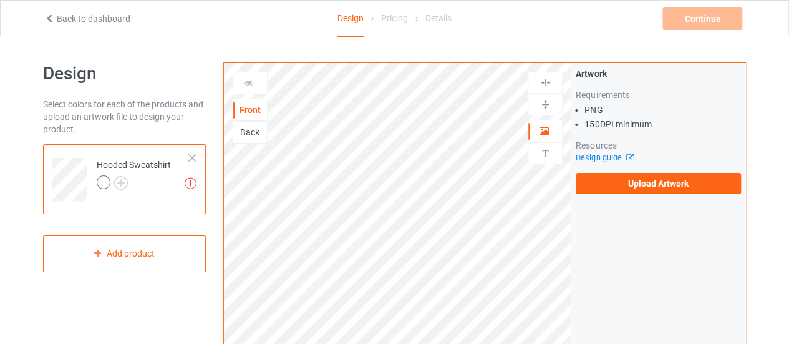
scroll to position [62, 0]
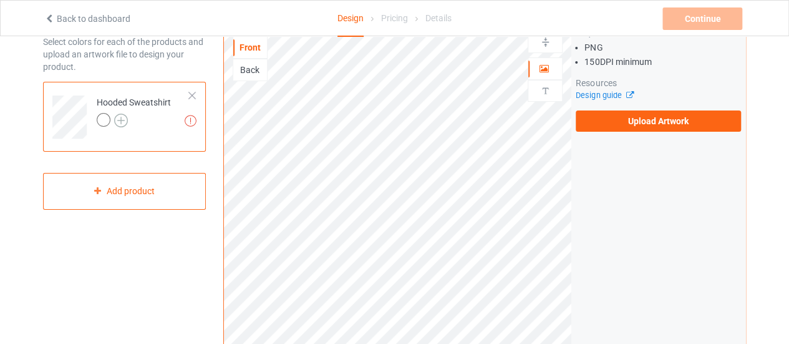
click at [125, 122] on img at bounding box center [121, 120] width 14 height 14
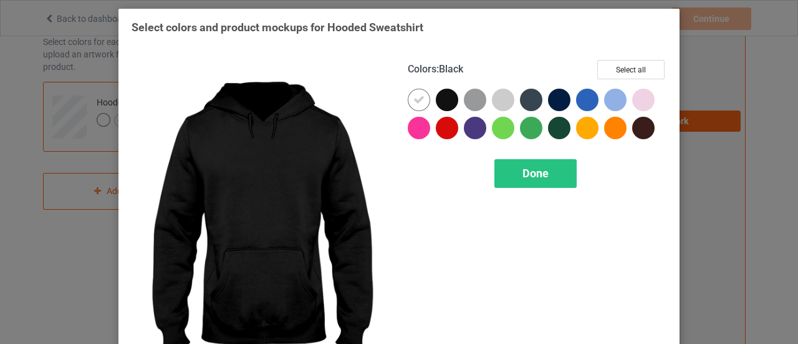
click at [443, 90] on div at bounding box center [447, 100] width 22 height 22
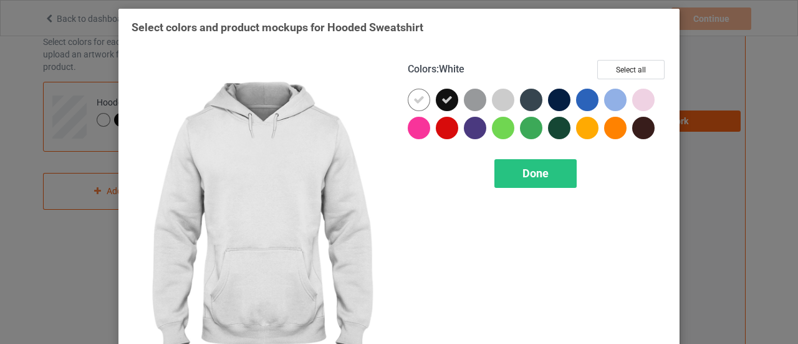
click at [416, 96] on icon at bounding box center [418, 99] width 11 height 11
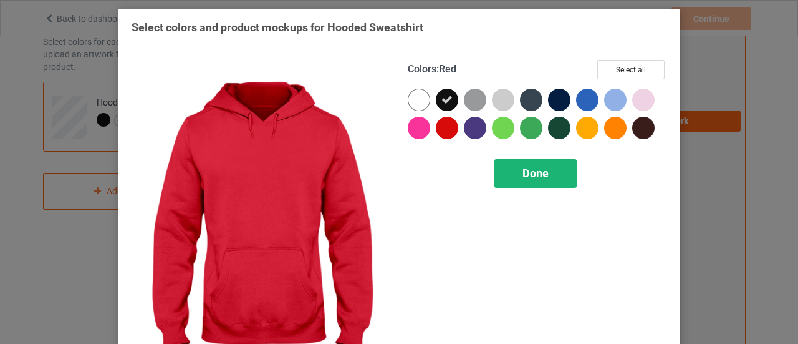
click at [552, 166] on div "Done" at bounding box center [535, 173] width 82 height 29
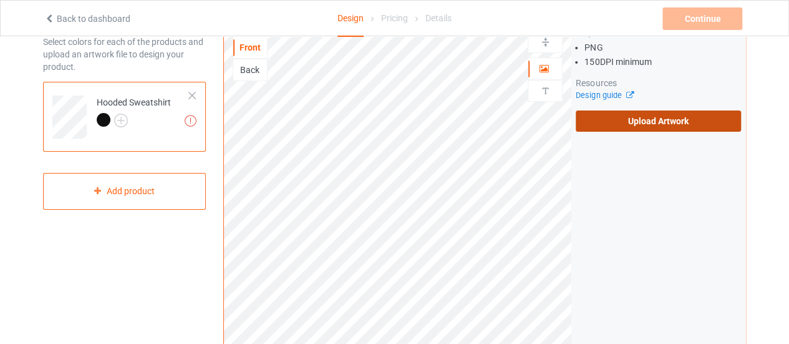
click at [660, 123] on label "Upload Artwork" at bounding box center [657, 120] width 165 height 21
click at [0, 0] on input "Upload Artwork" at bounding box center [0, 0] width 0 height 0
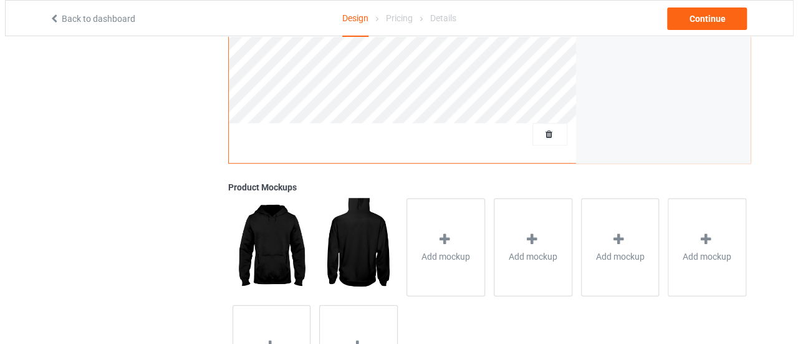
scroll to position [463, 0]
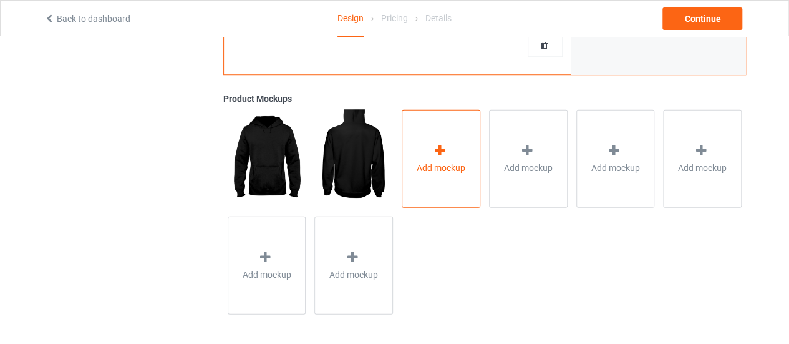
click at [438, 149] on icon at bounding box center [440, 149] width 16 height 13
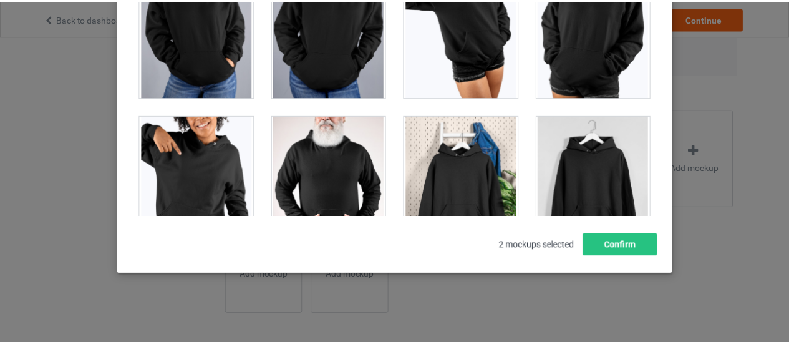
scroll to position [10782, 0]
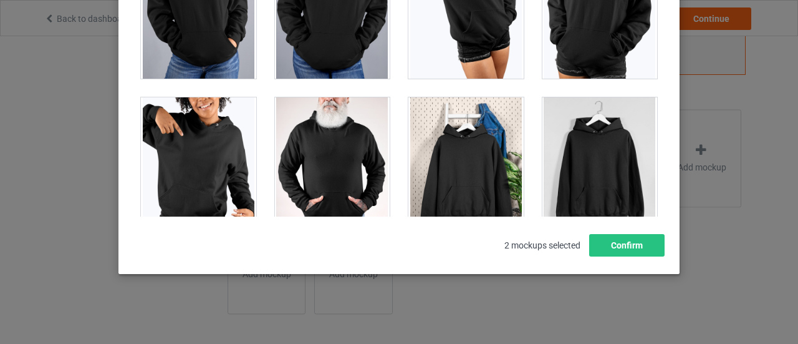
click at [486, 147] on div at bounding box center [465, 167] width 115 height 140
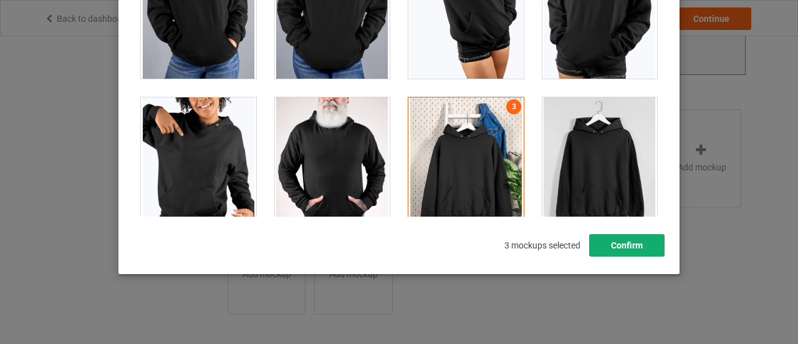
click at [622, 245] on button "Confirm" at bounding box center [626, 245] width 75 height 22
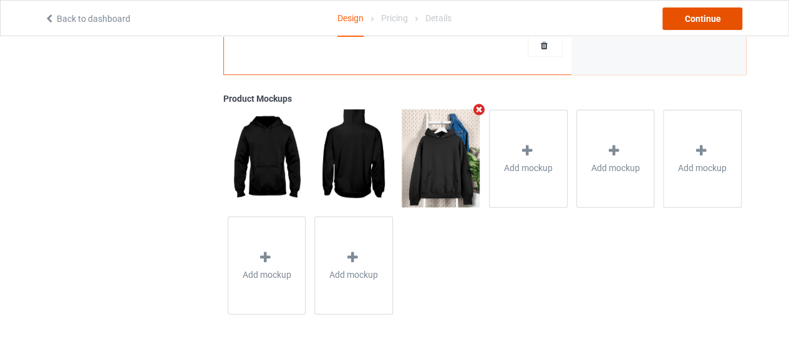
click at [703, 16] on div "Continue" at bounding box center [702, 18] width 80 height 22
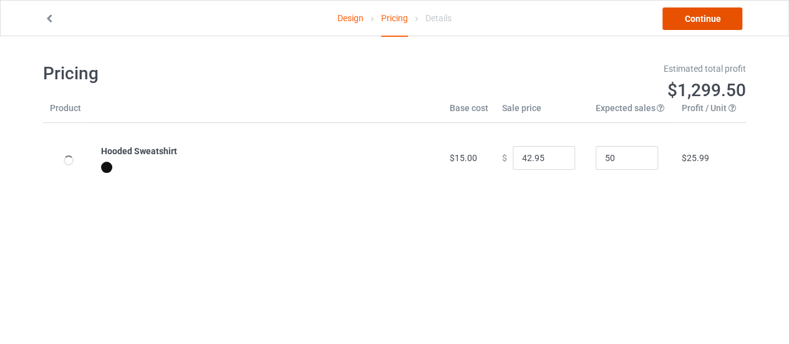
click at [734, 12] on link "Continue" at bounding box center [702, 18] width 80 height 22
